Goal: Obtain resource: Obtain resource

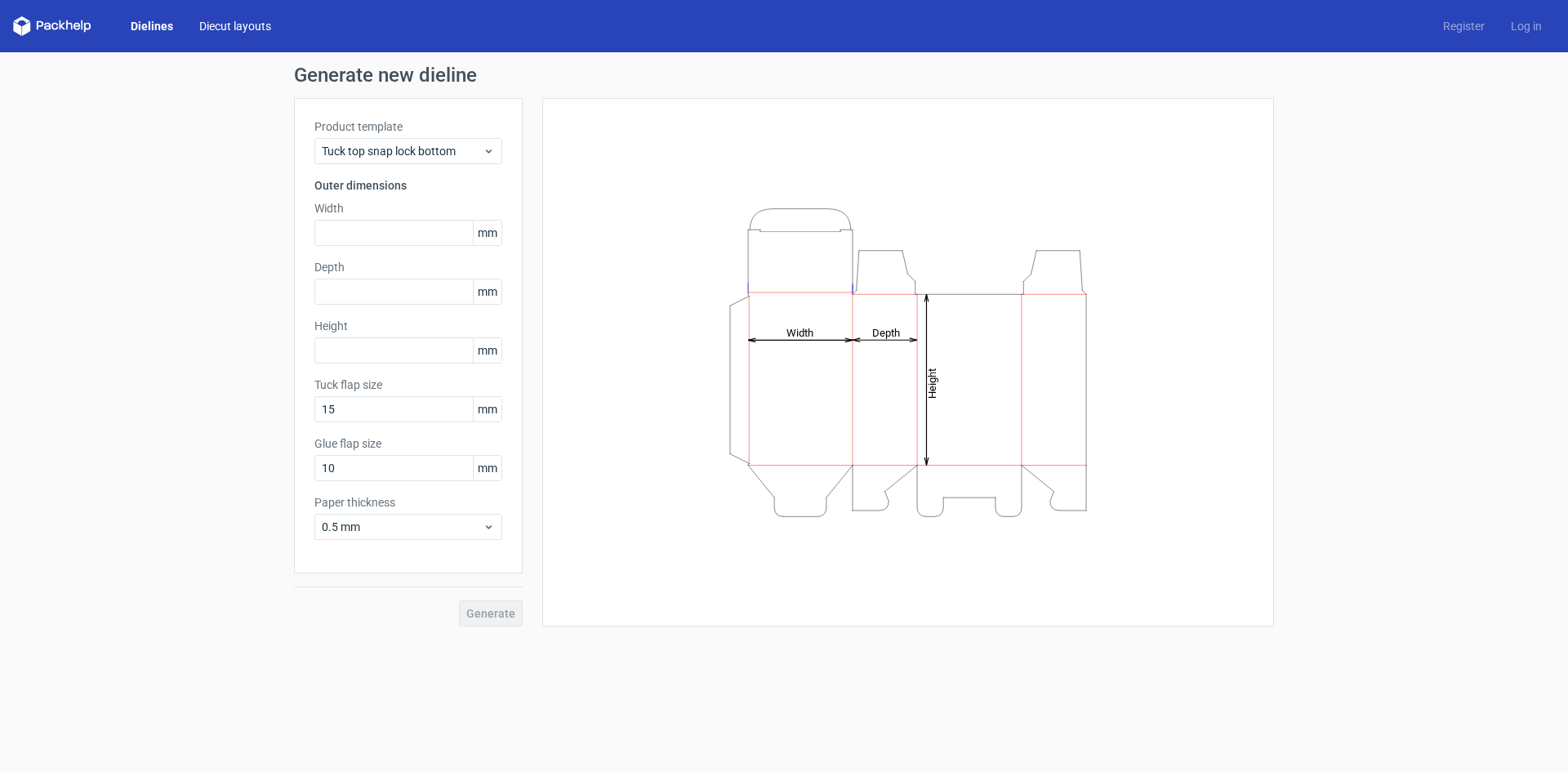
click at [241, 32] on link "Diecut layouts" at bounding box center [235, 26] width 98 height 16
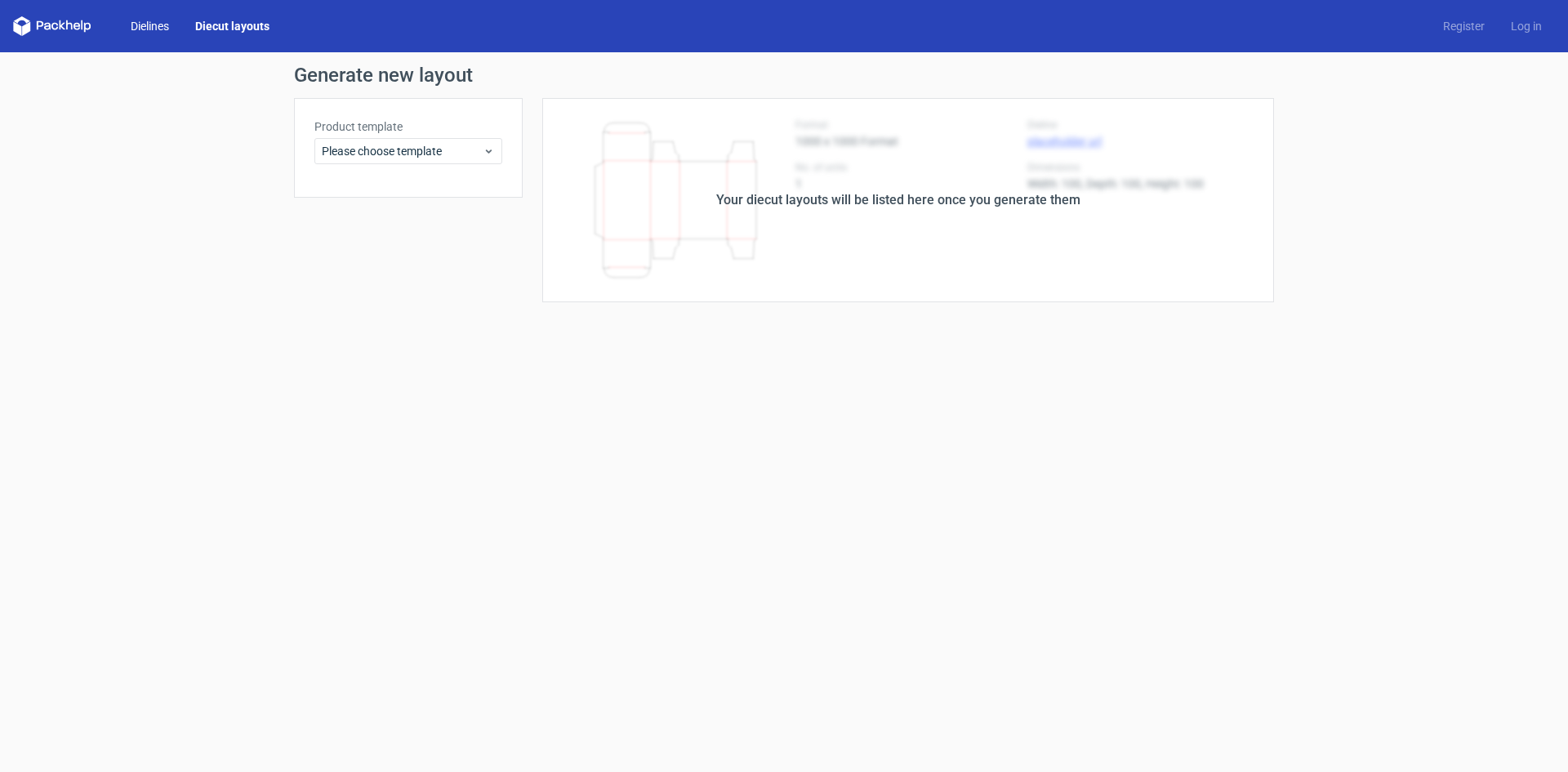
click at [152, 22] on link "Dielines" at bounding box center [150, 26] width 65 height 16
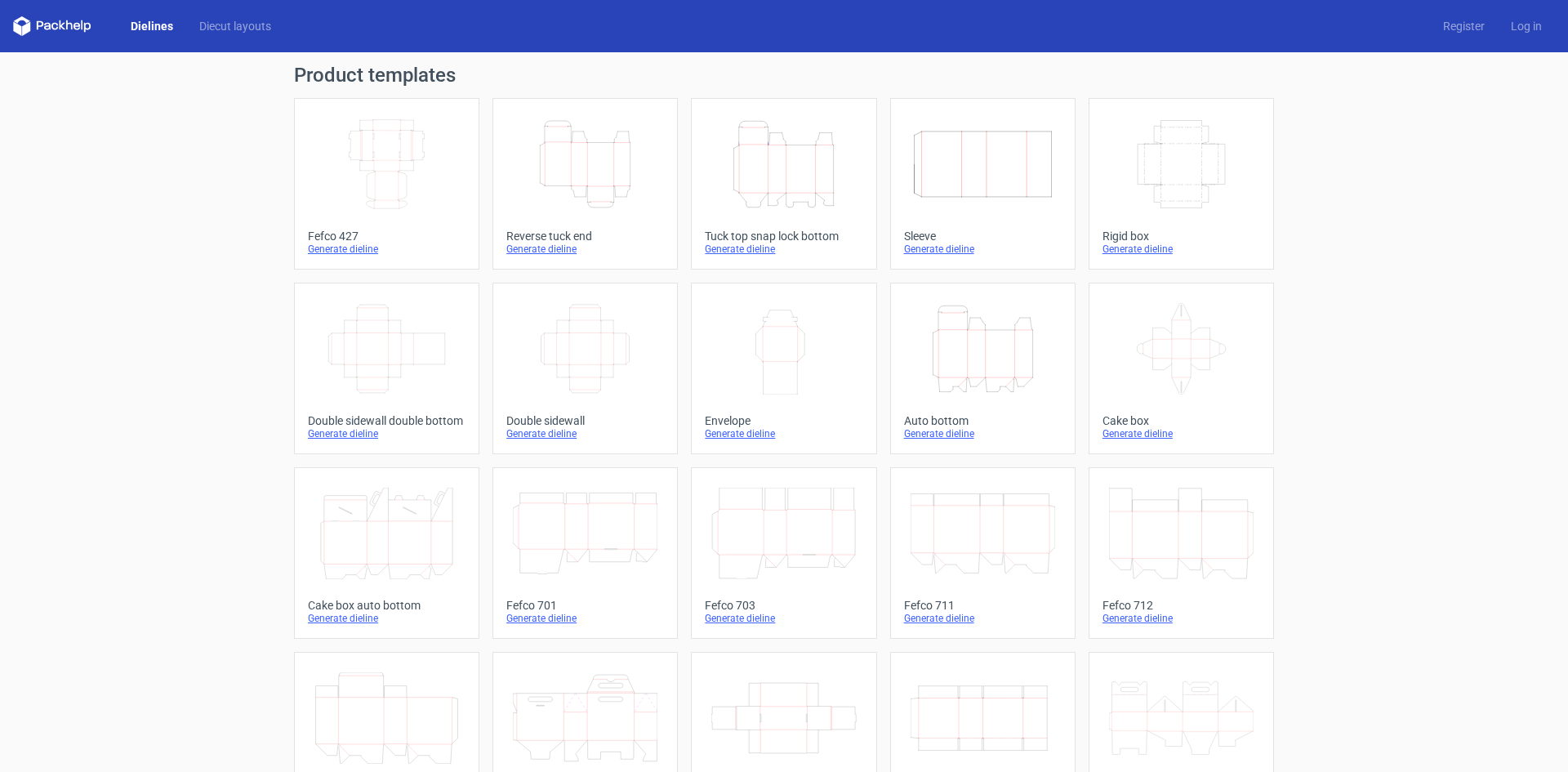
click at [583, 160] on icon "Height Depth Width" at bounding box center [585, 164] width 145 height 92
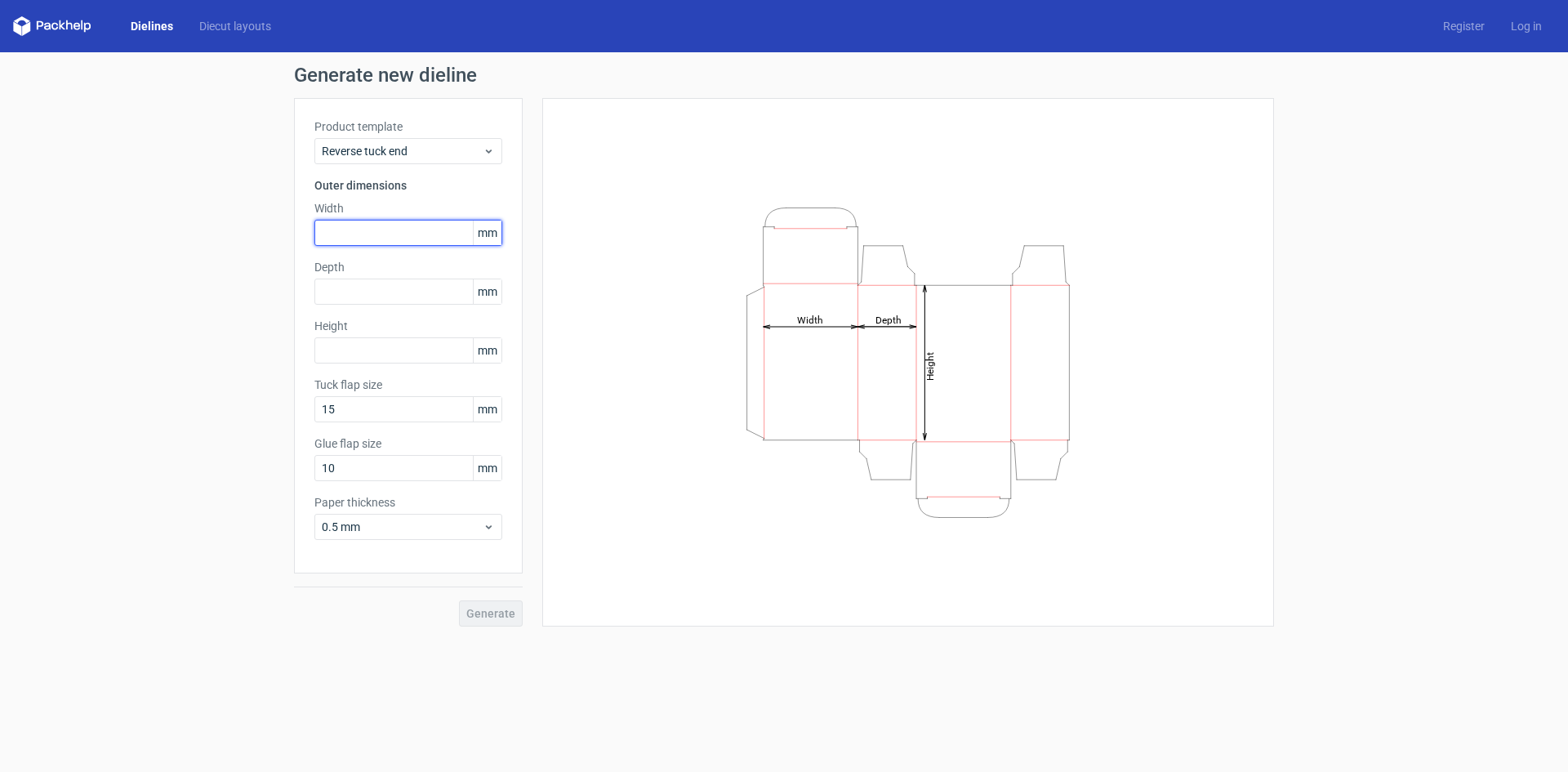
click at [382, 239] on input "text" at bounding box center [408, 233] width 188 height 26
paste input "1500"
type input "150"
type input "70"
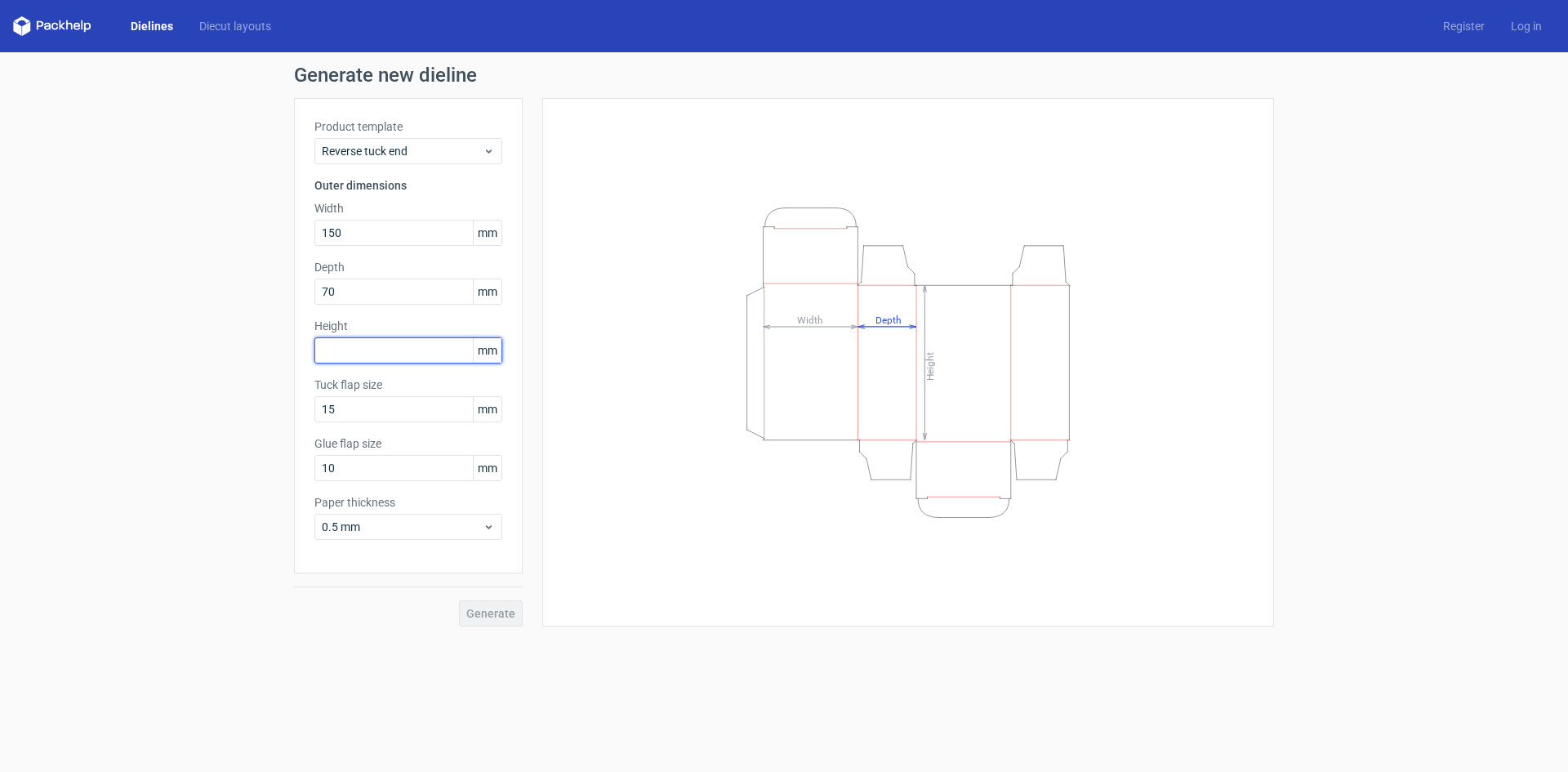
click at [402, 362] on input "text" at bounding box center [408, 351] width 188 height 26
click at [364, 350] on input "text" at bounding box center [408, 351] width 188 height 26
type input "122"
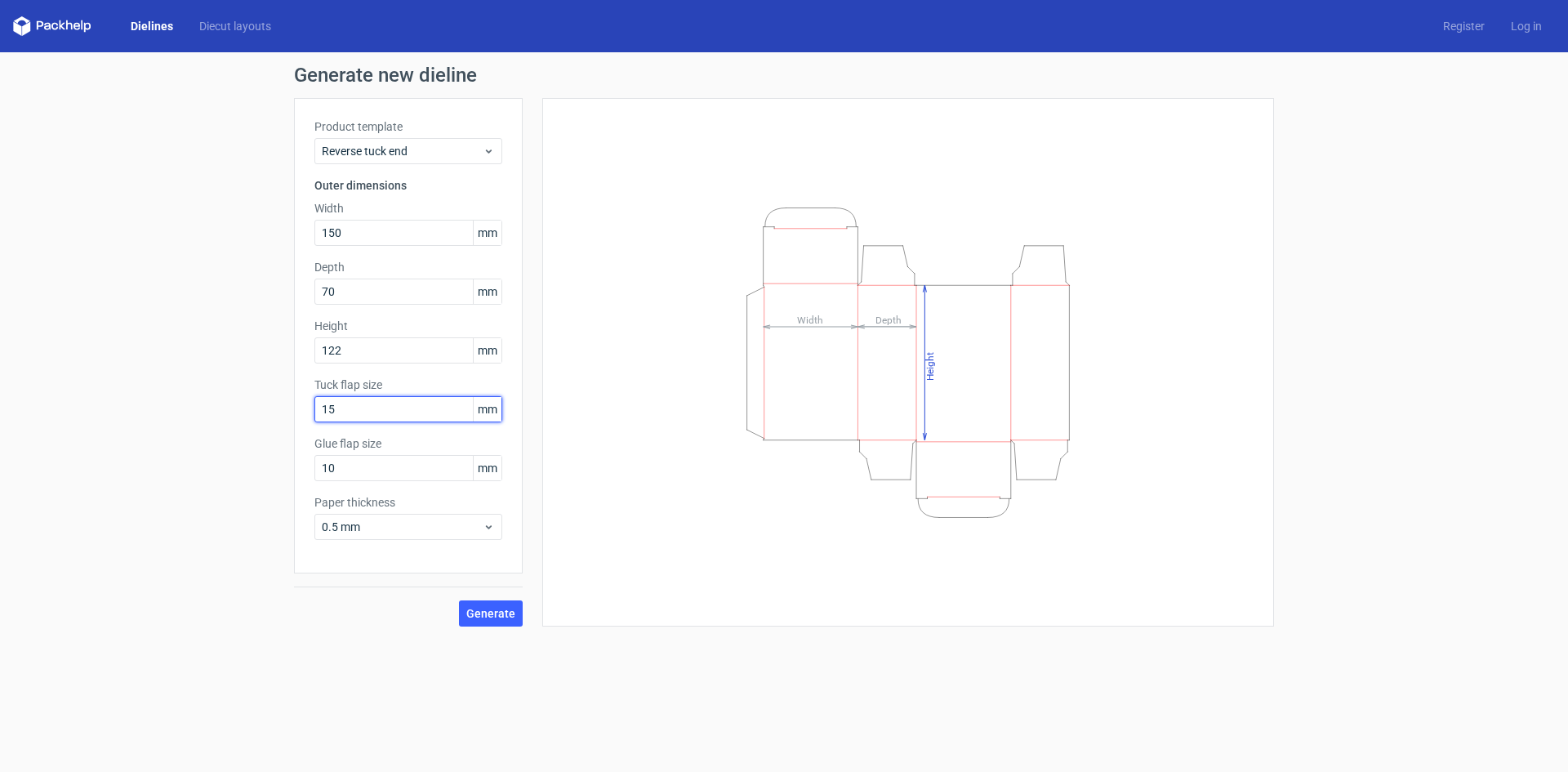
click at [382, 401] on input "15" at bounding box center [408, 409] width 188 height 26
type input "18"
click at [402, 473] on input "10" at bounding box center [408, 468] width 188 height 26
click at [401, 472] on input "10" at bounding box center [408, 468] width 188 height 26
drag, startPoint x: 401, startPoint y: 472, endPoint x: 285, endPoint y: 462, distance: 116.4
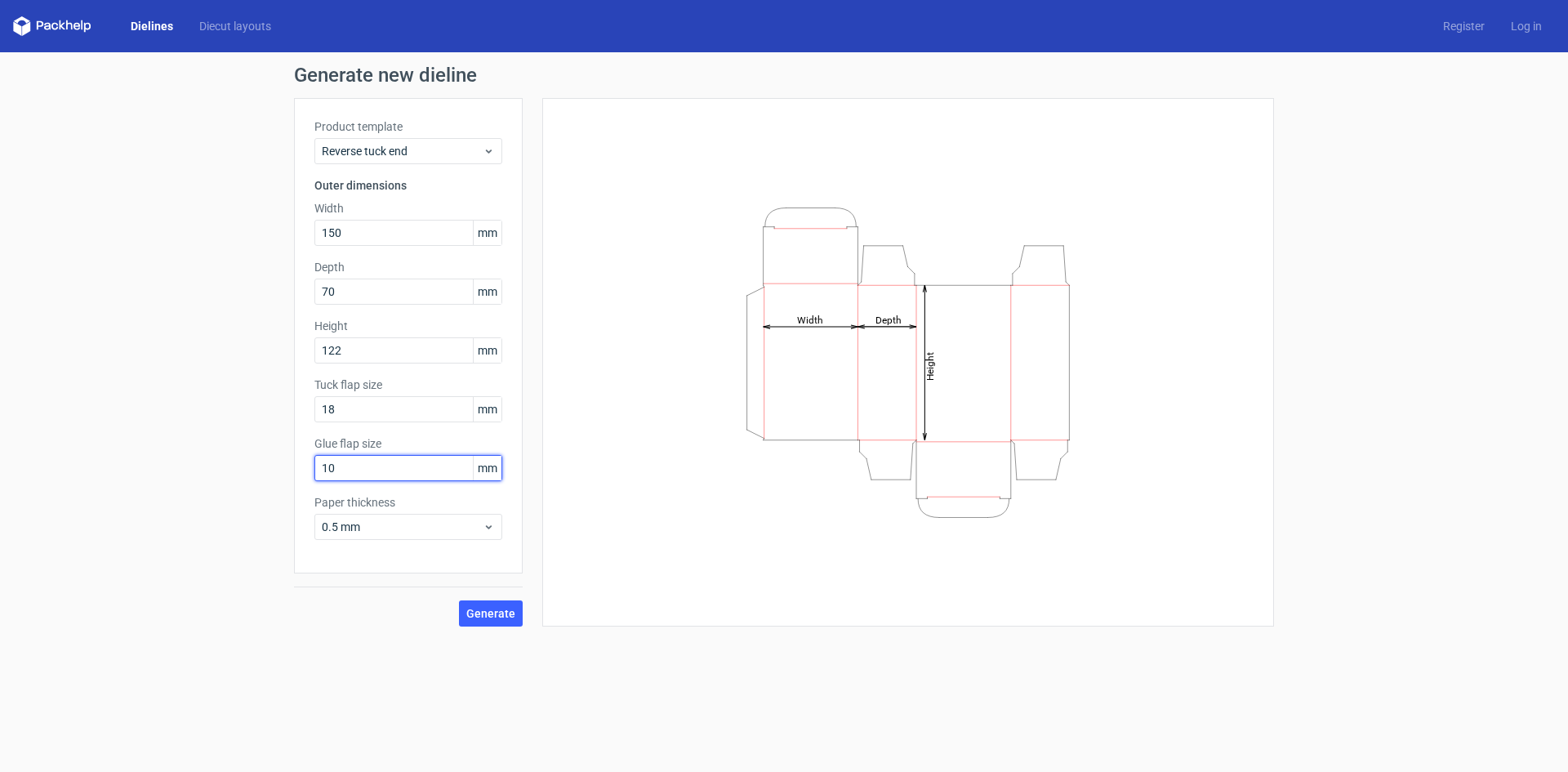
click at [288, 462] on div "Generate new dieline Product template Reverse tuck end Outer dimensions Width 1…" at bounding box center [784, 345] width 1568 height 587
type input "12"
click at [481, 499] on span "0.5 mm" at bounding box center [402, 526] width 161 height 16
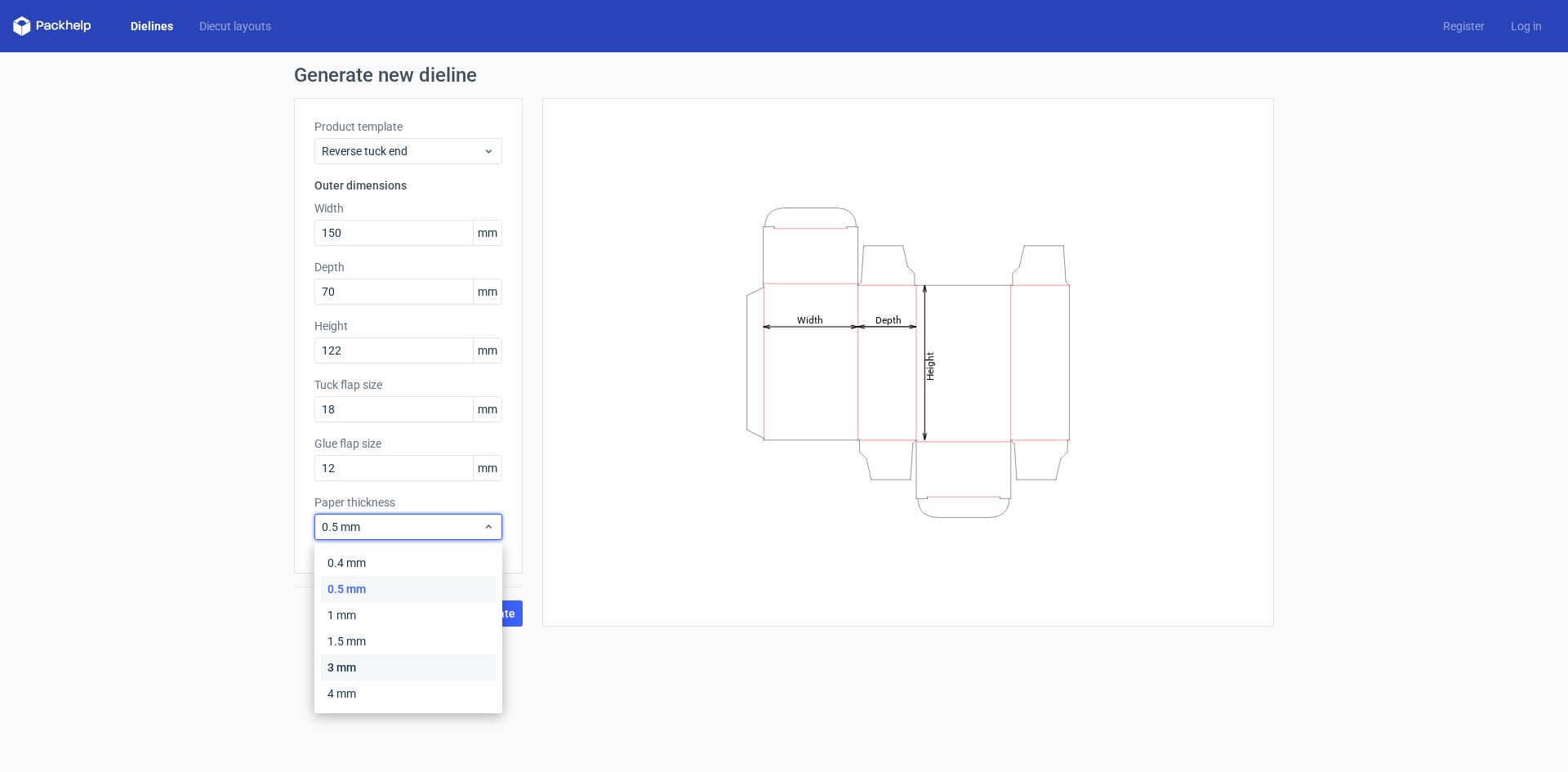
click at [347, 499] on div "3 mm" at bounding box center [408, 667] width 175 height 26
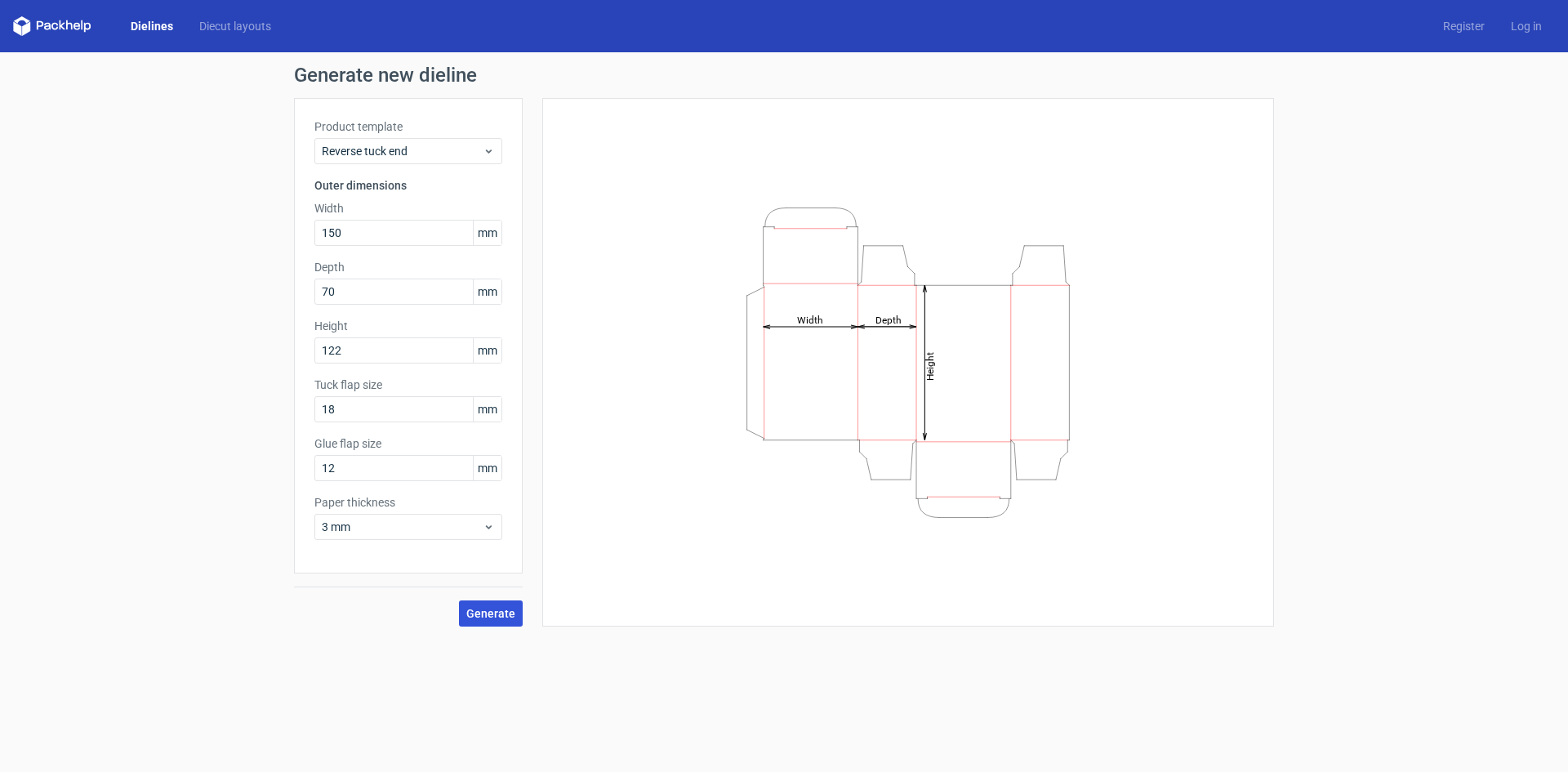
click at [478, 499] on span "Generate" at bounding box center [491, 613] width 49 height 11
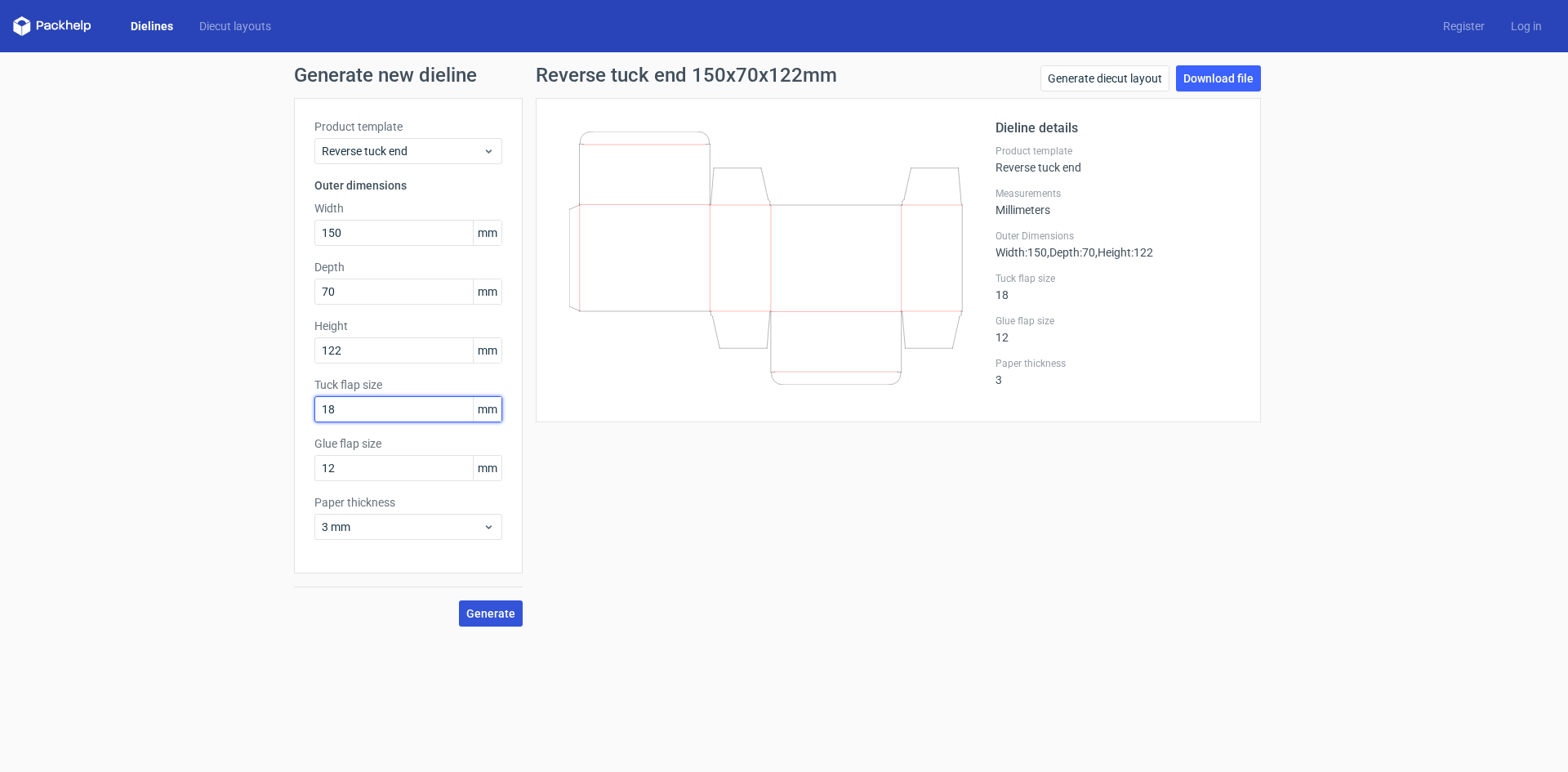
click at [365, 413] on input "18" at bounding box center [408, 409] width 188 height 26
drag, startPoint x: 365, startPoint y: 413, endPoint x: 209, endPoint y: 396, distance: 156.9
click at [216, 398] on div "Generate new dieline Product template Reverse tuck end Outer dimensions Width 1…" at bounding box center [784, 345] width 1568 height 587
type input "24"
click at [490, 499] on span "Generate" at bounding box center [491, 613] width 49 height 11
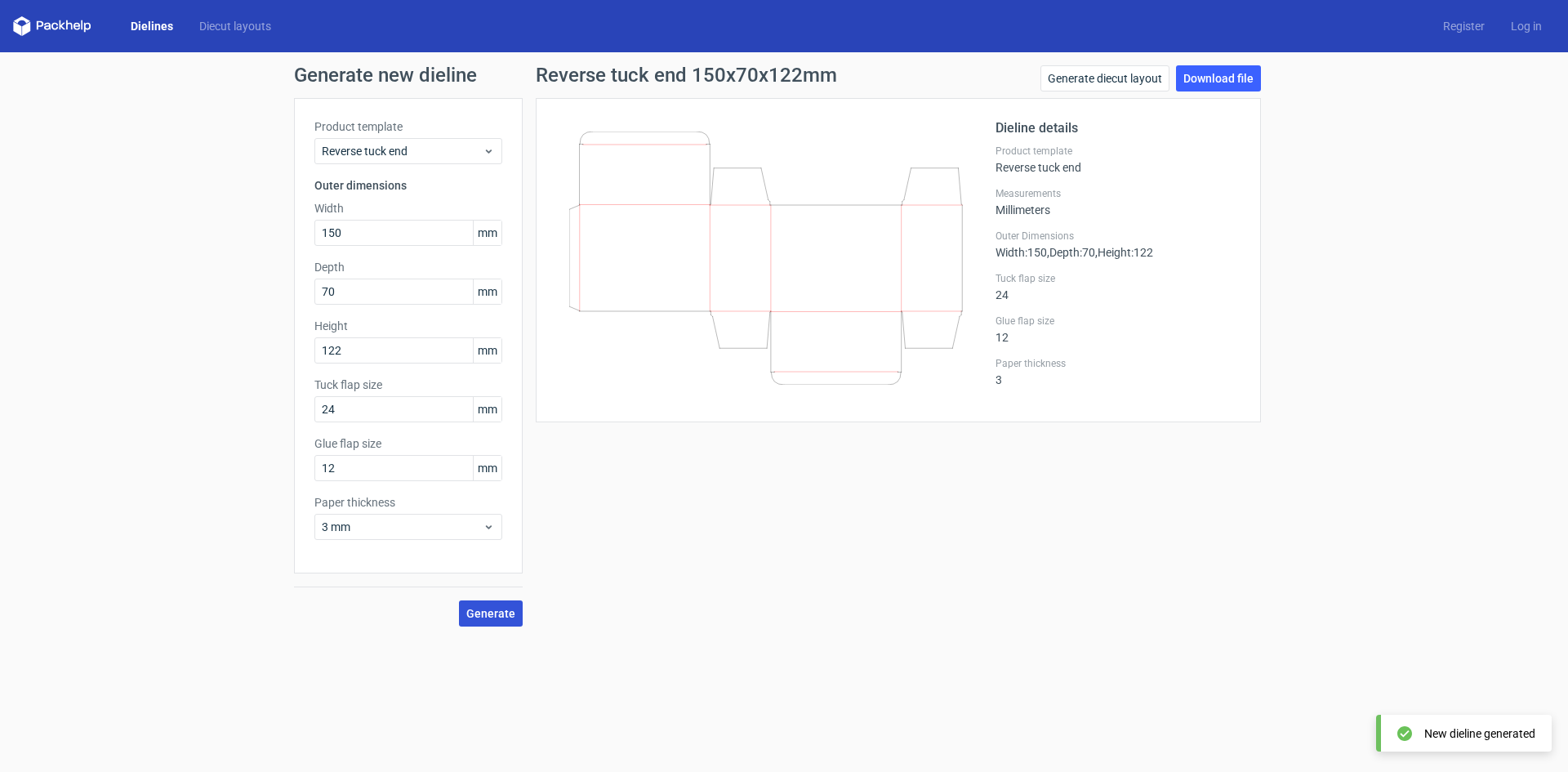
click at [498, 499] on span "Generate" at bounding box center [491, 613] width 49 height 11
click at [498, 499] on circle at bounding box center [492, 613] width 19 height 19
click at [844, 85] on link "Download file" at bounding box center [1218, 78] width 85 height 26
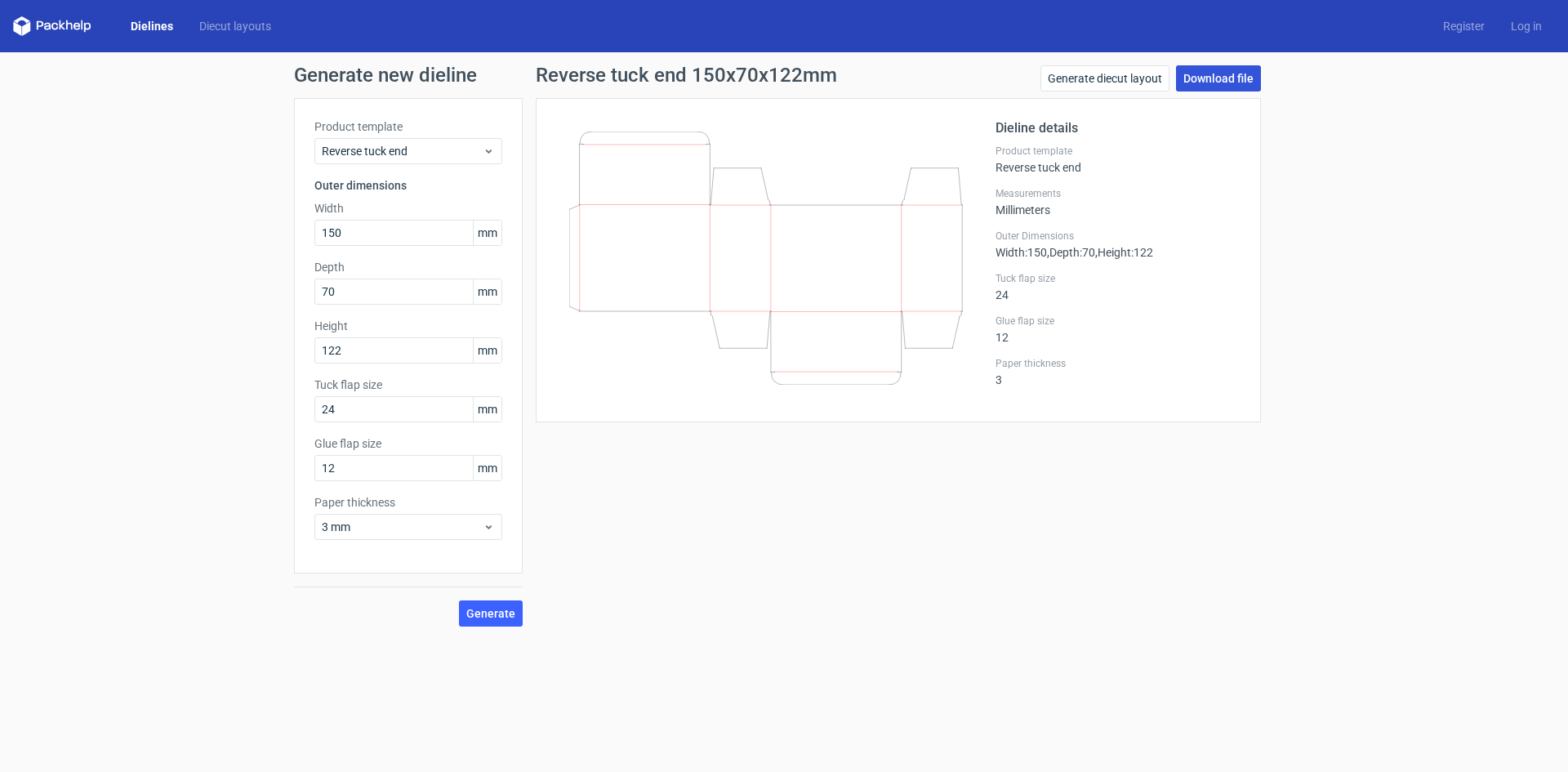
click at [844, 80] on link "Download file" at bounding box center [1218, 78] width 85 height 26
click at [492, 499] on span "Generate" at bounding box center [491, 613] width 49 height 11
click at [844, 80] on link "Generate diecut layout" at bounding box center [1104, 78] width 129 height 26
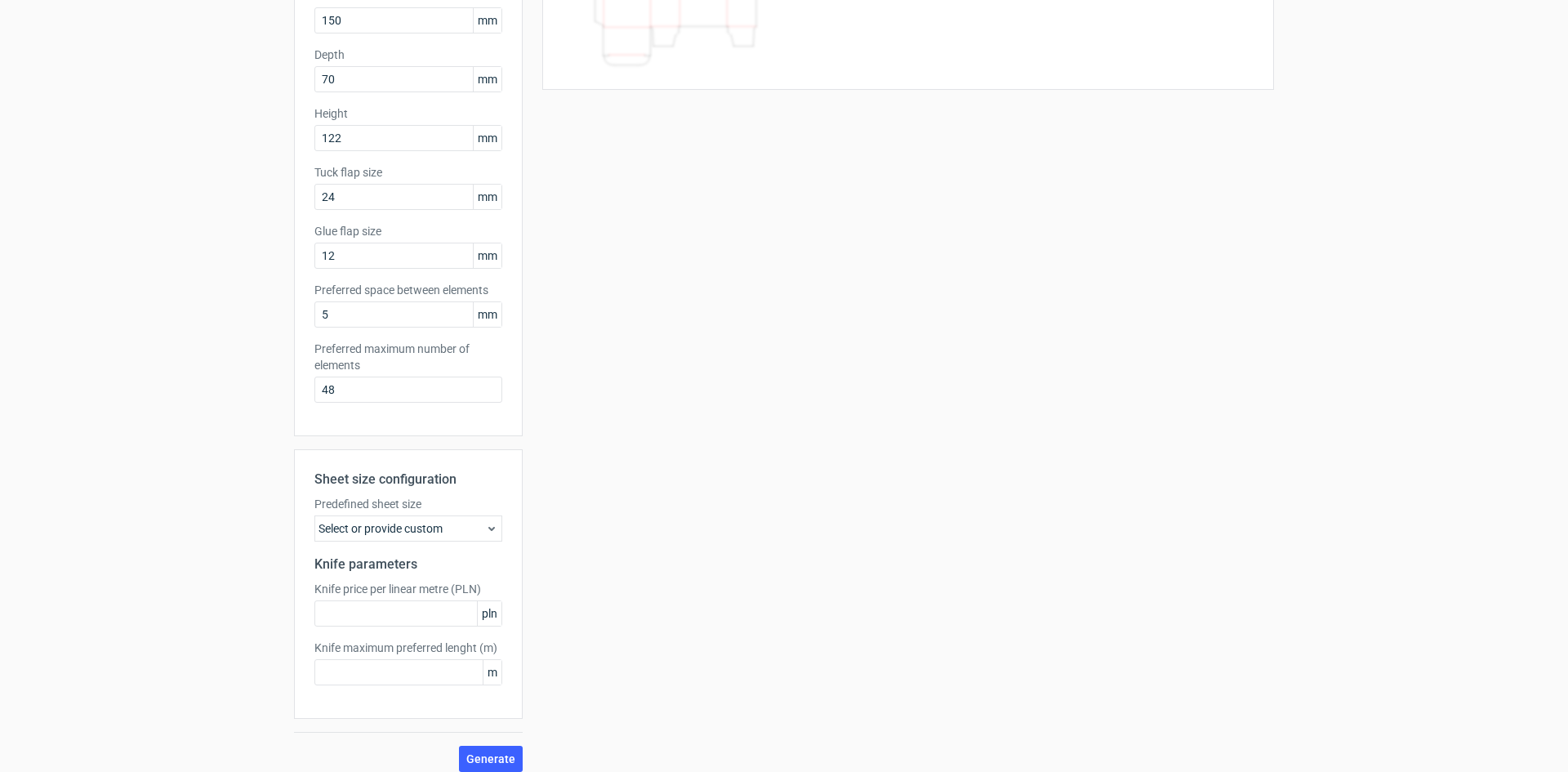
scroll to position [225, 0]
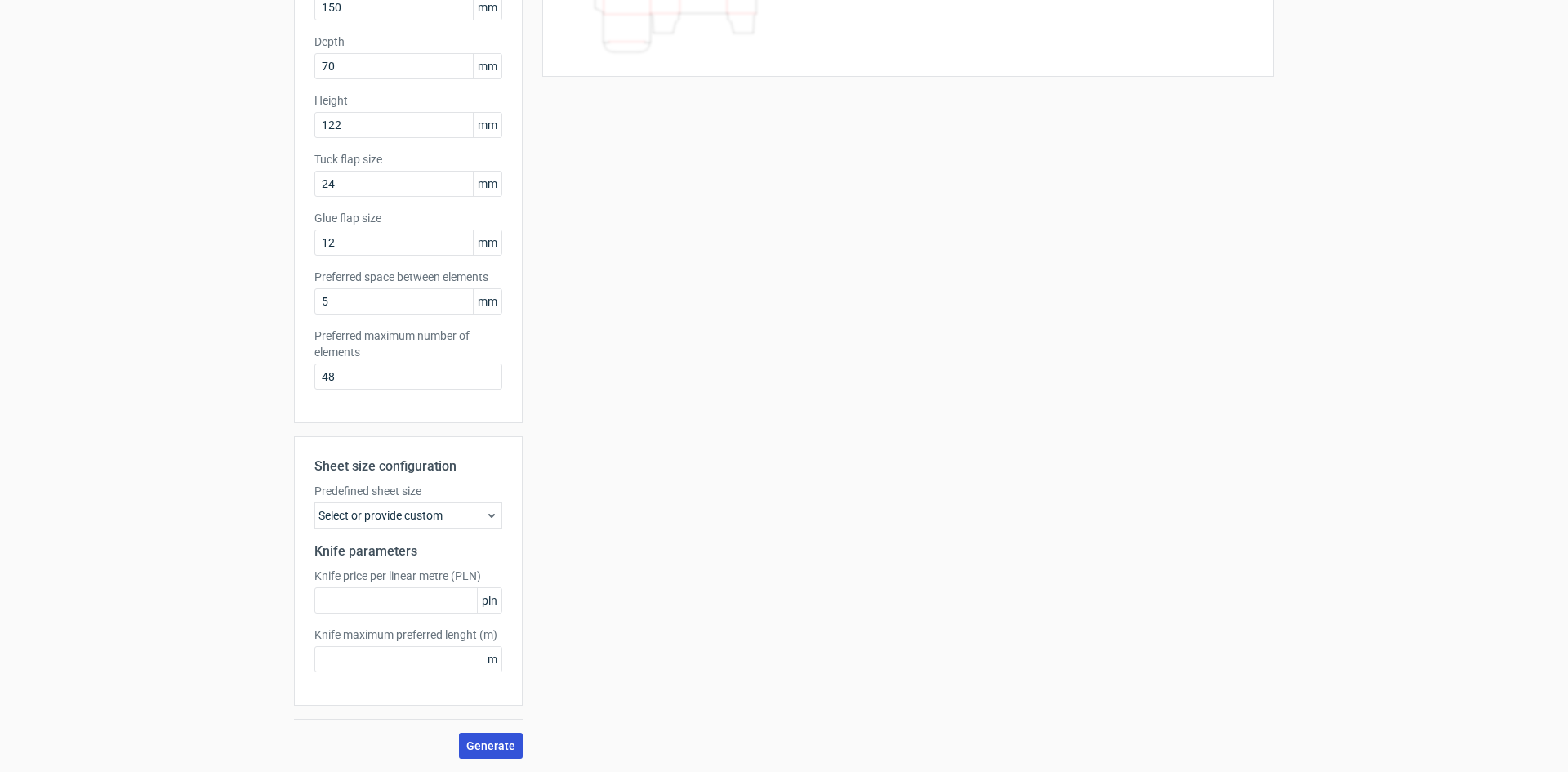
click at [498, 499] on span "Generate" at bounding box center [491, 745] width 49 height 11
click at [491, 499] on span "Generate" at bounding box center [491, 745] width 49 height 11
click at [844, 499] on icon at bounding box center [1444, 732] width 15 height 15
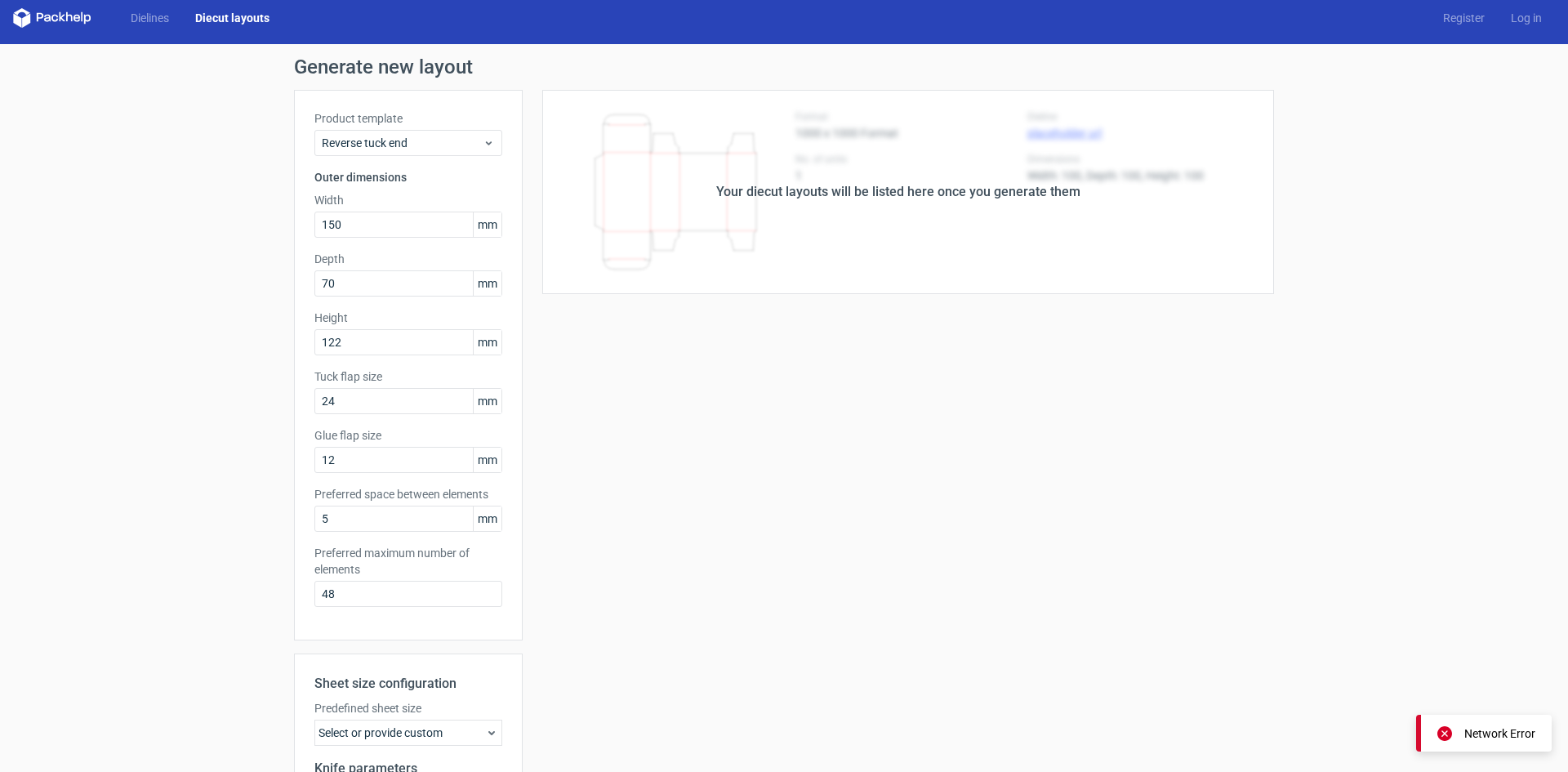
scroll to position [0, 0]
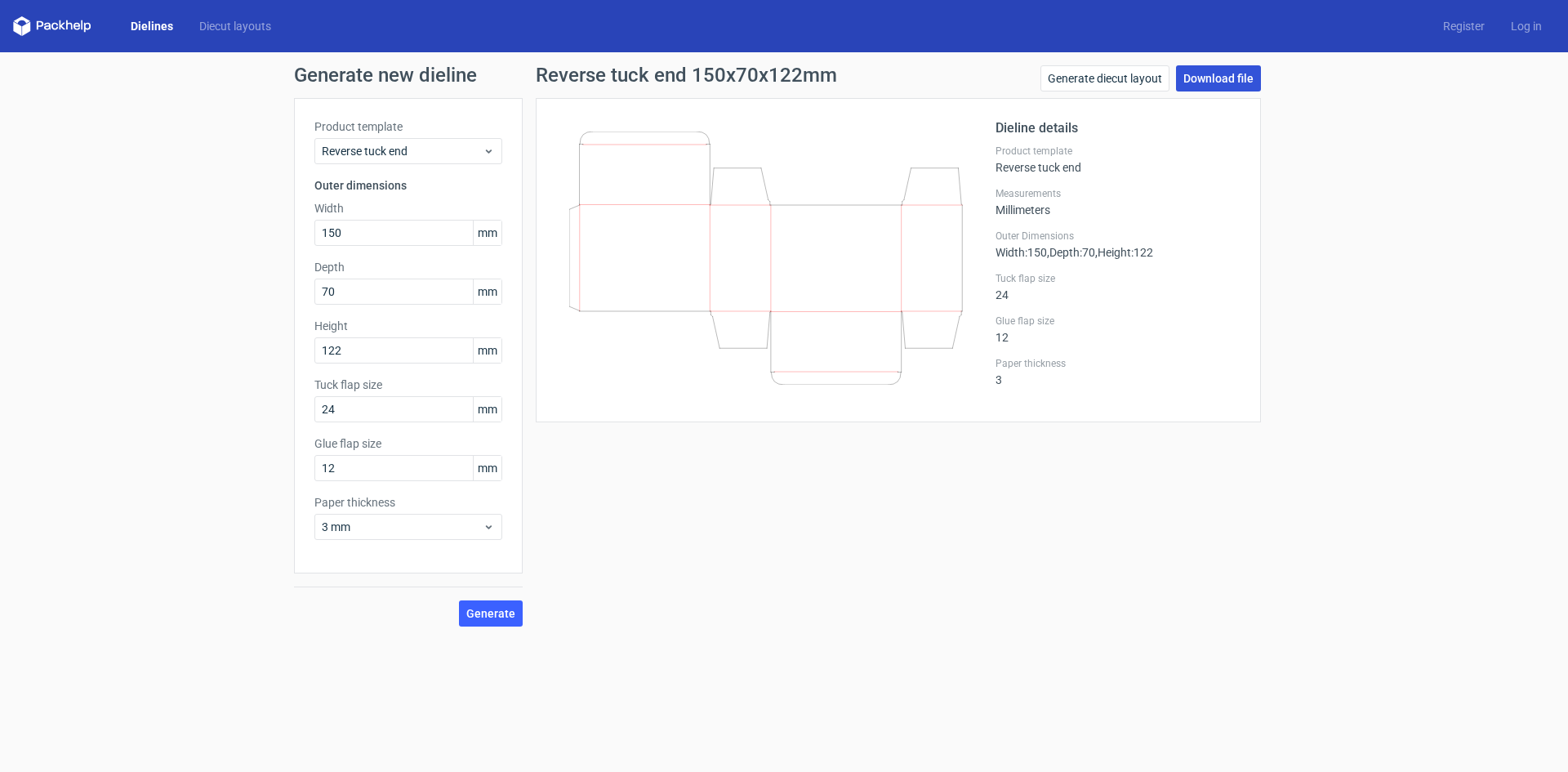
click at [844, 82] on link "Download file" at bounding box center [1218, 78] width 85 height 26
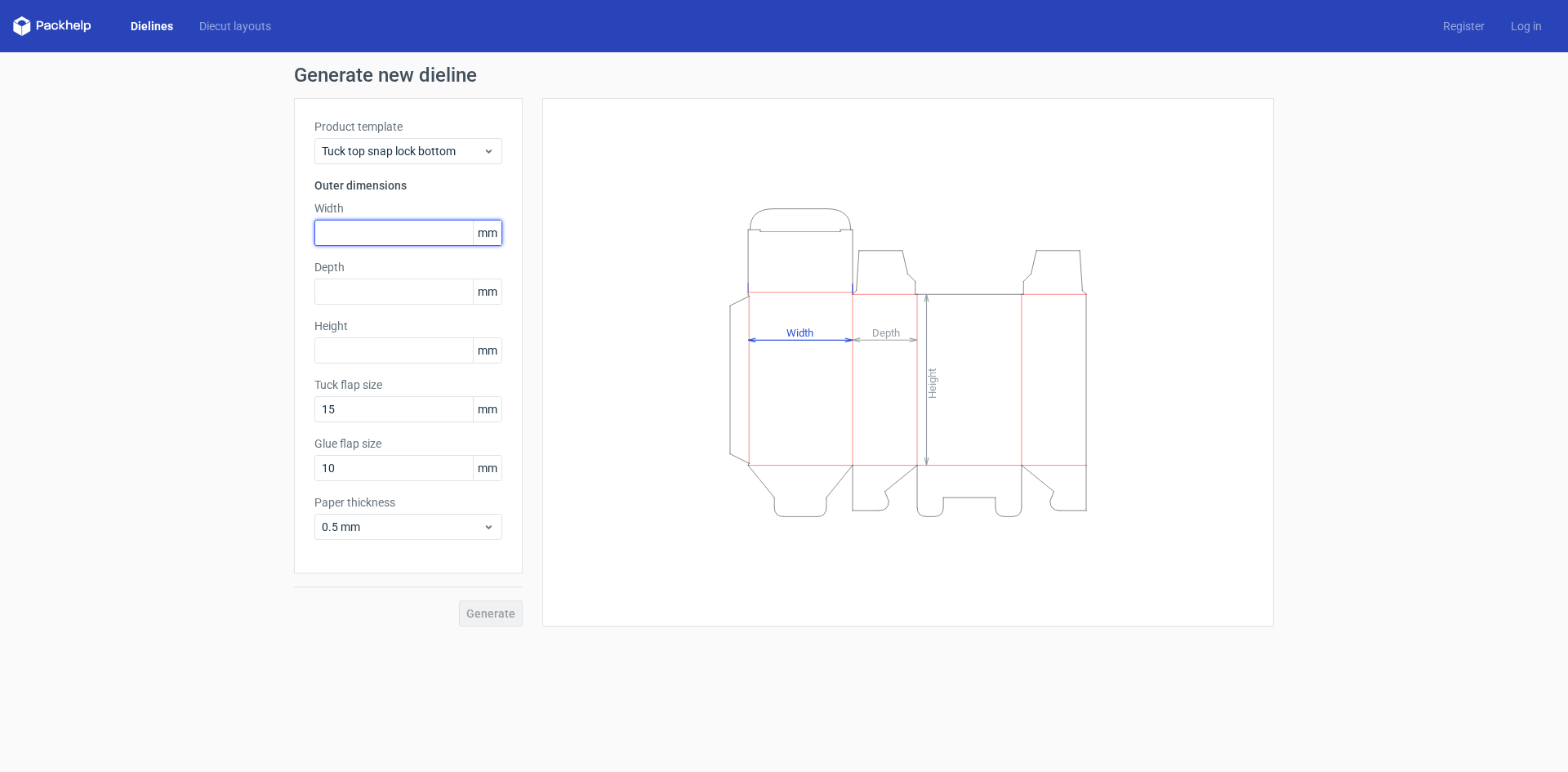
click at [382, 241] on input "text" at bounding box center [408, 233] width 188 height 26
click at [244, 28] on link "Diecut layouts" at bounding box center [235, 26] width 98 height 16
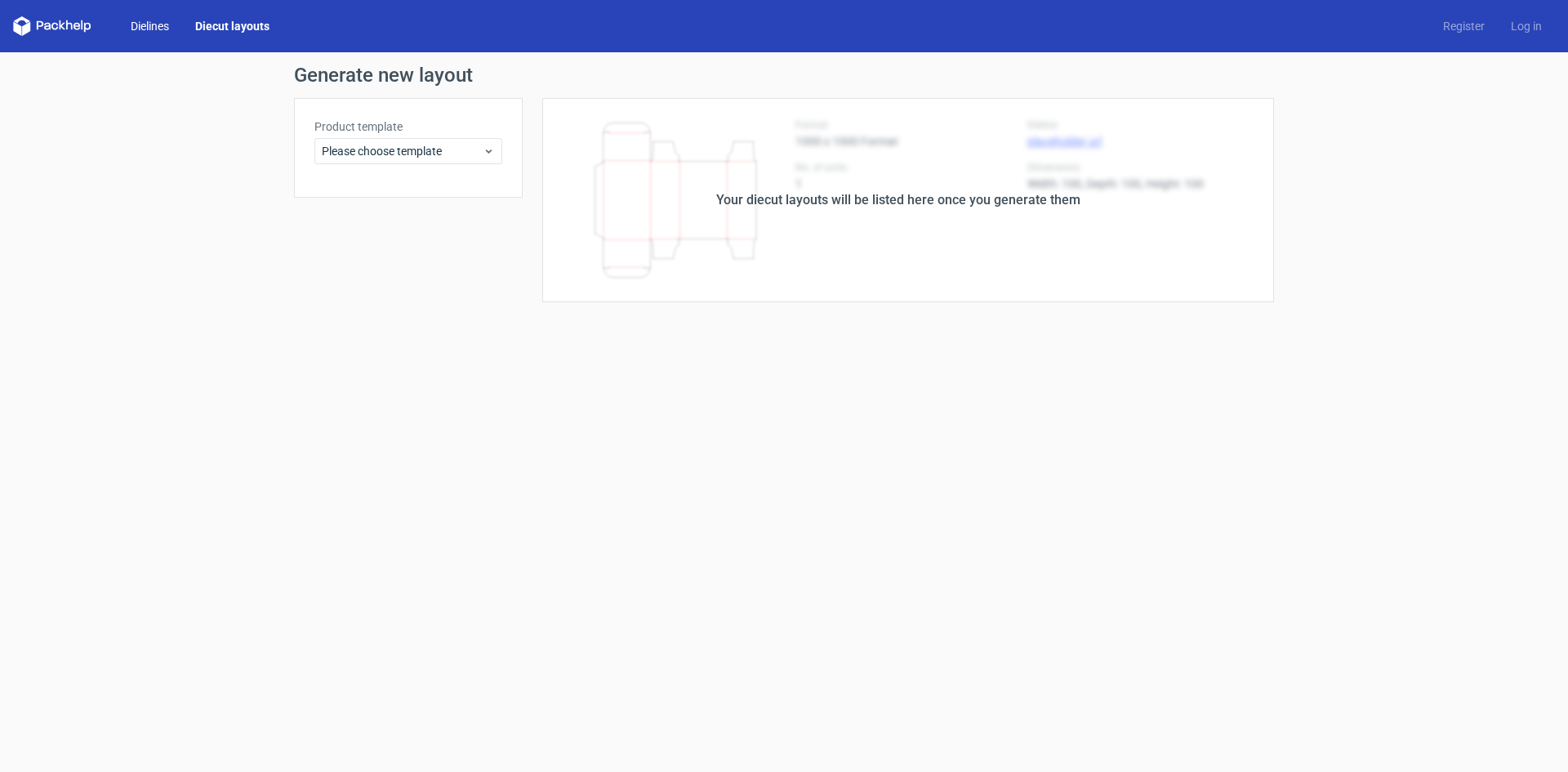
click at [166, 28] on link "Dielines" at bounding box center [150, 26] width 65 height 16
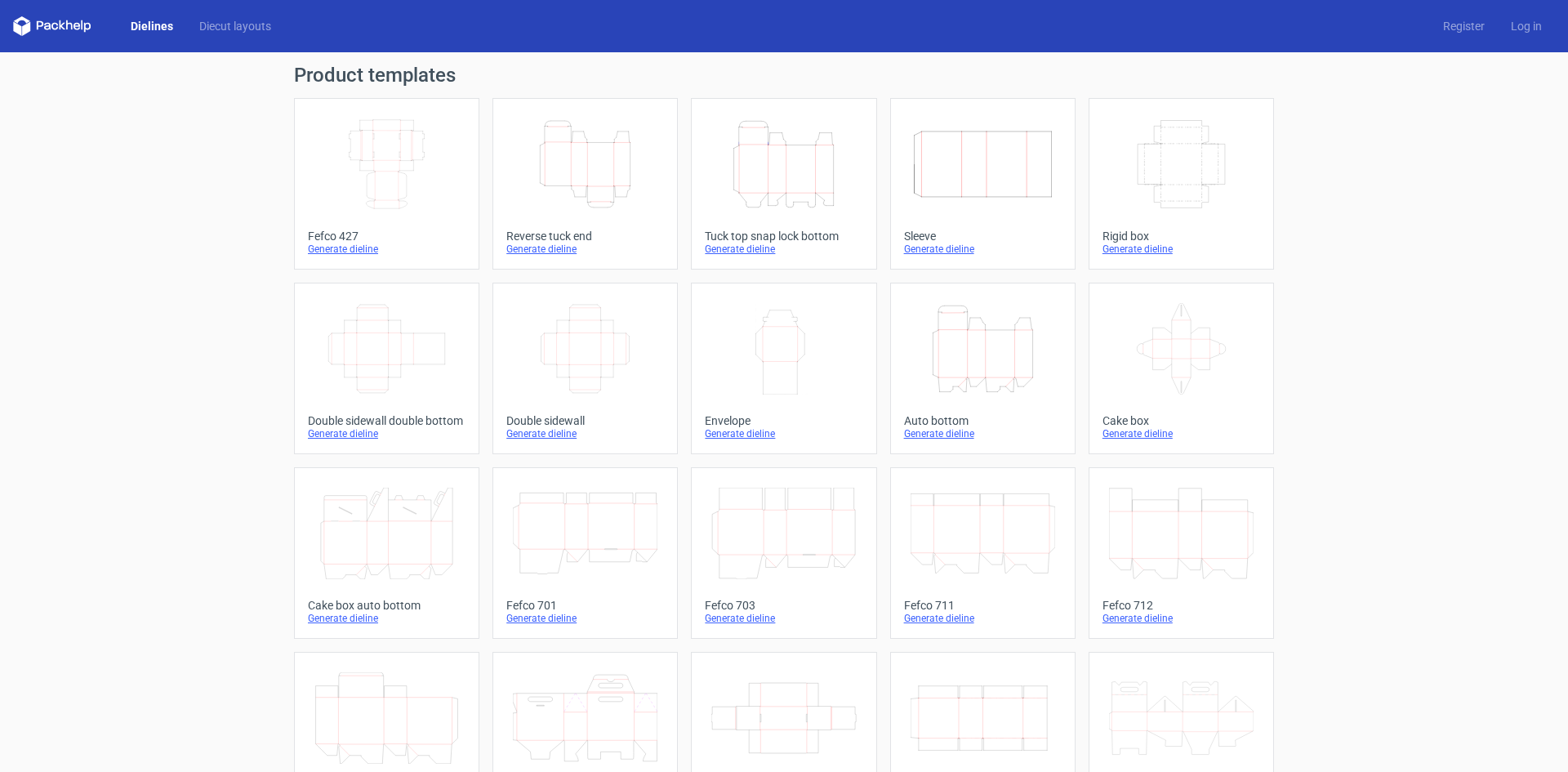
click at [613, 212] on div "Height Depth Width" at bounding box center [585, 164] width 157 height 105
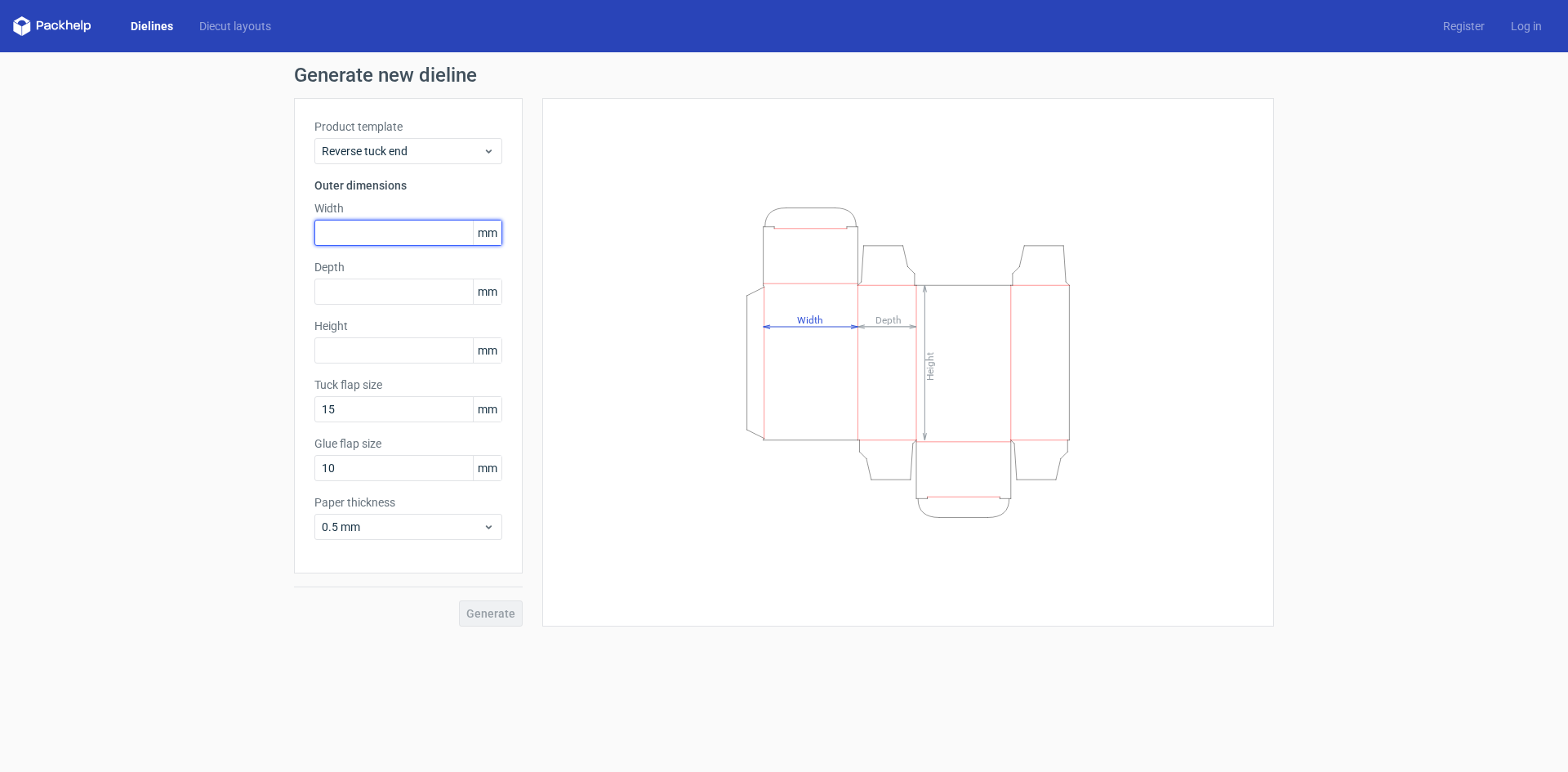
click at [371, 240] on input "text" at bounding box center [408, 233] width 188 height 26
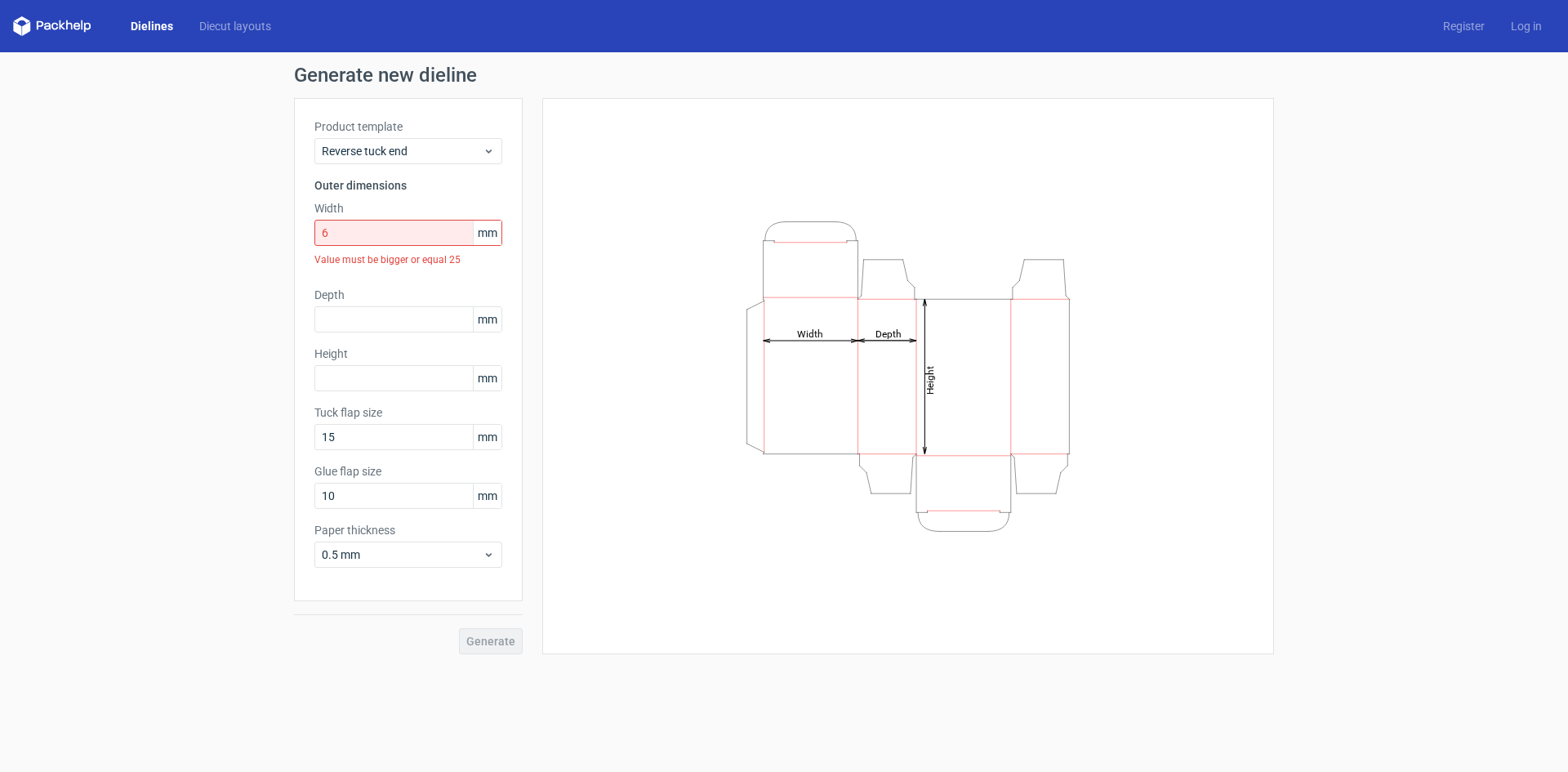
click at [492, 233] on span "mm" at bounding box center [486, 233] width 29 height 24
click at [435, 193] on h3 "Outer dimensions" at bounding box center [408, 185] width 188 height 16
click at [487, 235] on span "mm" at bounding box center [486, 233] width 29 height 24
click at [489, 225] on span "mm" at bounding box center [486, 233] width 29 height 24
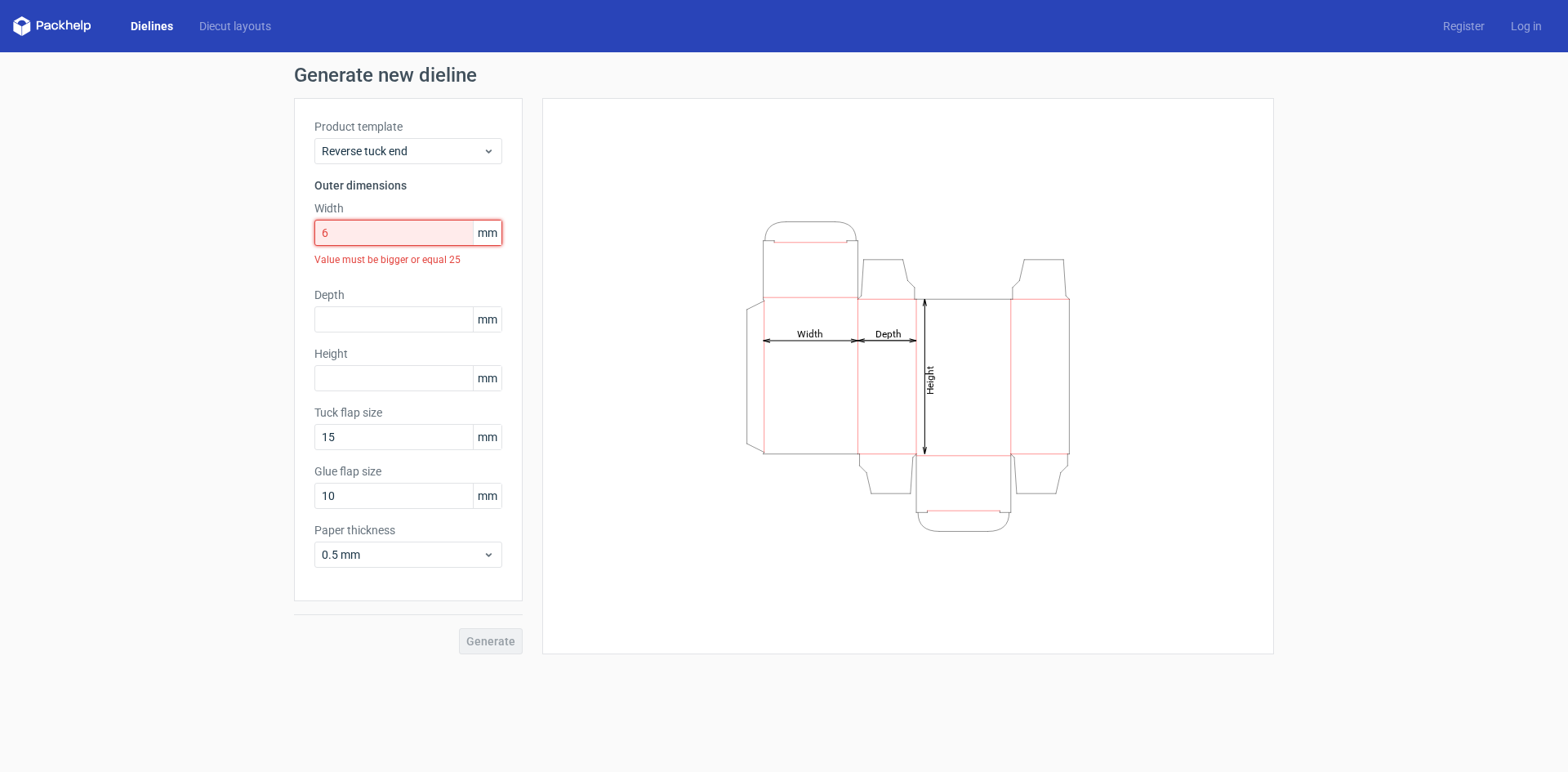
click at [425, 232] on input "6" at bounding box center [408, 233] width 188 height 26
drag, startPoint x: 425, startPoint y: 232, endPoint x: 297, endPoint y: 232, distance: 128.0
click at [297, 232] on div "Product template Reverse tuck end Outer dimensions Width 6 mm Value must be big…" at bounding box center [408, 349] width 228 height 503
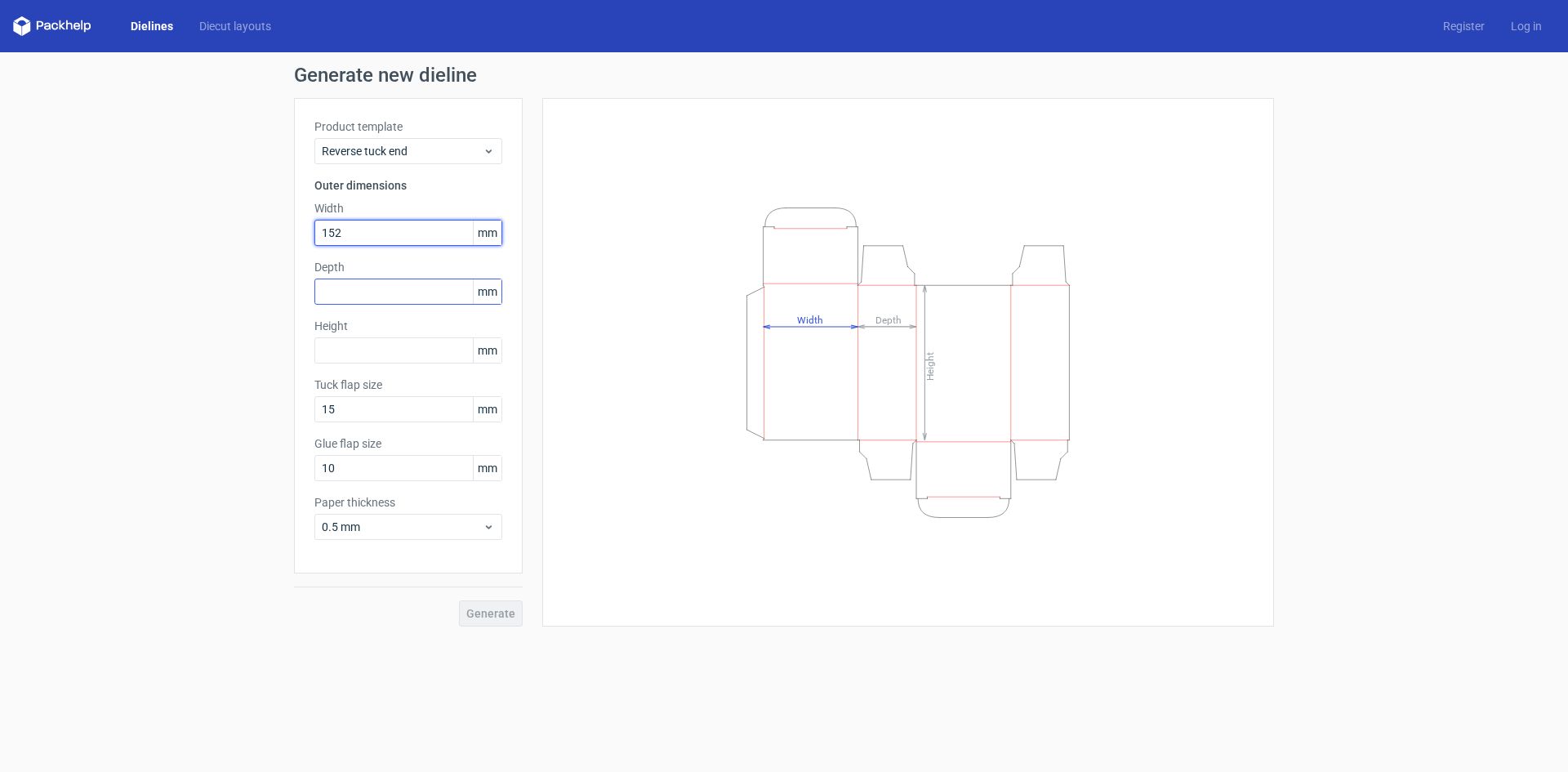
type input "152"
click at [340, 283] on input "text" at bounding box center [408, 292] width 188 height 26
type input "75"
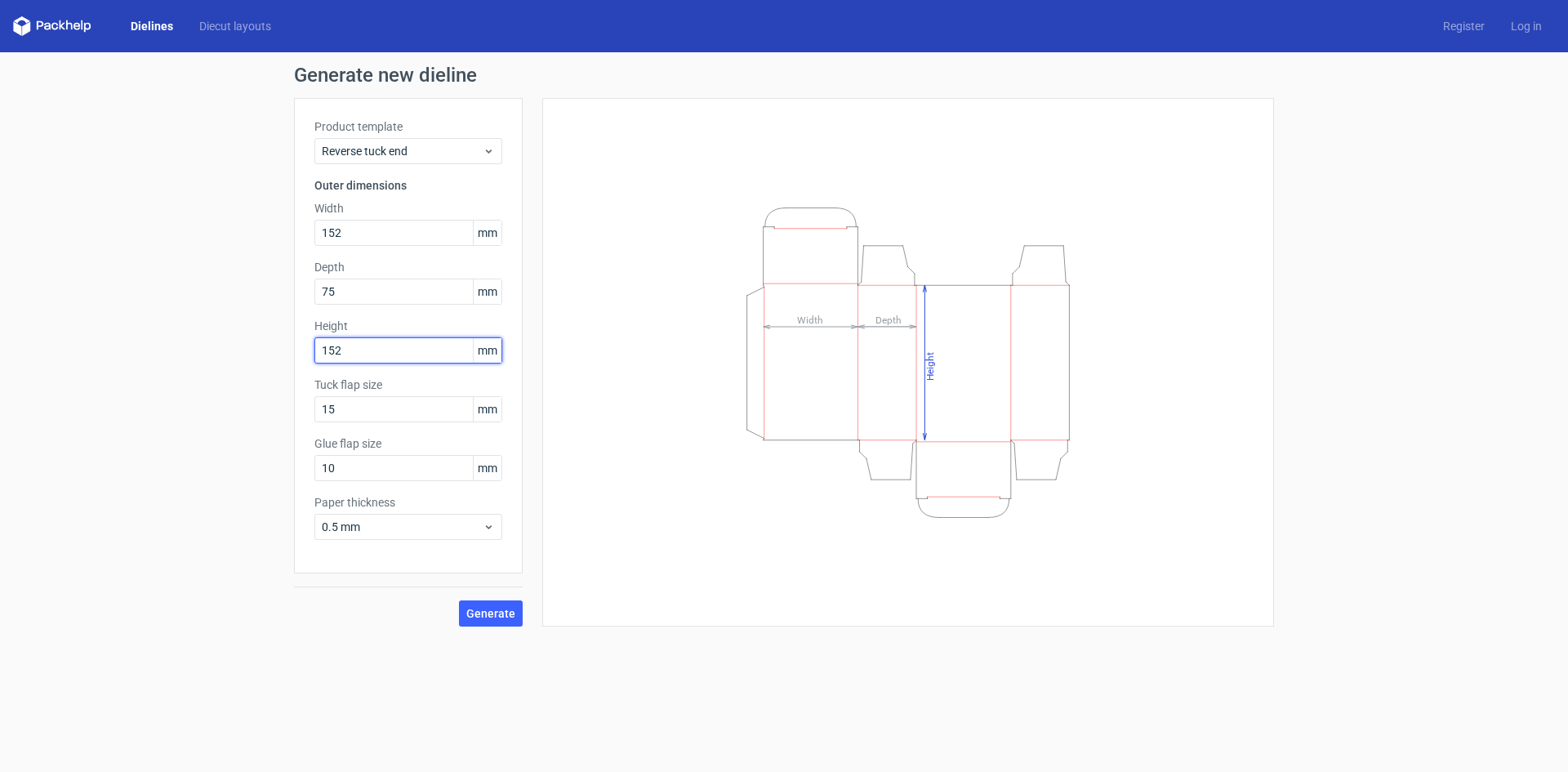
type input "152"
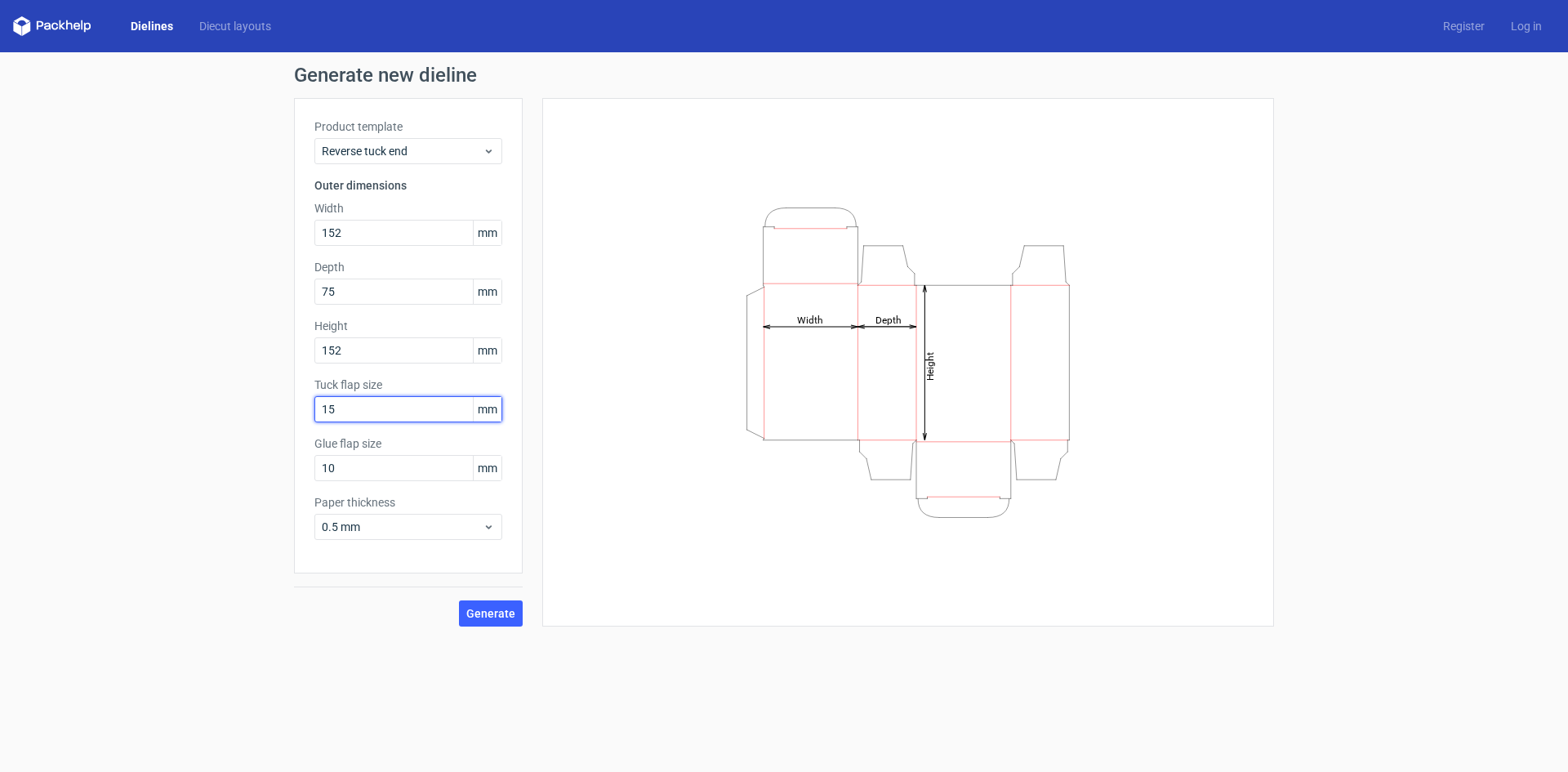
click at [395, 410] on input "15" at bounding box center [408, 409] width 188 height 26
drag, startPoint x: 395, startPoint y: 410, endPoint x: 258, endPoint y: 391, distance: 138.3
click at [262, 392] on div "Generate new dieline Product template Reverse tuck end Outer dimensions Width 1…" at bounding box center [784, 345] width 1568 height 587
type input "24"
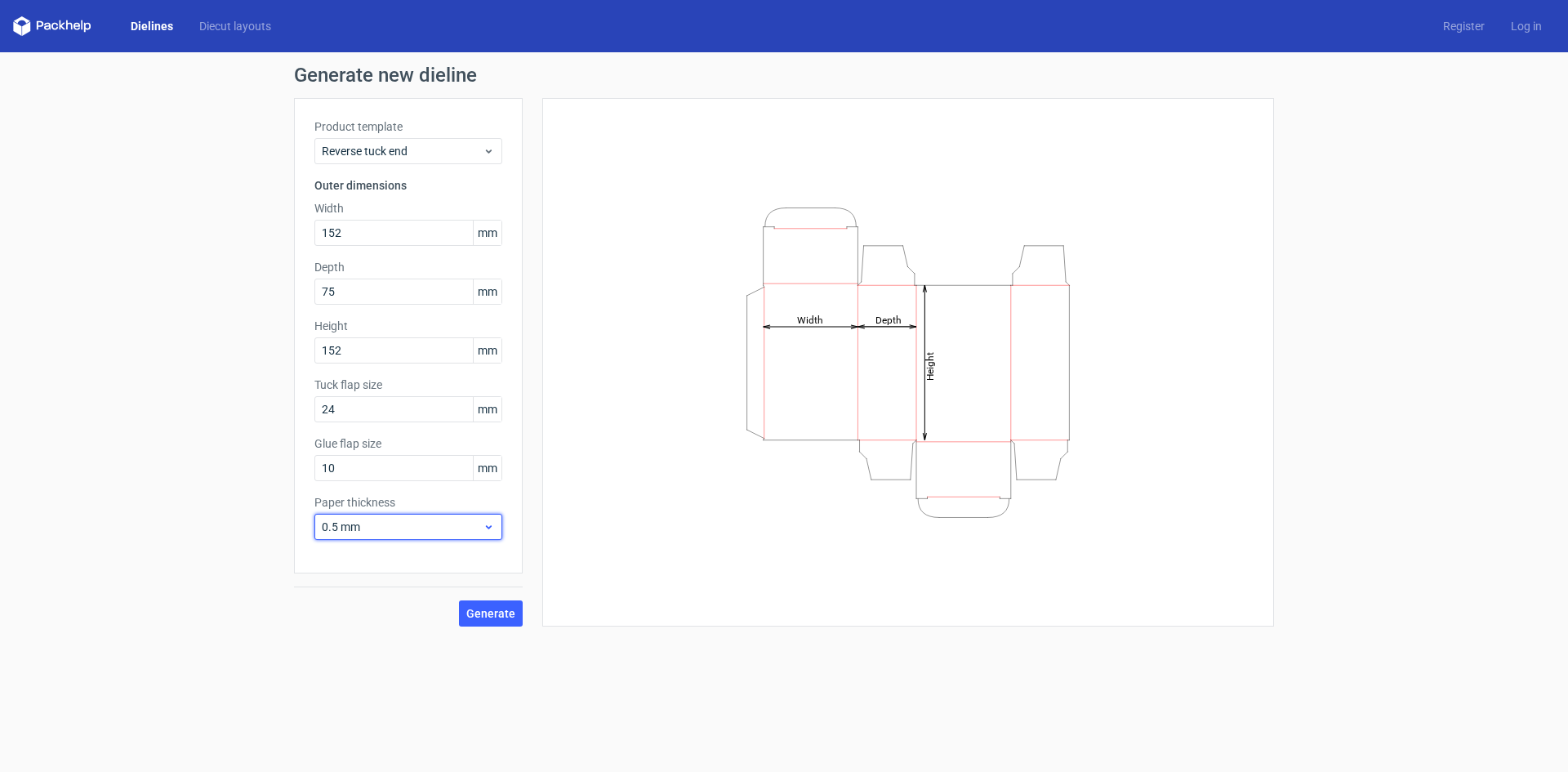
click at [494, 532] on icon at bounding box center [489, 526] width 12 height 13
click at [391, 672] on div "3 mm" at bounding box center [408, 667] width 175 height 26
click at [492, 620] on button "Generate" at bounding box center [491, 614] width 64 height 26
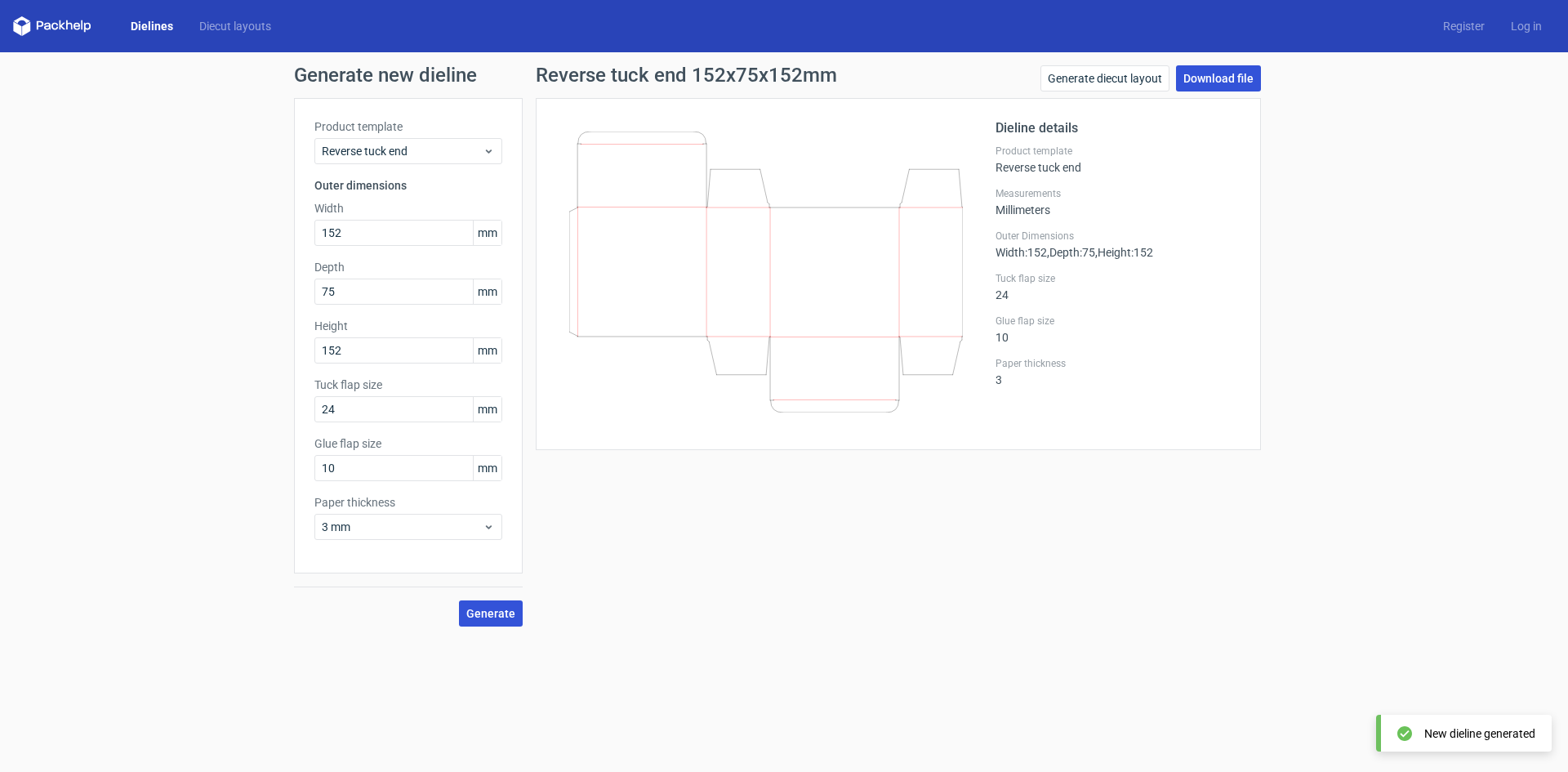
click at [1204, 80] on link "Download file" at bounding box center [1218, 78] width 85 height 26
click at [1470, 27] on link "Register" at bounding box center [1463, 26] width 67 height 16
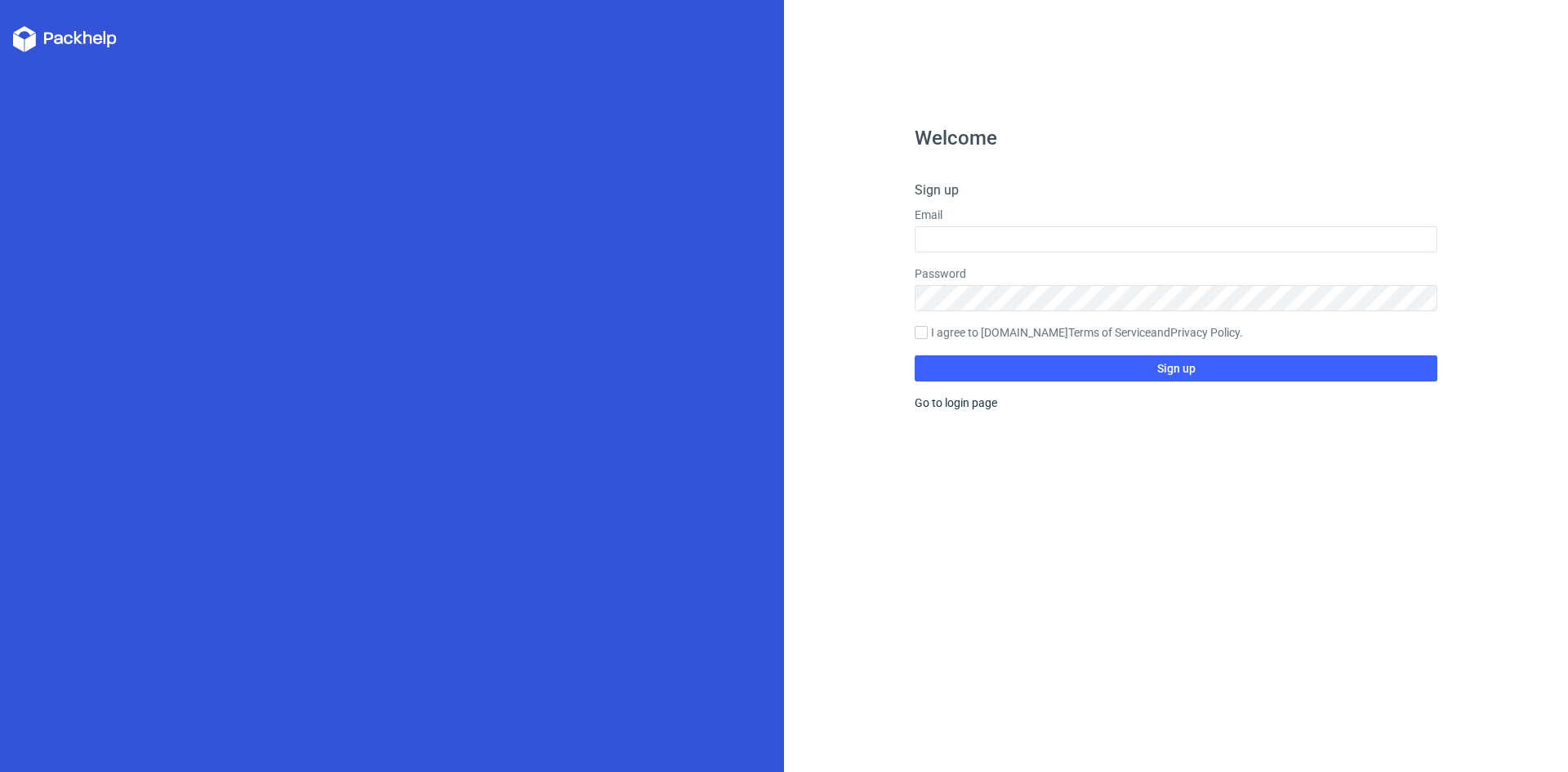
click at [1076, 260] on form "Sign up Email Password I agree to Packhelp.com Terms of Service and Privacy Pol…" at bounding box center [1176, 281] width 523 height 201
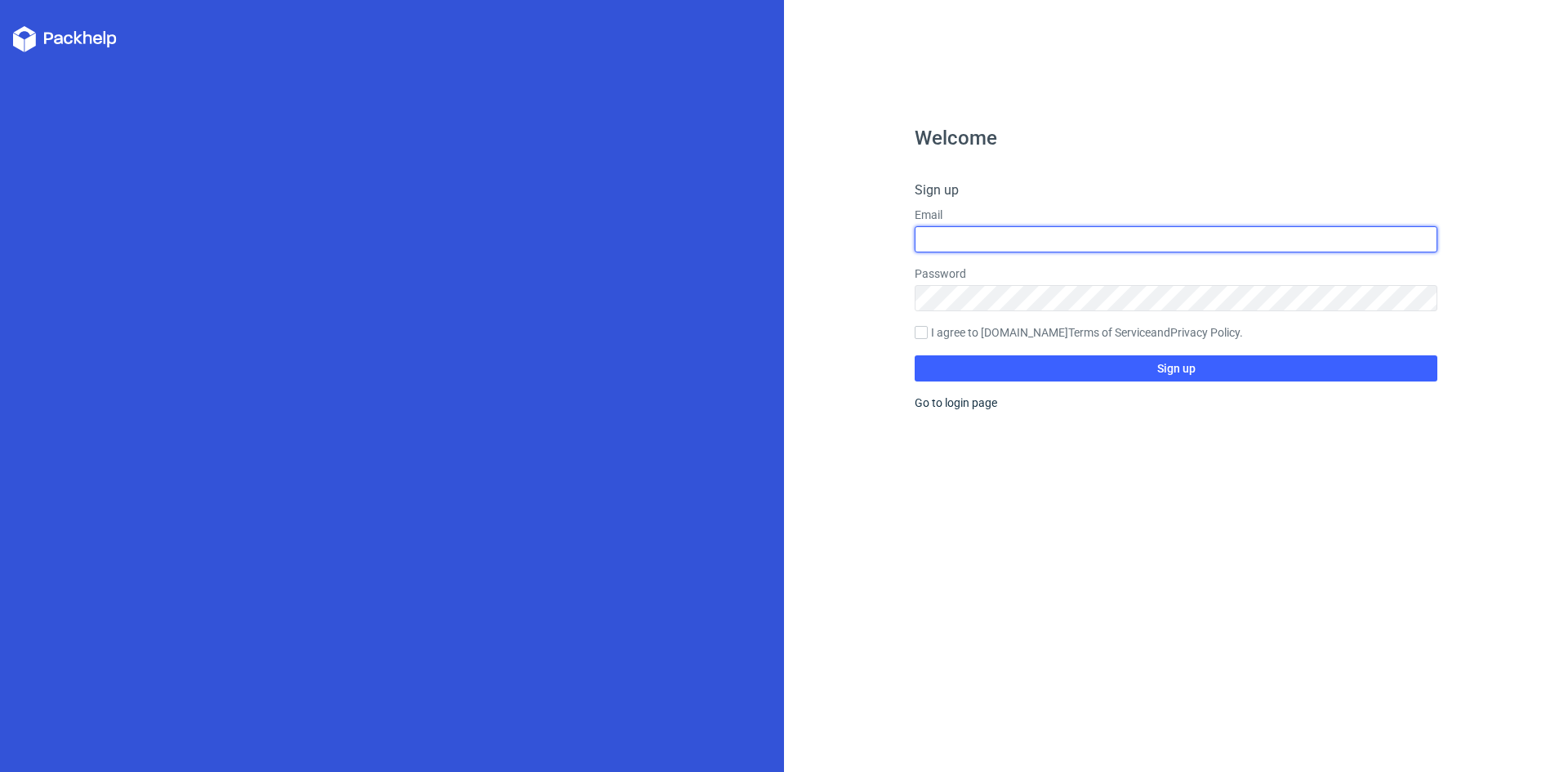
click at [1077, 242] on input "text" at bounding box center [1176, 239] width 523 height 26
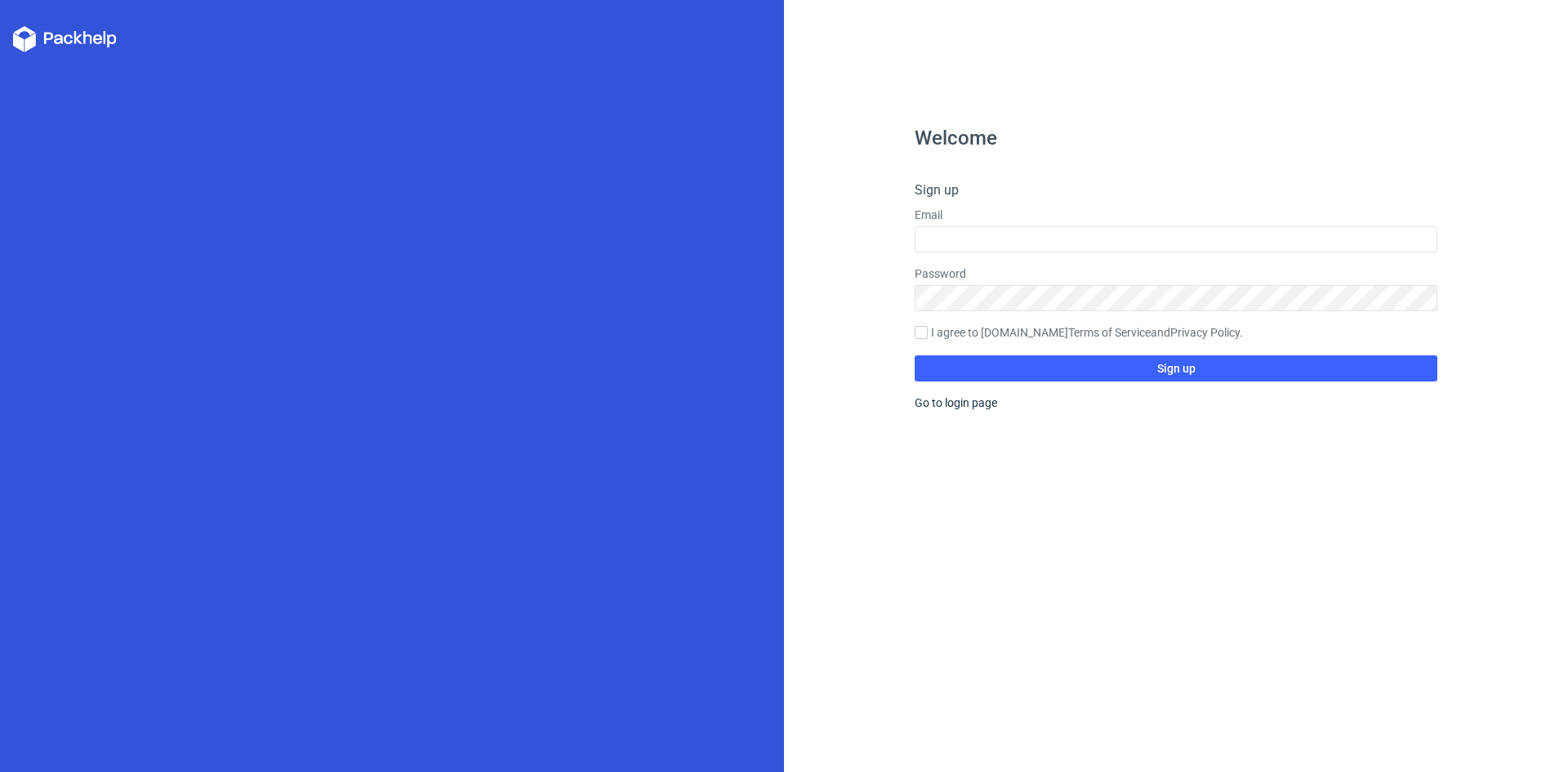
click at [1094, 493] on div "Welcome Sign up Email Password I agree to Packhelp.com Terms of Service and Pri…" at bounding box center [1176, 450] width 523 height 644
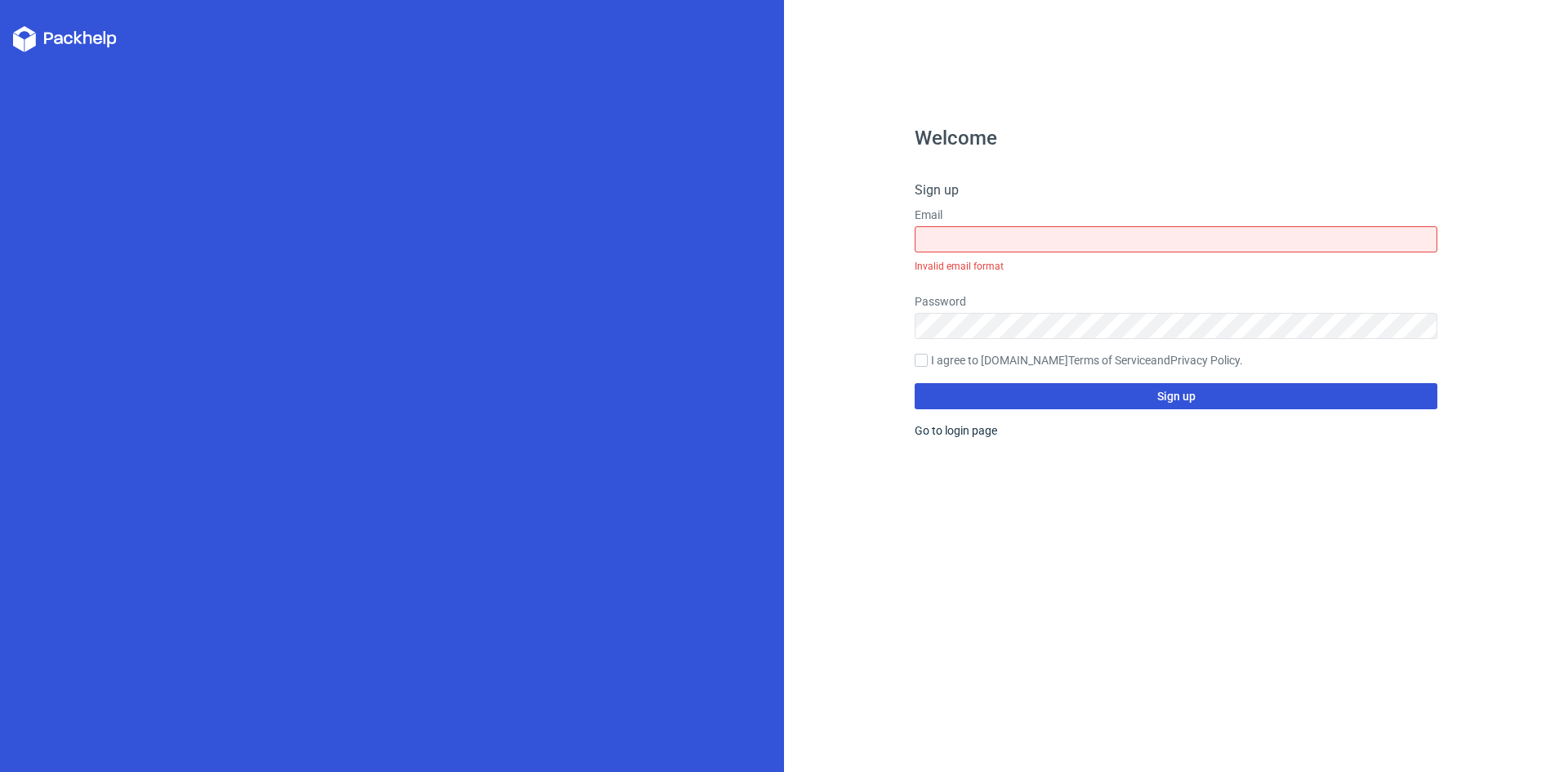
click at [1083, 398] on button "Sign up" at bounding box center [1176, 396] width 523 height 26
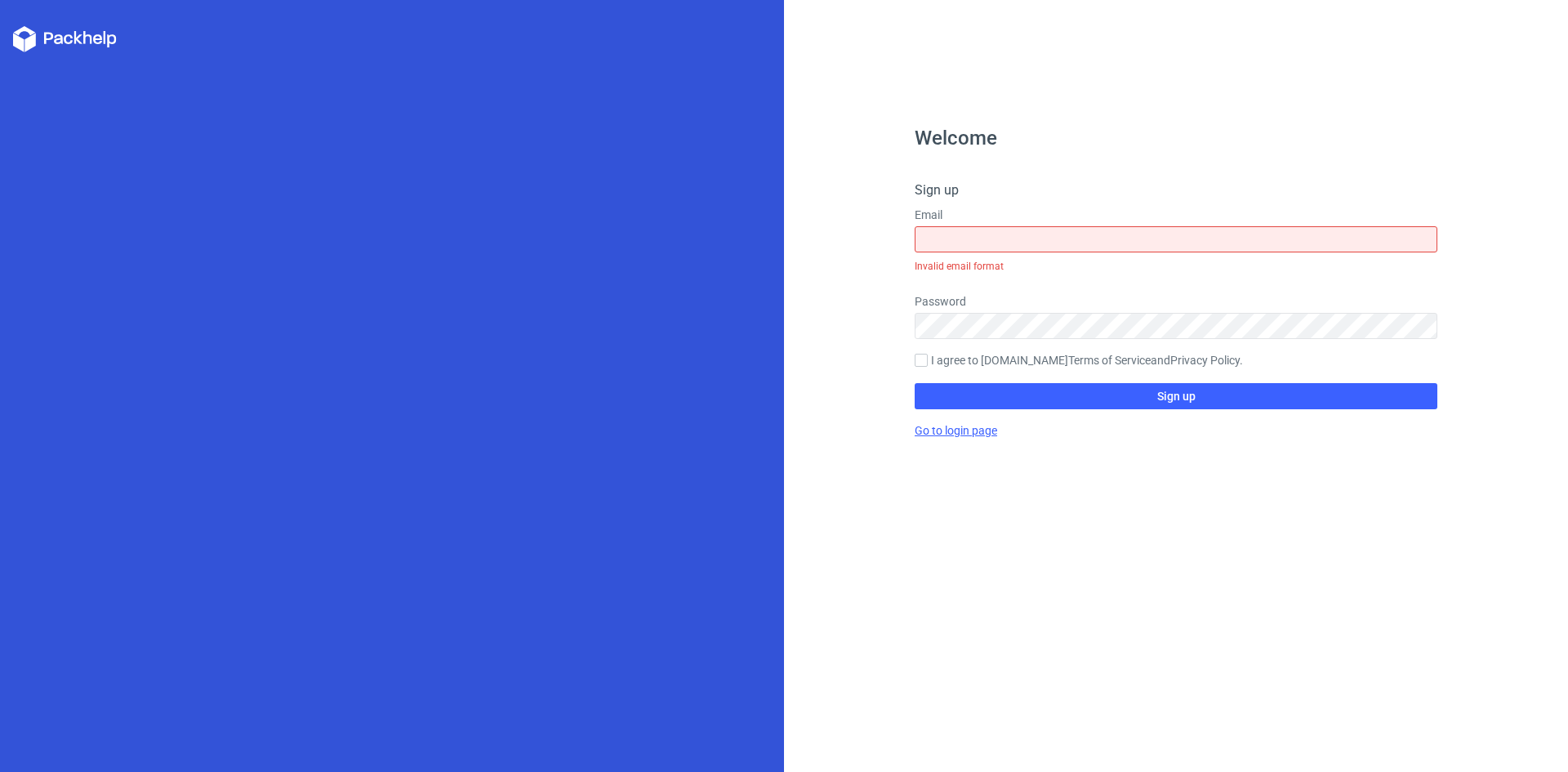
click at [983, 435] on link "Go to login page" at bounding box center [955, 430] width 82 height 13
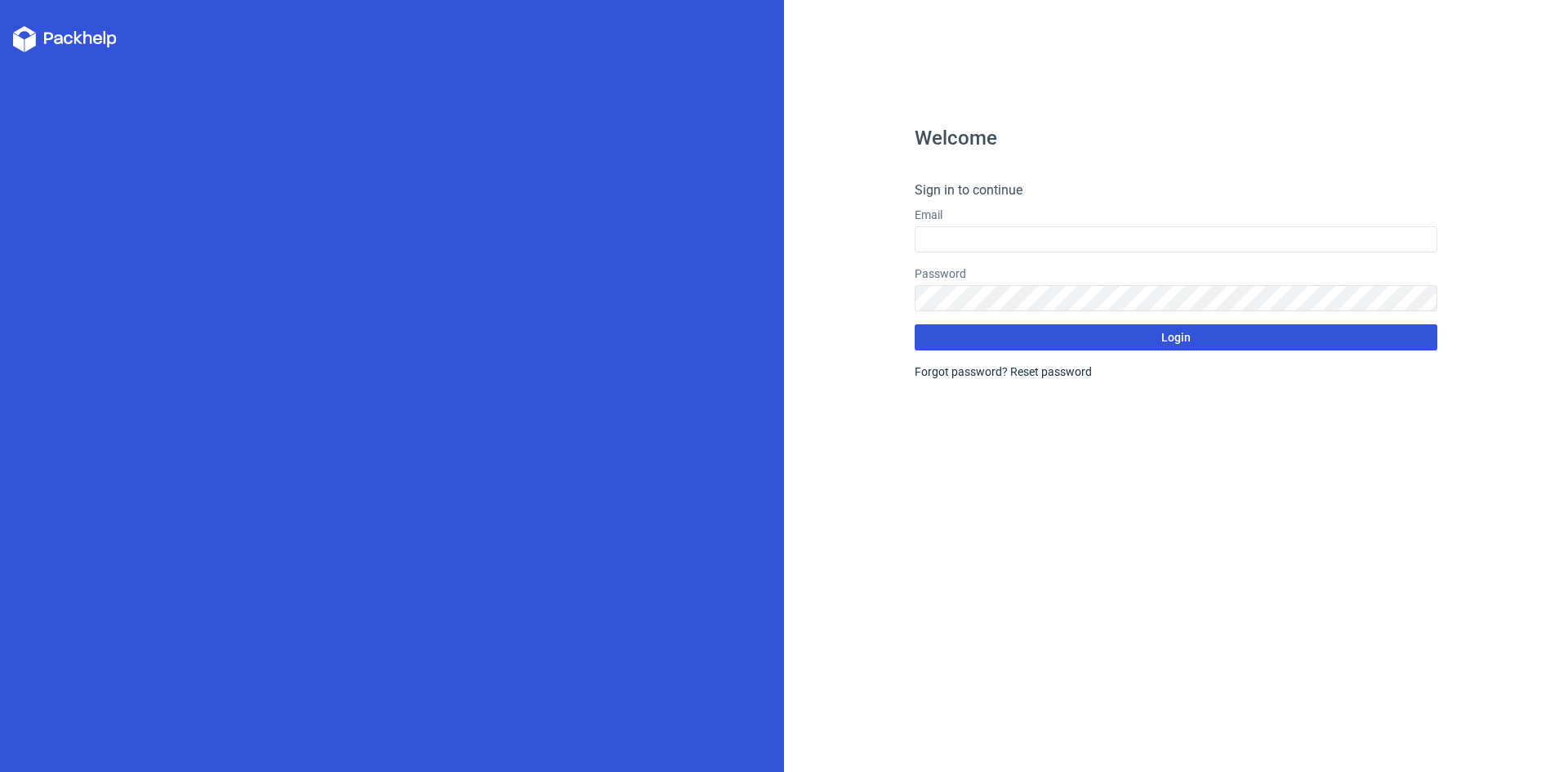
click at [1151, 338] on button "Login" at bounding box center [1176, 338] width 523 height 26
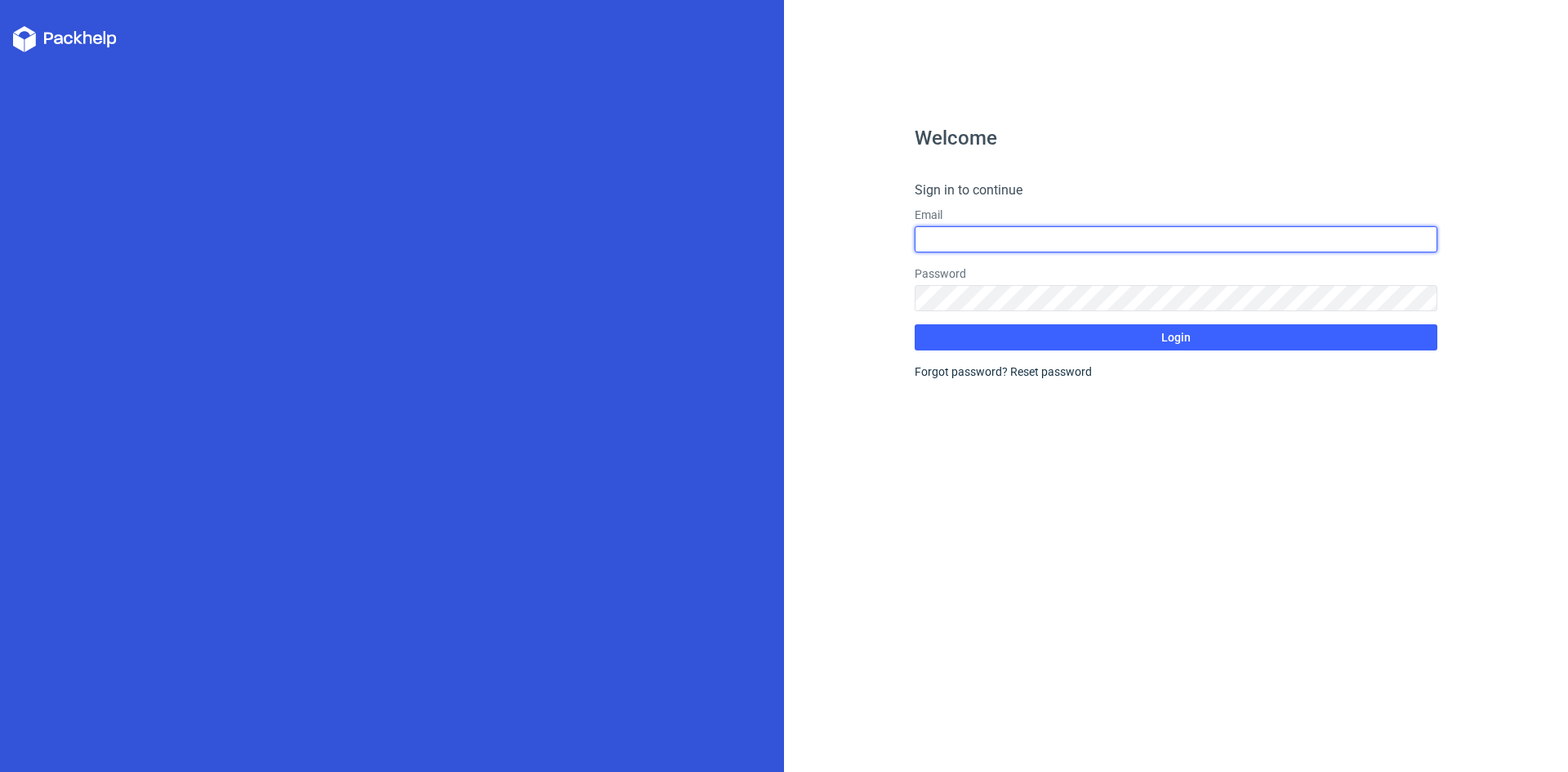
click at [960, 235] on input "text" at bounding box center [1176, 239] width 523 height 26
type input "aayan.goldenpackaging@gmail.com"
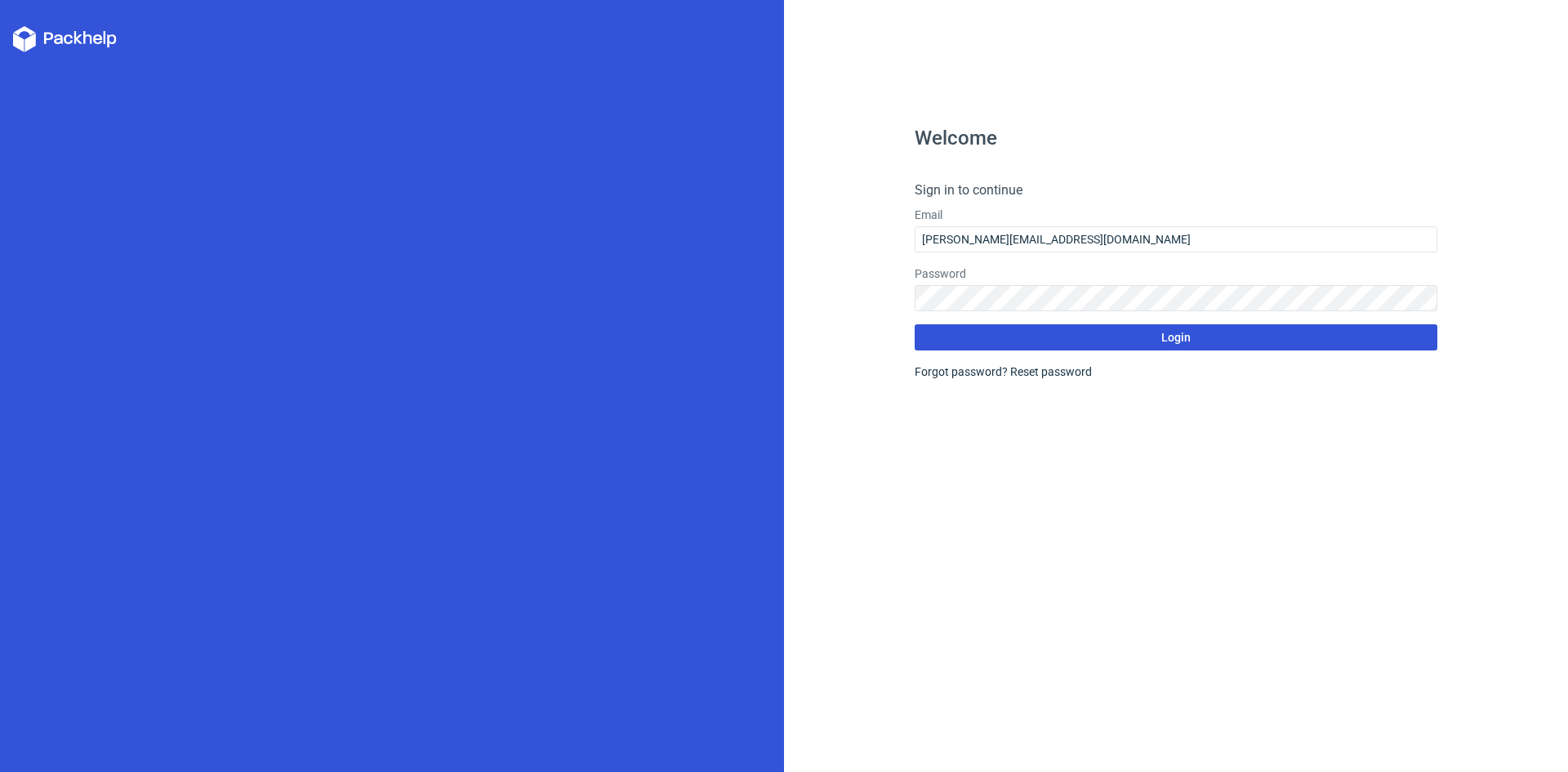
click at [1189, 340] on span "Login" at bounding box center [1176, 337] width 29 height 11
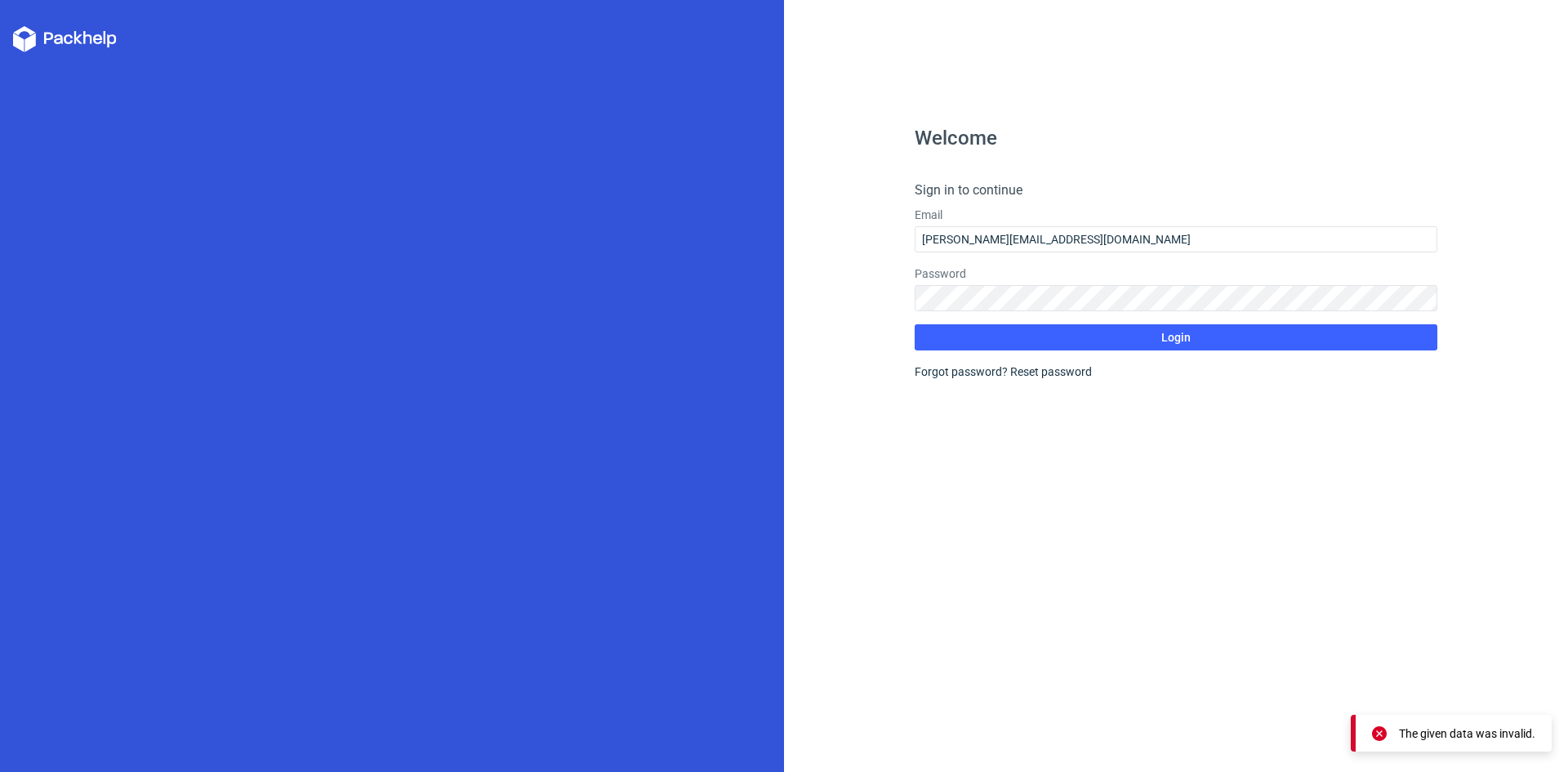
click at [1377, 735] on icon at bounding box center [1378, 733] width 15 height 15
click at [1381, 730] on icon at bounding box center [1378, 732] width 15 height 15
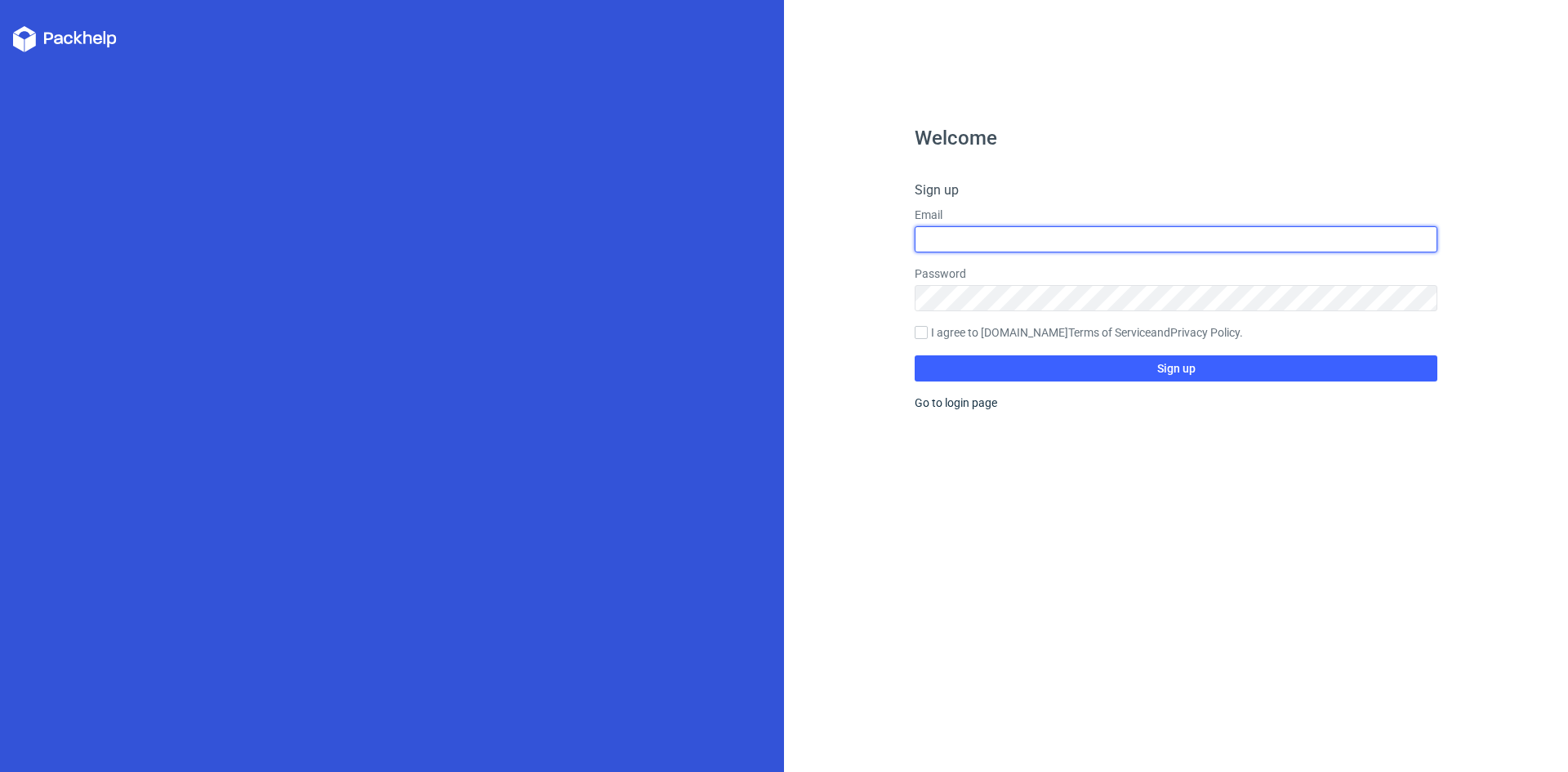
type input "aayan.goldenpackaging@gmail.com"
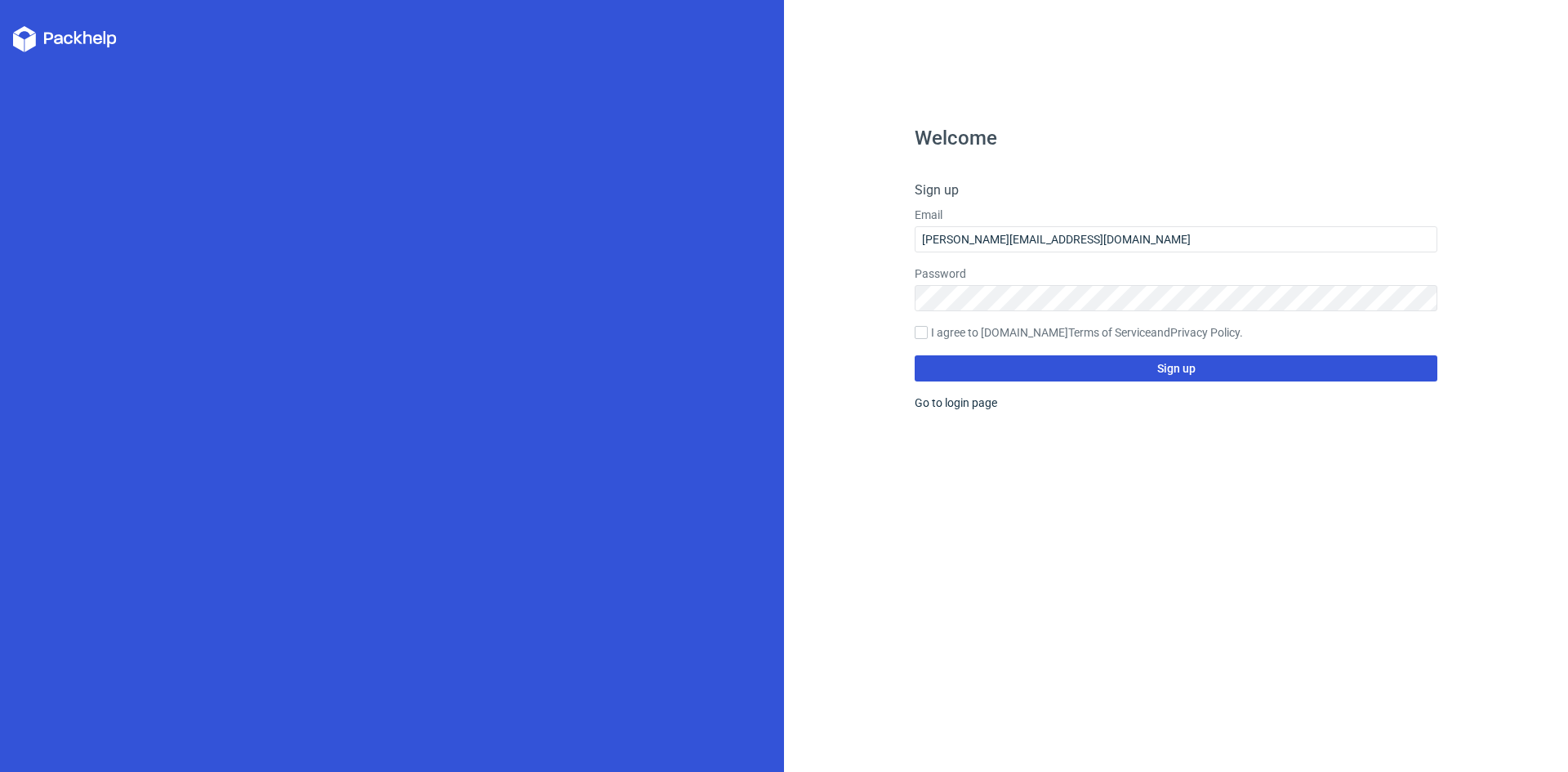
click at [1177, 374] on span "Sign up" at bounding box center [1176, 368] width 38 height 11
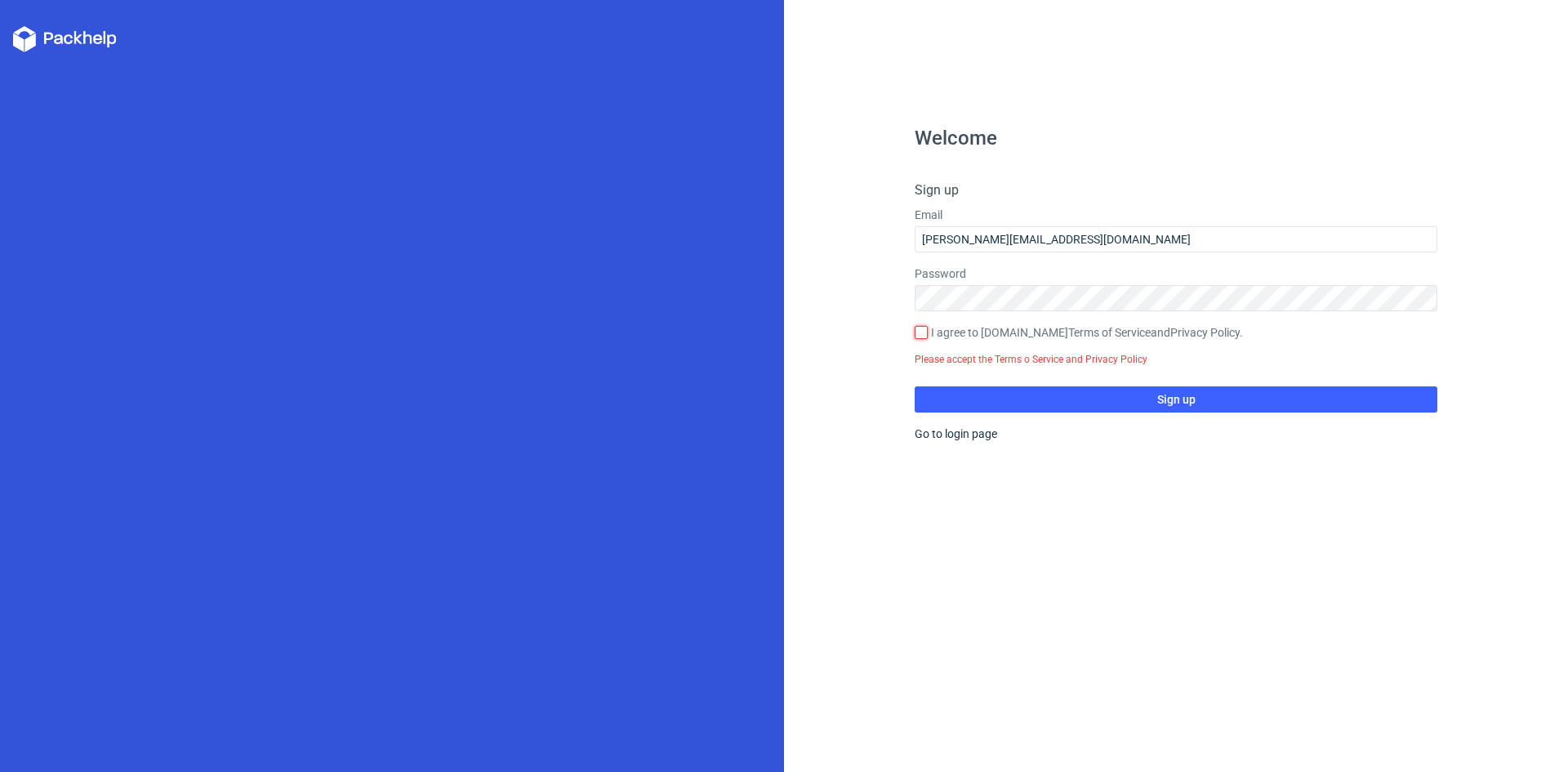
click at [916, 336] on input "I agree to Packhelp.com Terms of Service and Privacy Policy ." at bounding box center [921, 332] width 13 height 13
checkbox input "true"
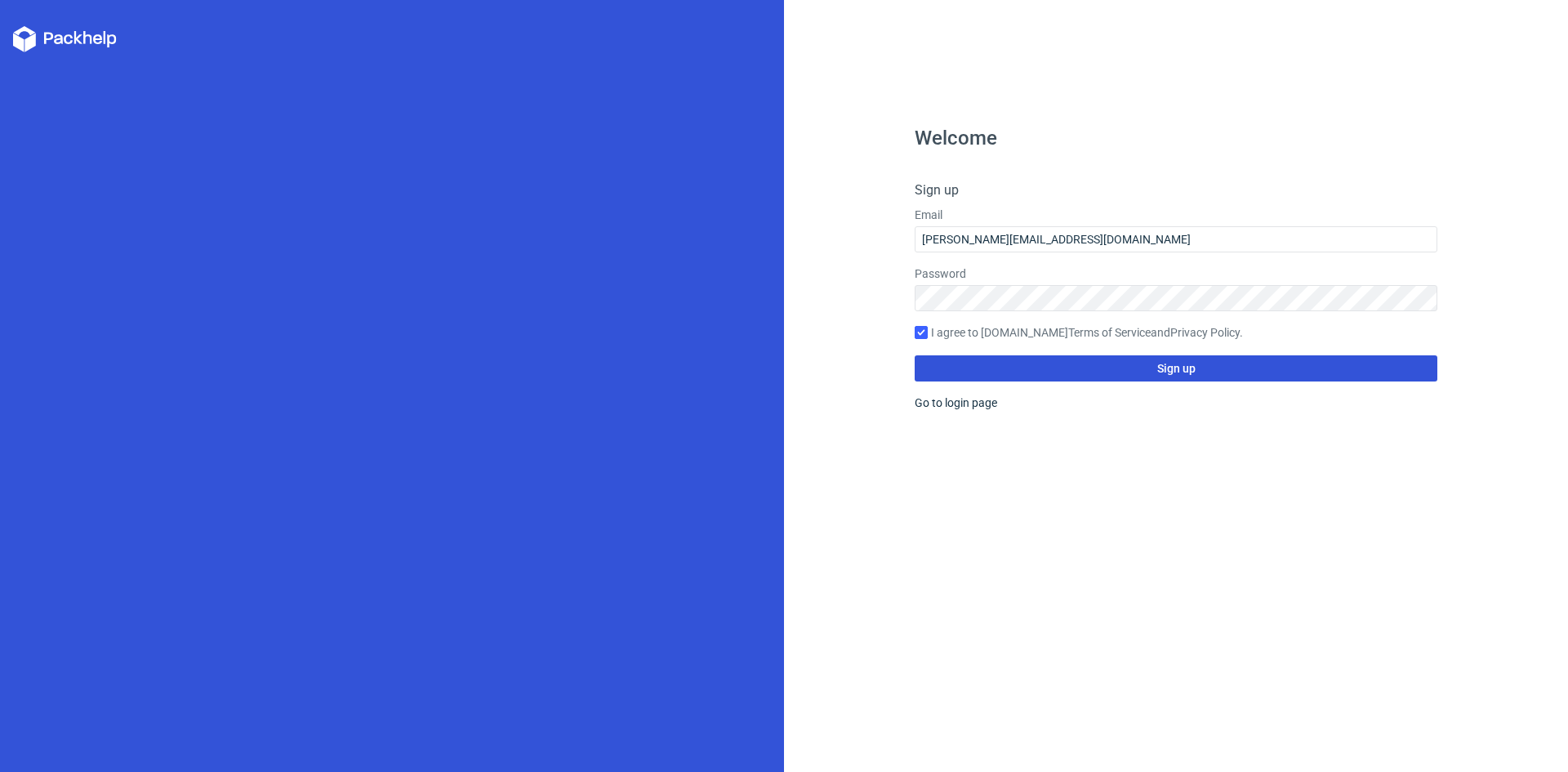
click at [1073, 376] on button "Sign up" at bounding box center [1176, 368] width 523 height 26
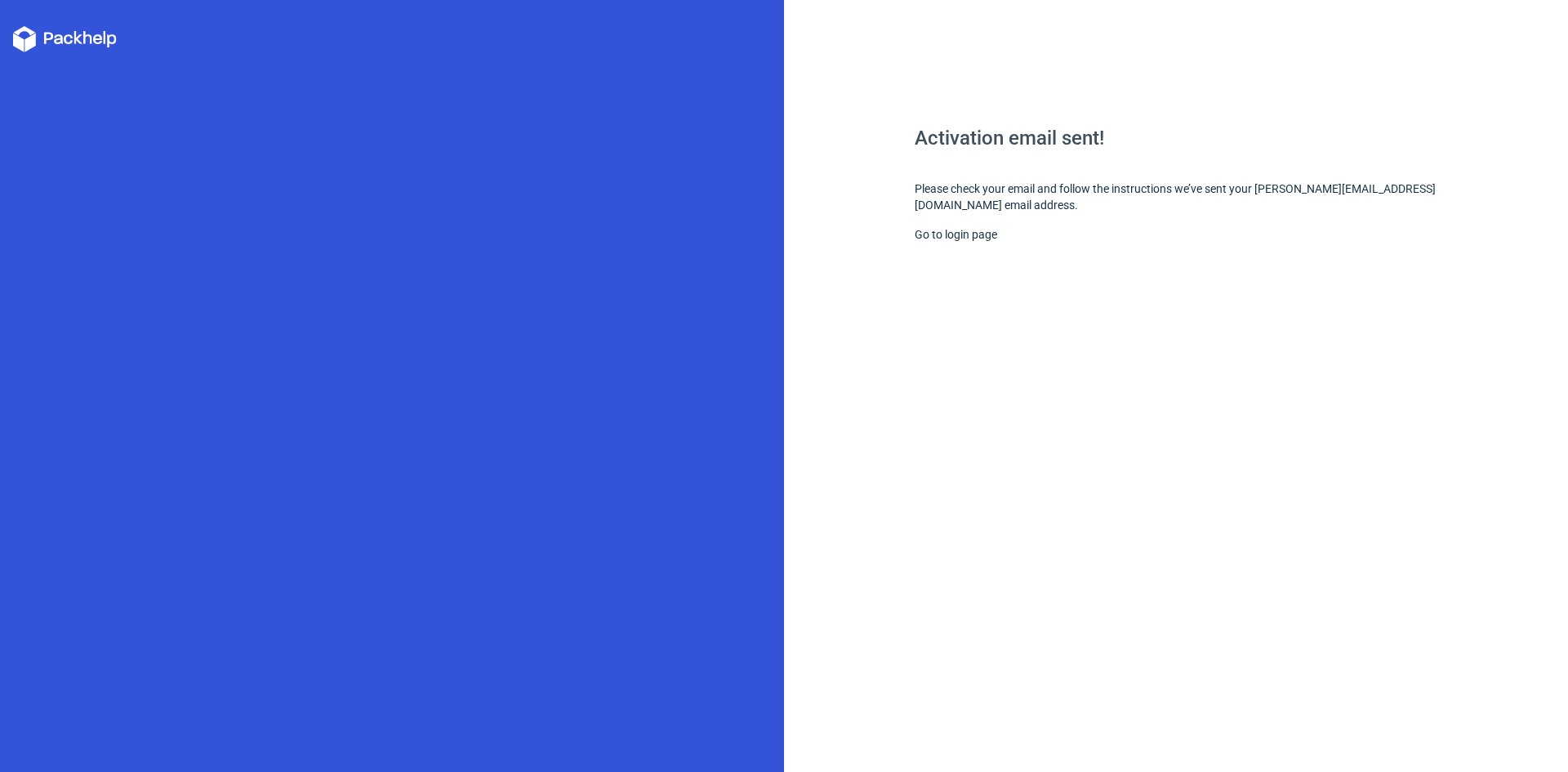
click at [1274, 267] on div "Activation email sent! Please check your email and follow the instructions we’v…" at bounding box center [1176, 450] width 523 height 644
click at [1238, 286] on div "Activation email sent! Please check your email and follow the instructions we’v…" at bounding box center [1176, 450] width 523 height 644
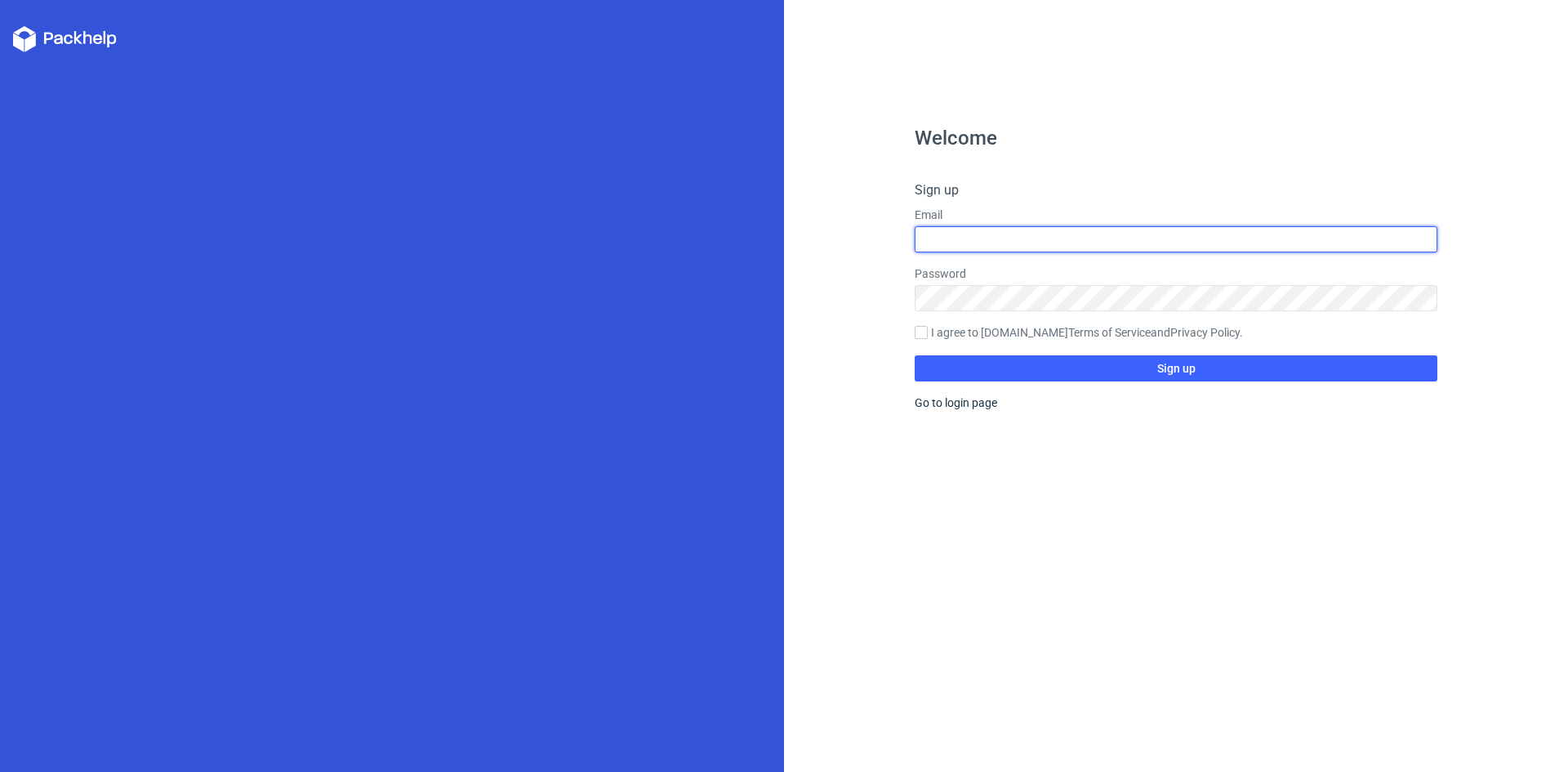
type input "aayan.goldenpackaging@gmail.com"
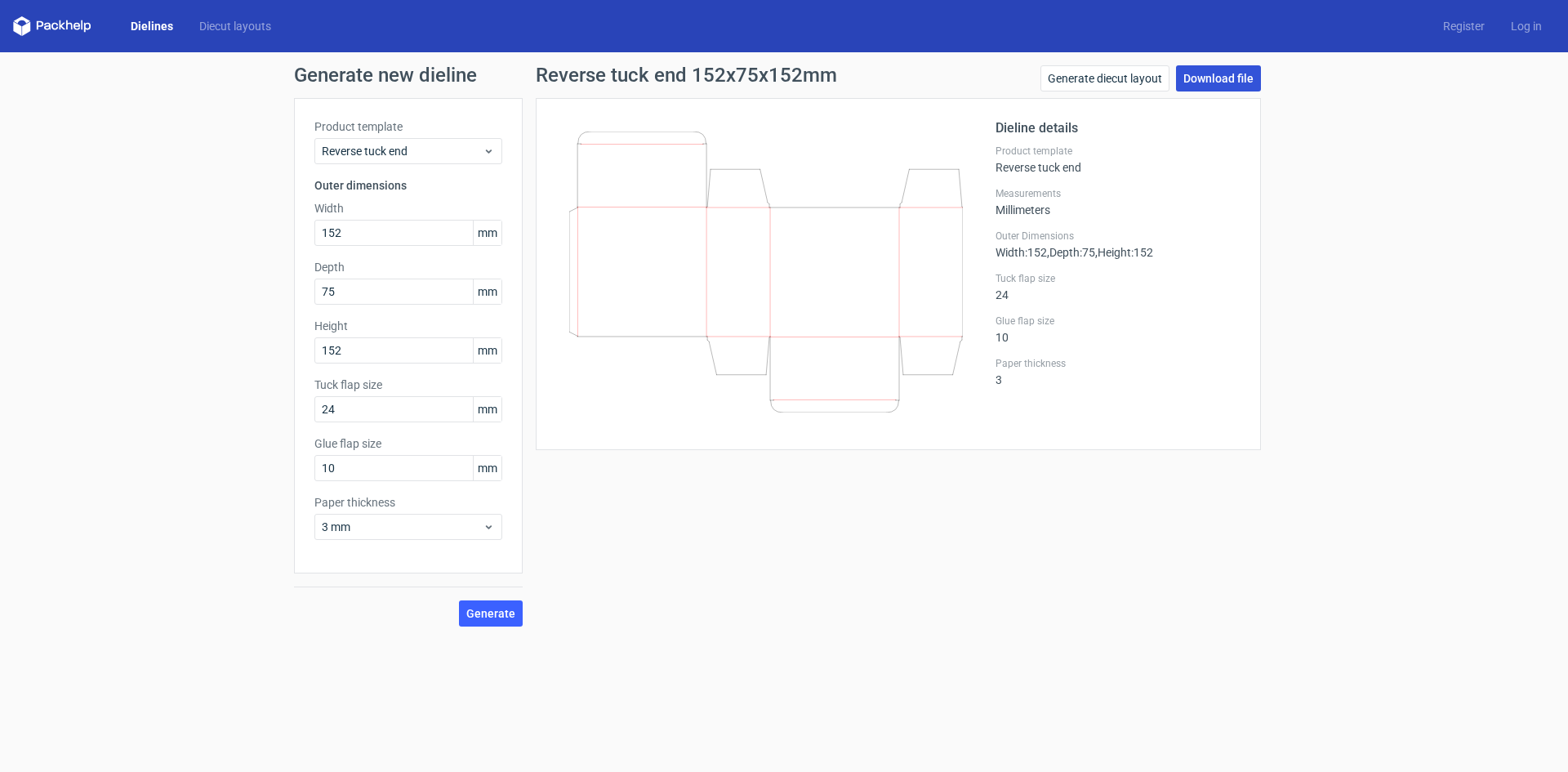
click at [1251, 82] on link "Download file" at bounding box center [1218, 78] width 85 height 26
click at [521, 619] on button "Generate" at bounding box center [491, 614] width 64 height 26
click at [1125, 82] on link "Generate diecut layout" at bounding box center [1104, 78] width 129 height 26
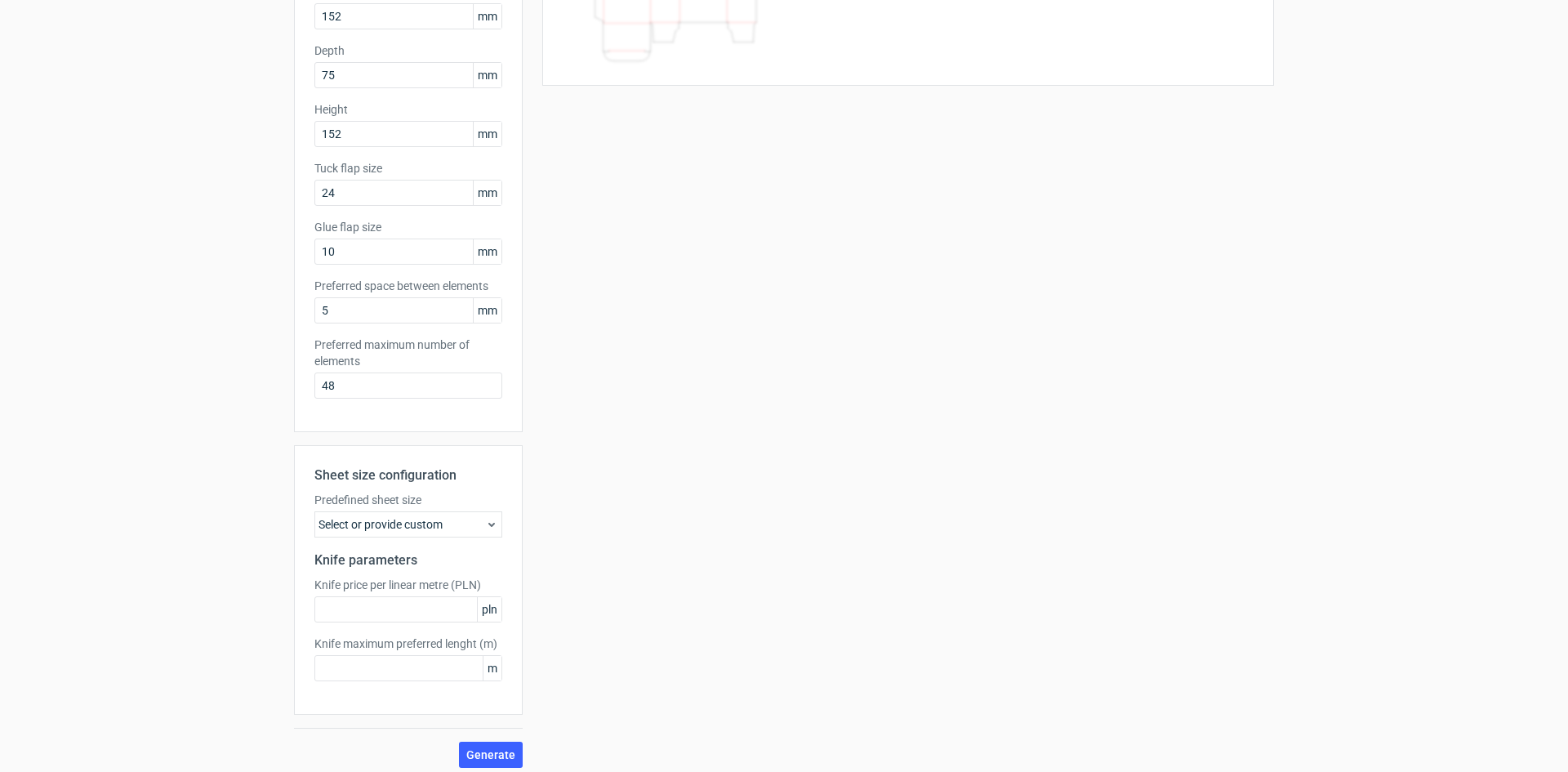
scroll to position [225, 0]
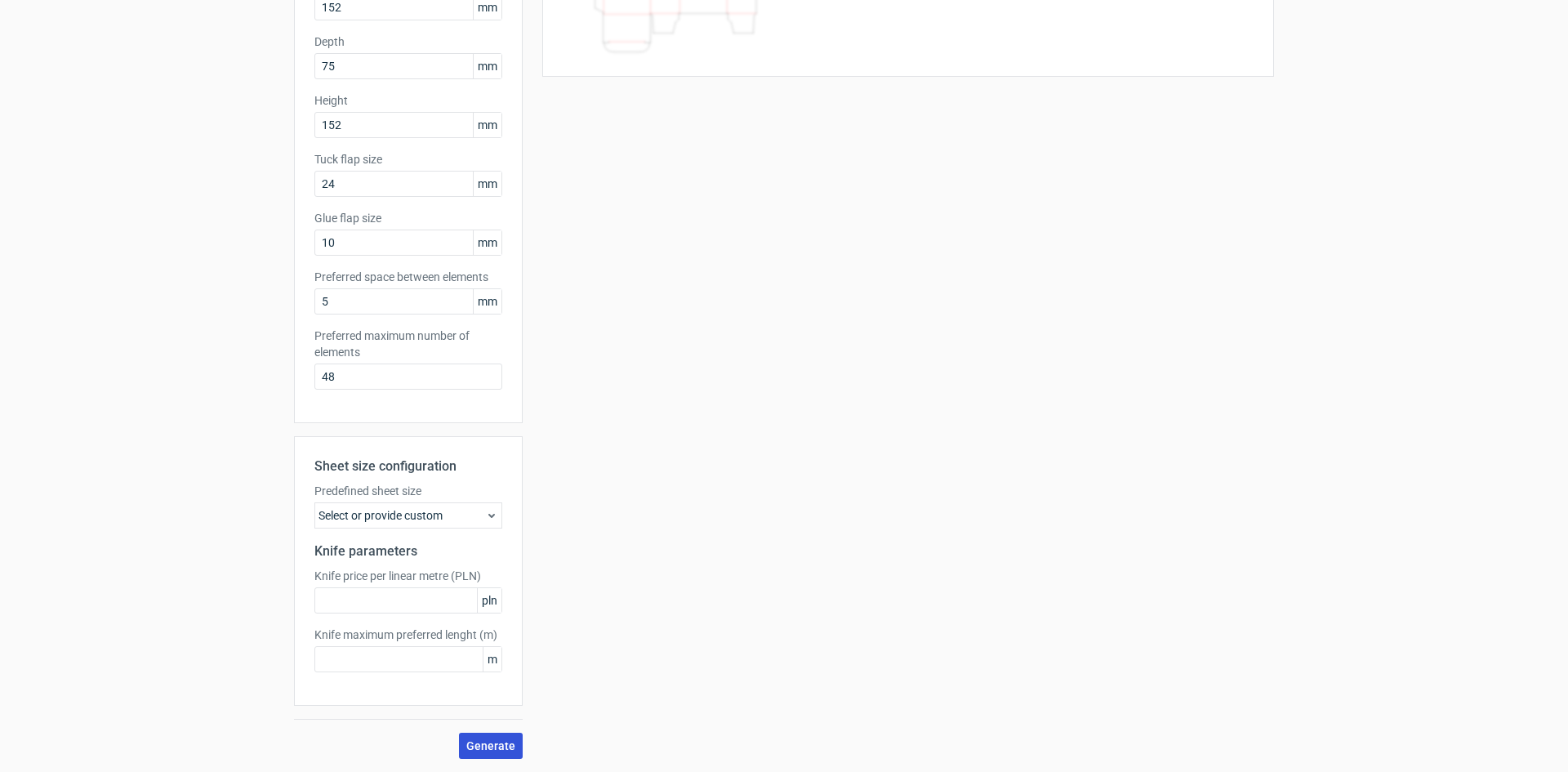
click at [493, 740] on span "Generate" at bounding box center [491, 745] width 49 height 11
click at [1460, 733] on div "Network Error" at bounding box center [1483, 733] width 136 height 36
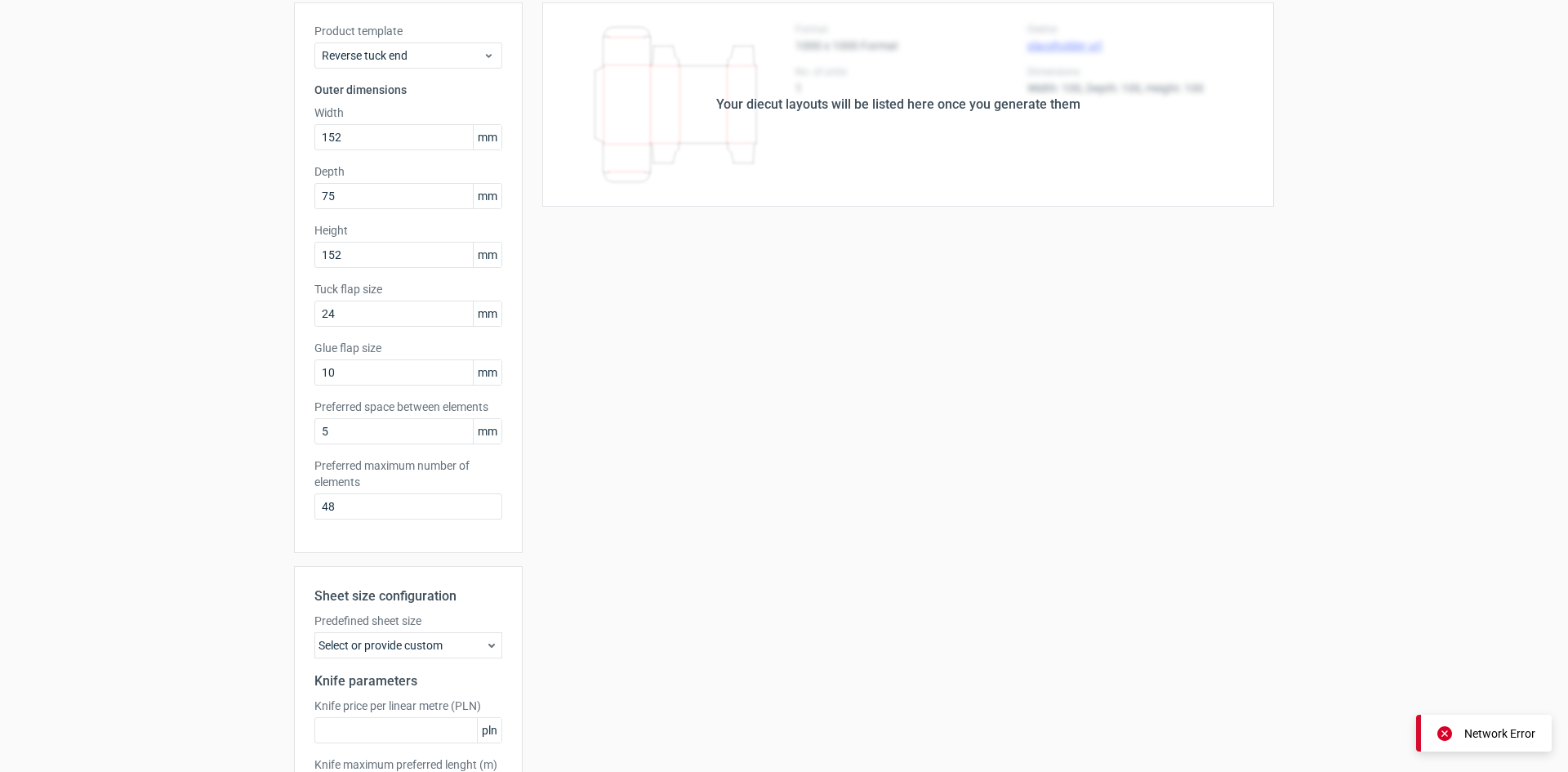
scroll to position [0, 0]
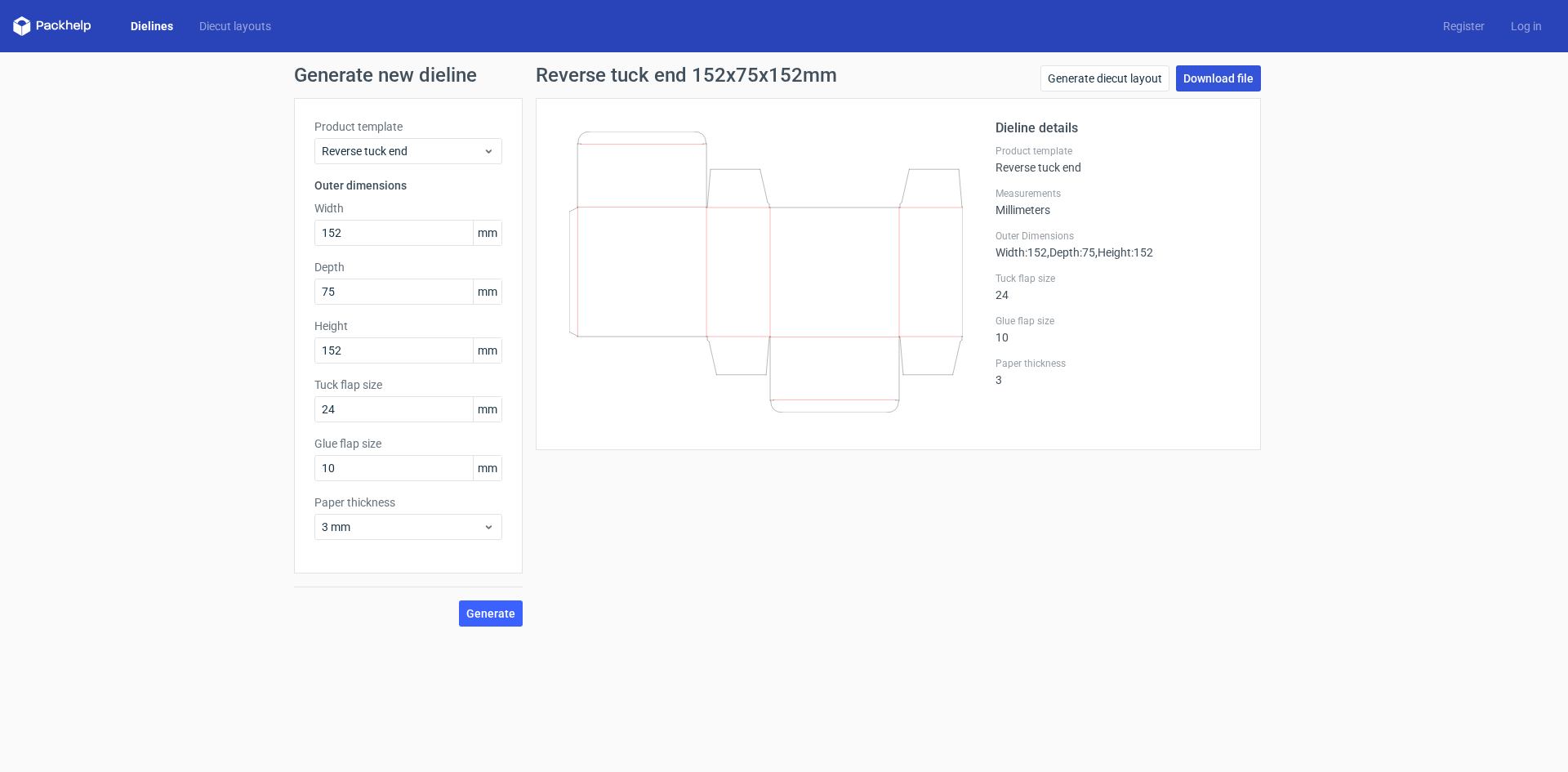
click at [1221, 80] on link "Download file" at bounding box center [1218, 78] width 85 height 26
click at [1243, 81] on link "Download file" at bounding box center [1218, 78] width 85 height 26
click at [878, 297] on icon at bounding box center [766, 272] width 394 height 281
drag, startPoint x: 623, startPoint y: 312, endPoint x: 697, endPoint y: 262, distance: 89.3
drag, startPoint x: 697, startPoint y: 262, endPoint x: 1323, endPoint y: 511, distance: 673.7
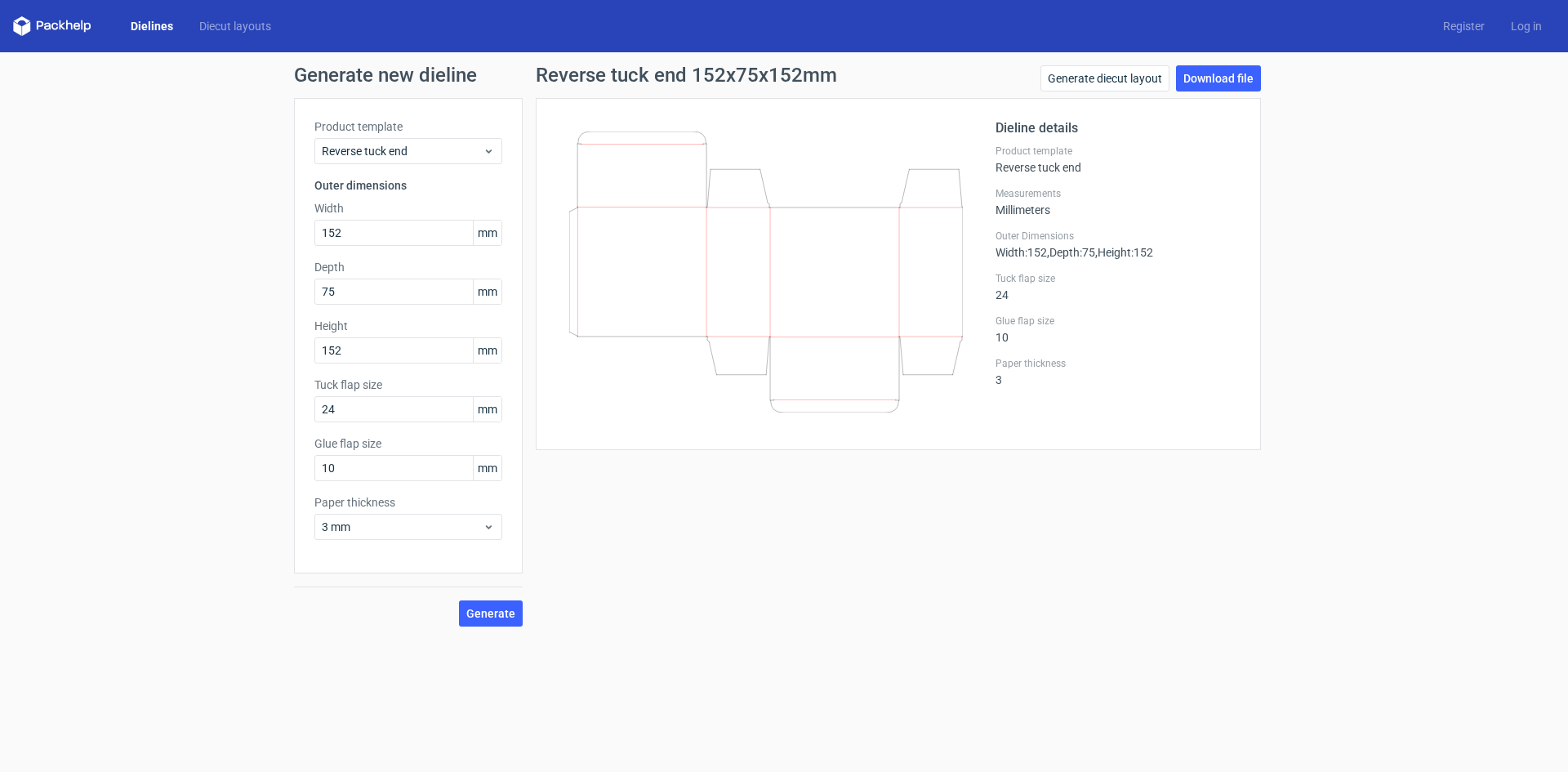
click at [1323, 511] on div "Generate new dieline Product template Reverse tuck end Outer dimensions Width 1…" at bounding box center [784, 345] width 1568 height 587
click at [1061, 523] on div "Reverse tuck end 152x75x152mm Generate diecut layout Download file Dieline deta…" at bounding box center [898, 345] width 751 height 561
click at [225, 20] on link "Diecut layouts" at bounding box center [235, 26] width 98 height 16
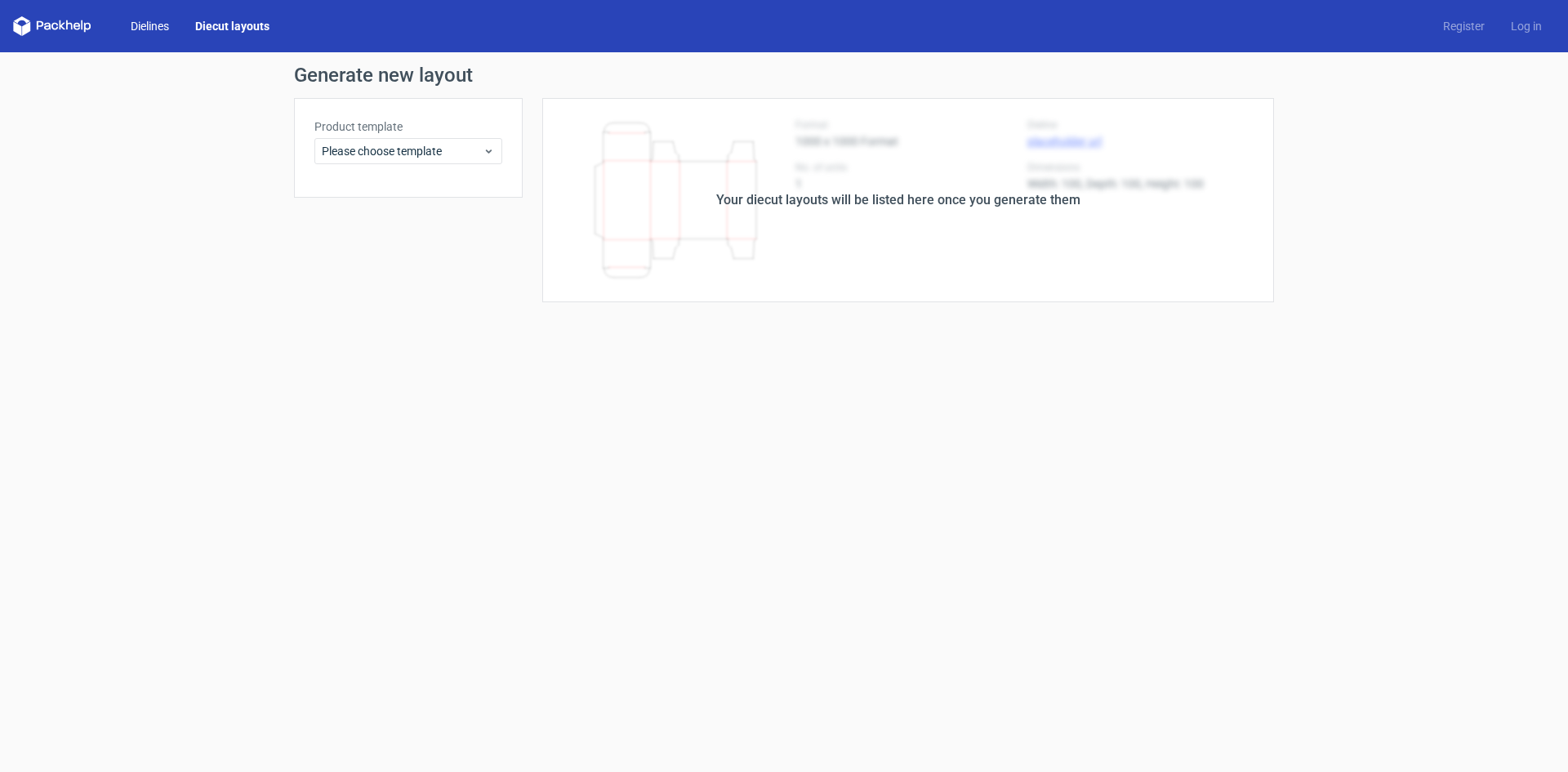
click at [141, 22] on link "Dielines" at bounding box center [150, 26] width 65 height 16
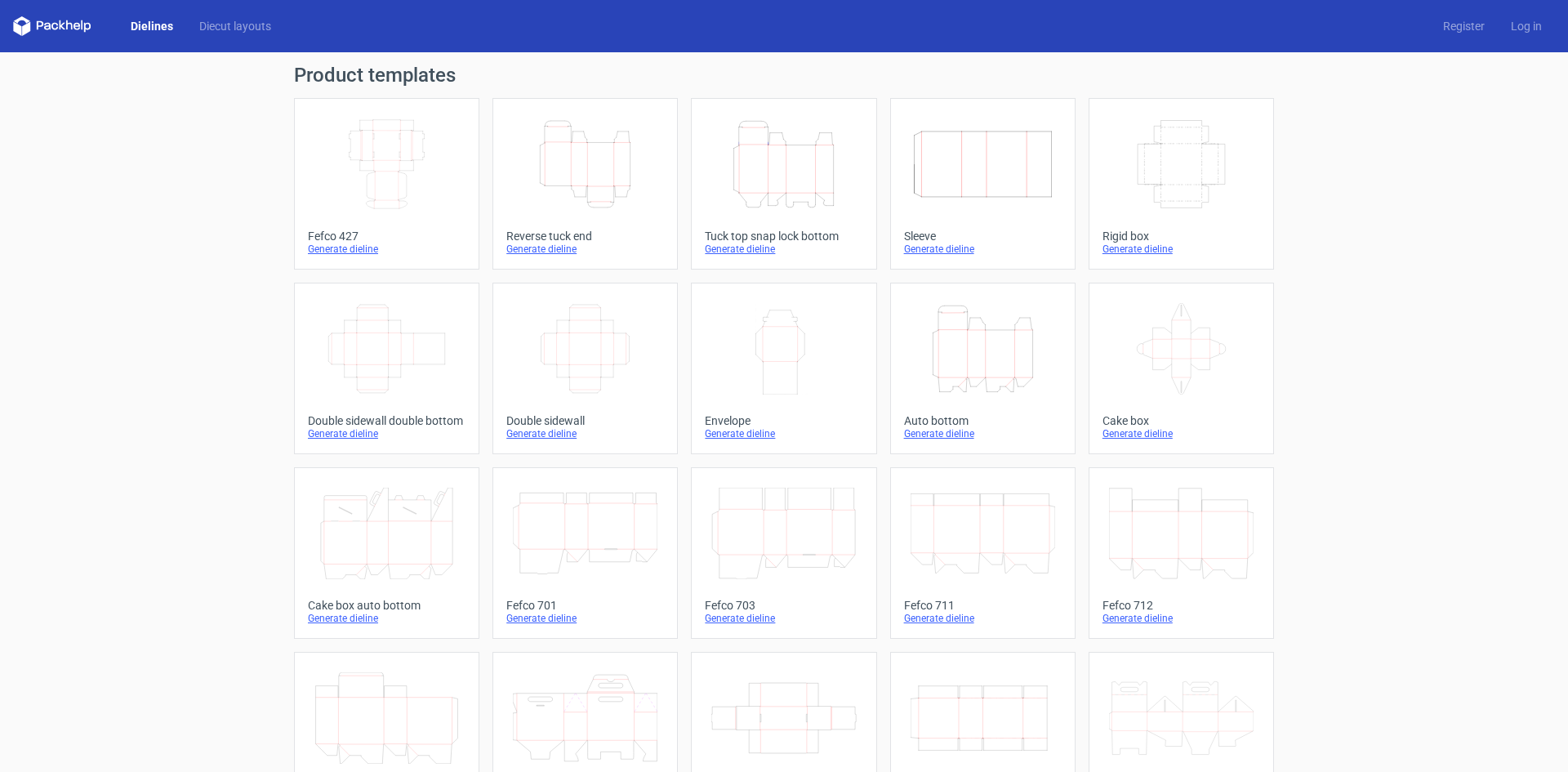
click at [792, 191] on icon "Height Depth Width" at bounding box center [783, 164] width 145 height 92
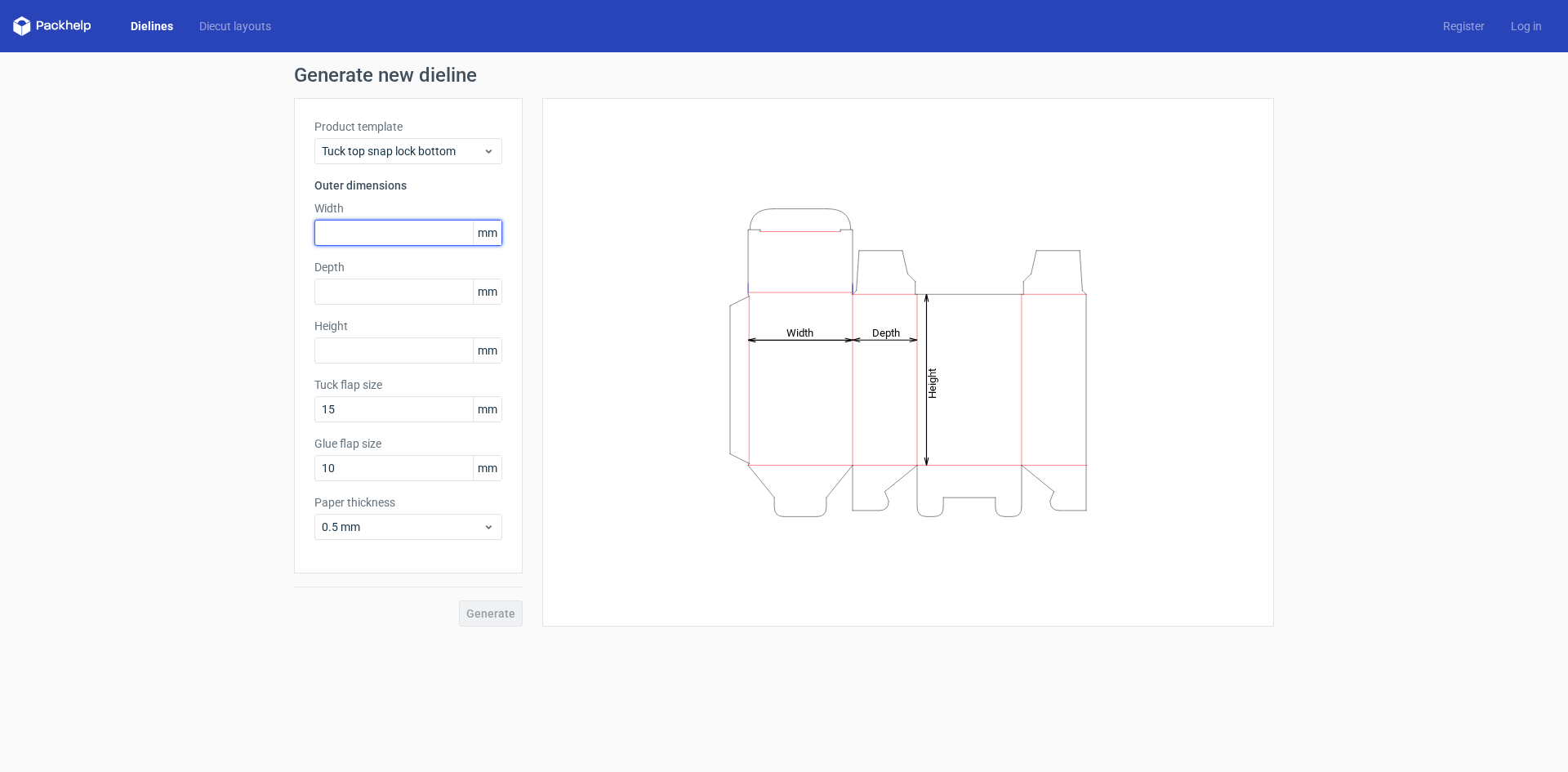
click at [384, 224] on input "text" at bounding box center [408, 233] width 188 height 26
type input "152"
click at [347, 275] on div "Depth mm" at bounding box center [408, 281] width 188 height 46
click at [349, 283] on input "text" at bounding box center [408, 292] width 188 height 26
type input "75"
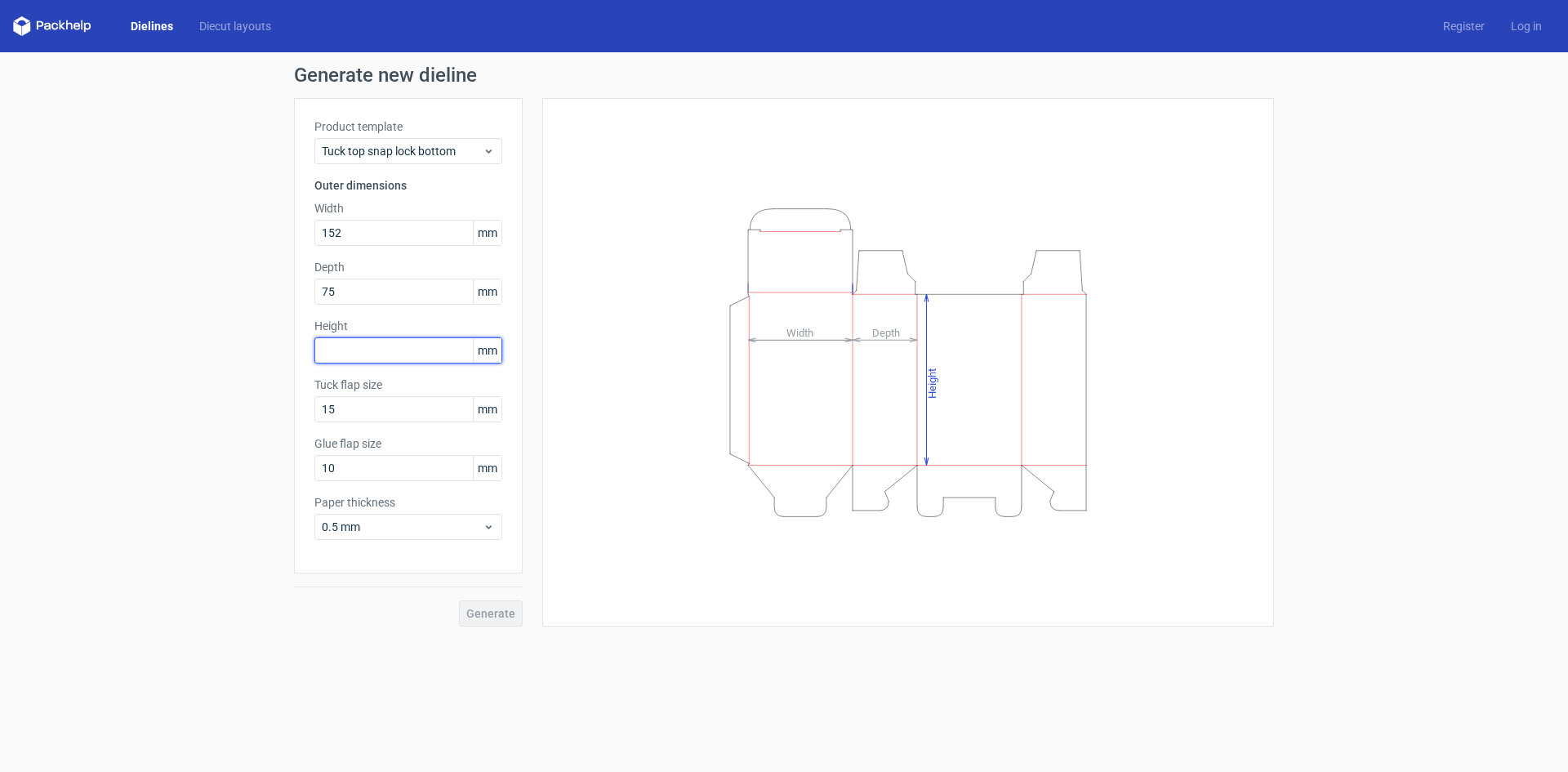
click at [399, 351] on input "text" at bounding box center [408, 351] width 188 height 26
type input "152"
click at [376, 405] on input "15" at bounding box center [408, 409] width 188 height 26
click at [492, 610] on span "Generate" at bounding box center [491, 613] width 49 height 11
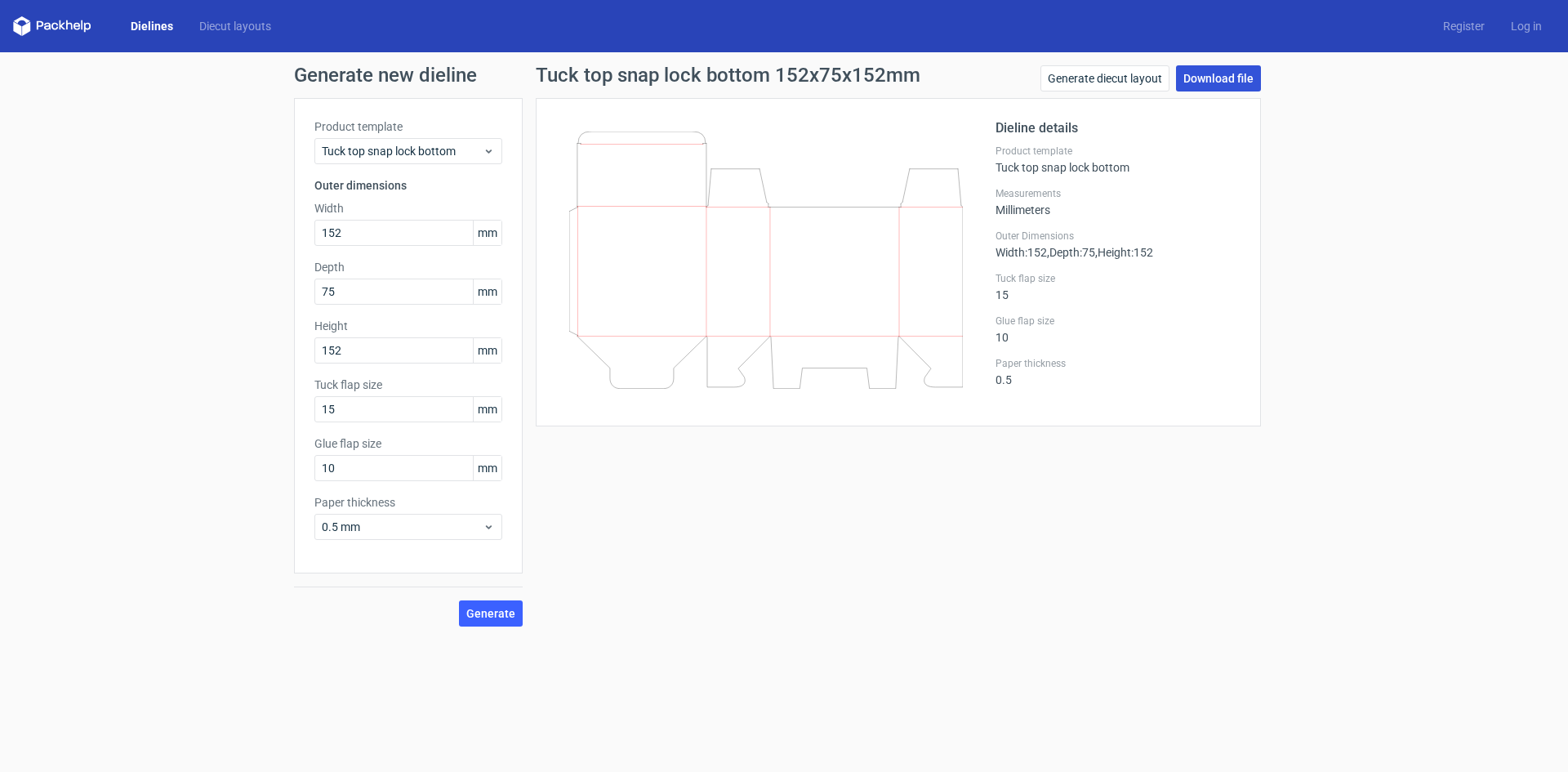
drag, startPoint x: 877, startPoint y: 268, endPoint x: 1209, endPoint y: 77, distance: 383.0
click at [1209, 77] on link "Download file" at bounding box center [1218, 78] width 85 height 26
click at [1220, 80] on link "Download file" at bounding box center [1218, 78] width 85 height 26
drag, startPoint x: 627, startPoint y: 386, endPoint x: 974, endPoint y: 383, distance: 347.0
click at [974, 383] on div at bounding box center [776, 262] width 440 height 287
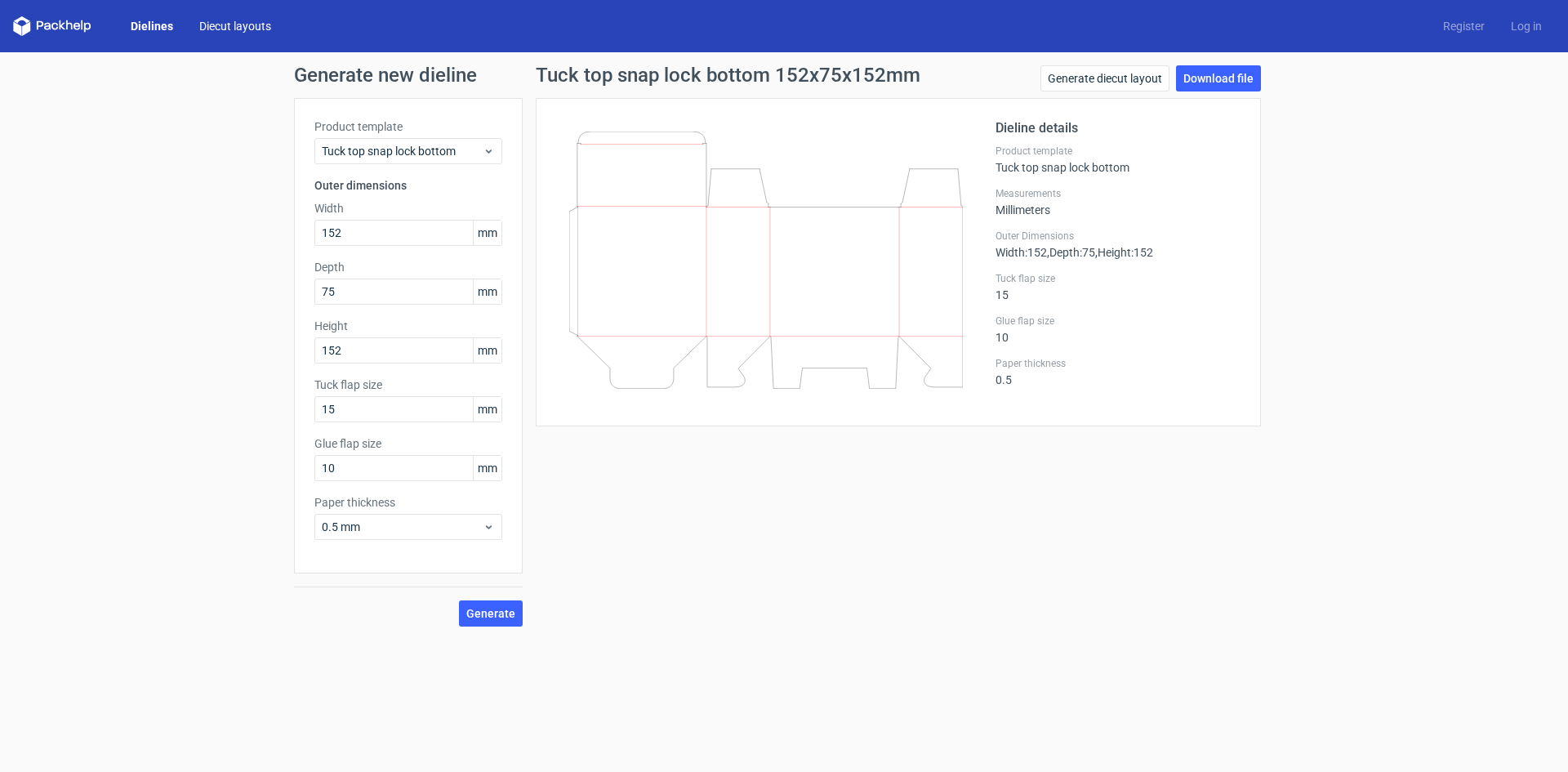
click at [222, 26] on link "Diecut layouts" at bounding box center [235, 26] width 98 height 16
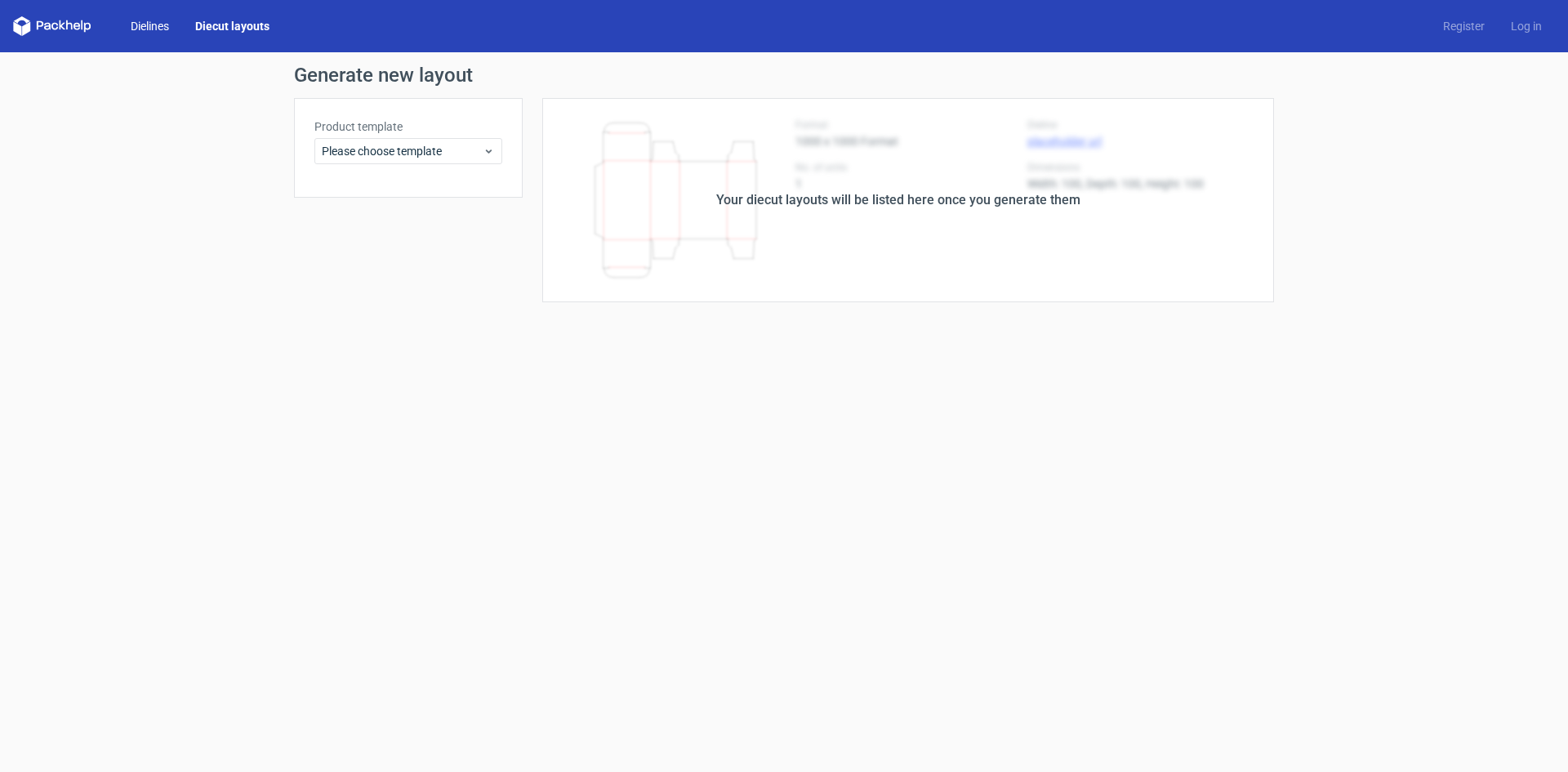
click at [157, 29] on link "Dielines" at bounding box center [150, 26] width 65 height 16
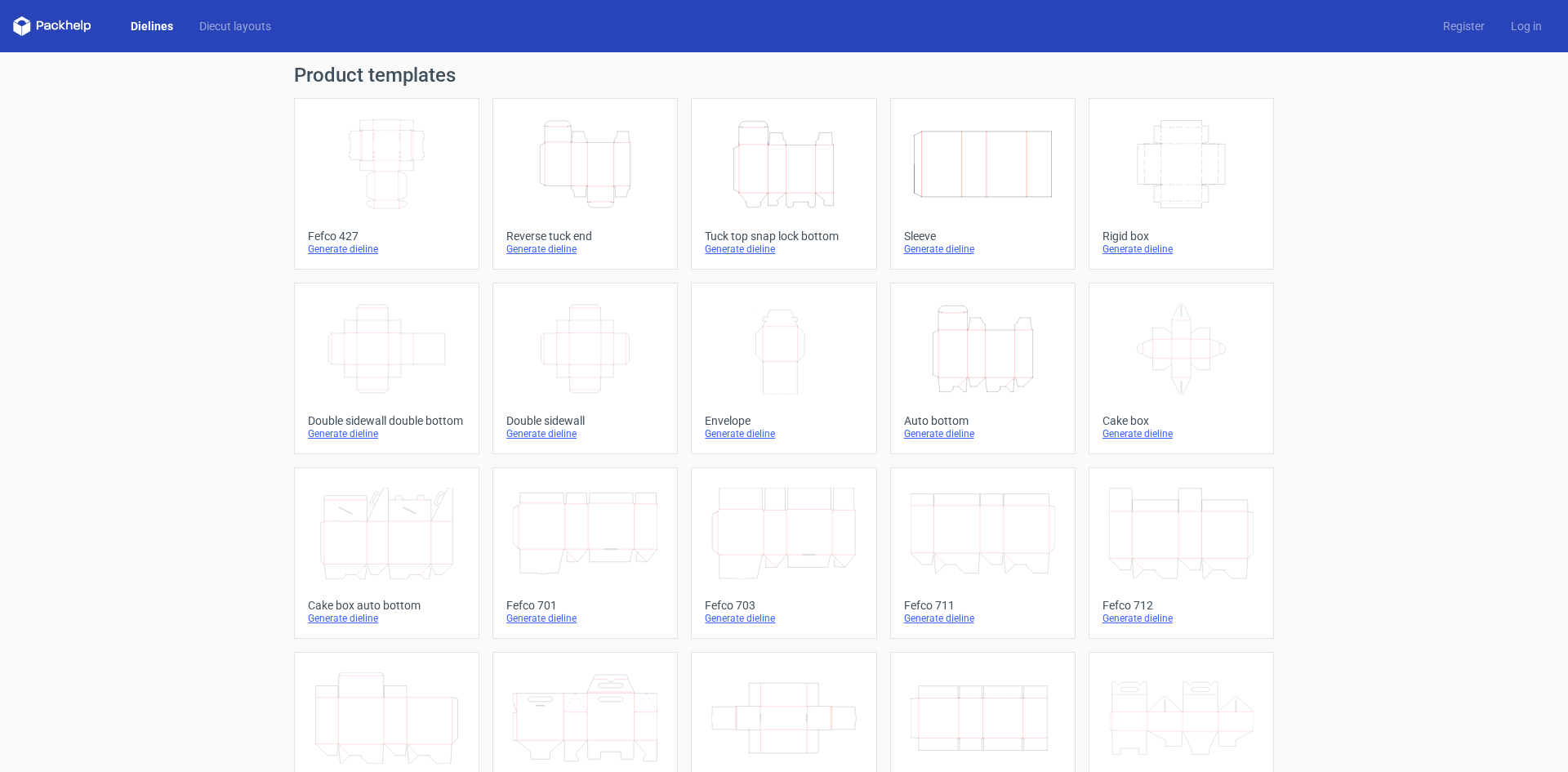
click at [377, 177] on icon "Width Depth Height" at bounding box center [386, 164] width 145 height 92
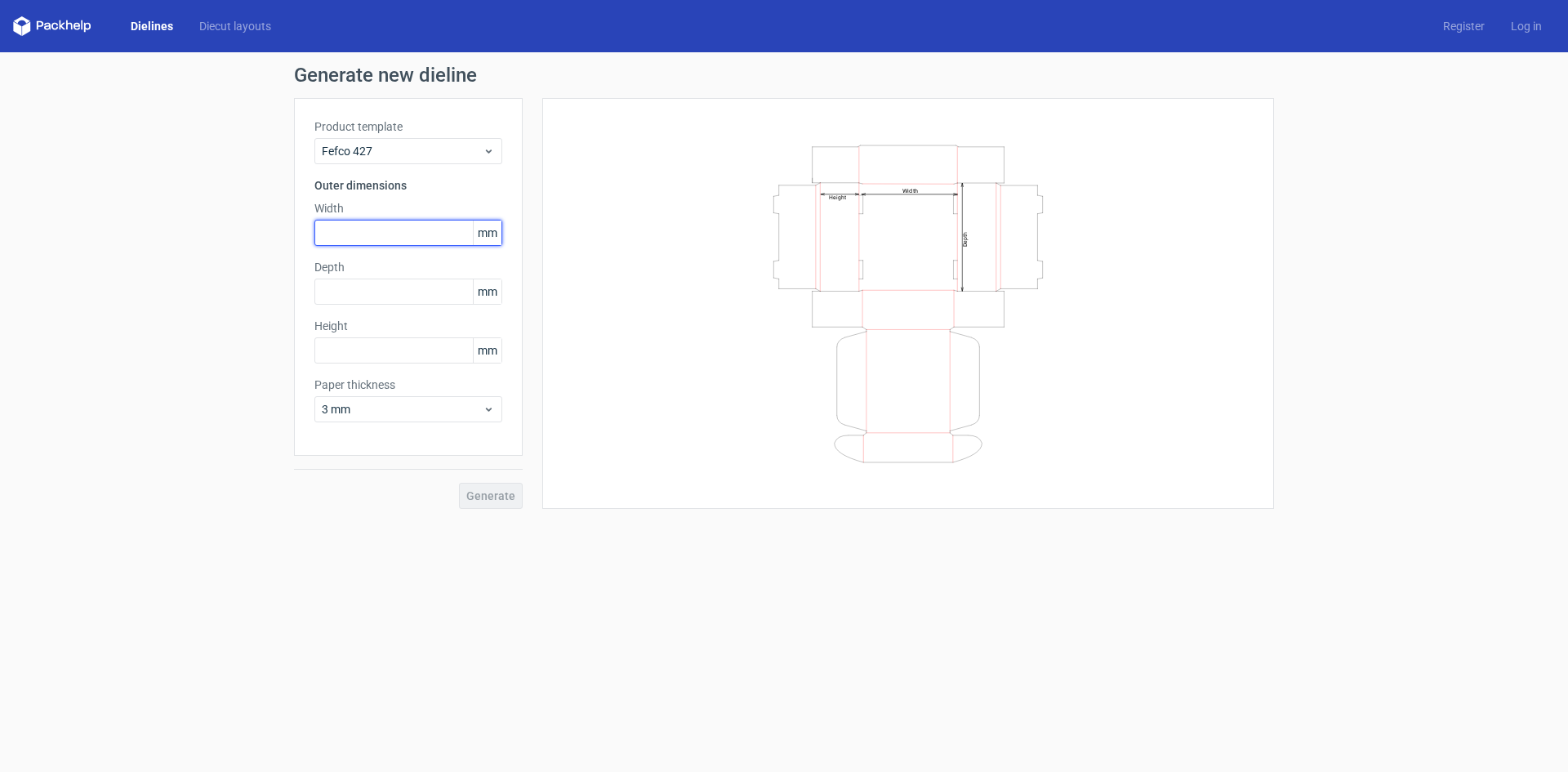
click at [385, 235] on input "text" at bounding box center [408, 233] width 188 height 26
type input "152"
click at [363, 291] on input "text" at bounding box center [408, 292] width 188 height 26
type input "152"
click at [344, 341] on input "text" at bounding box center [408, 351] width 188 height 26
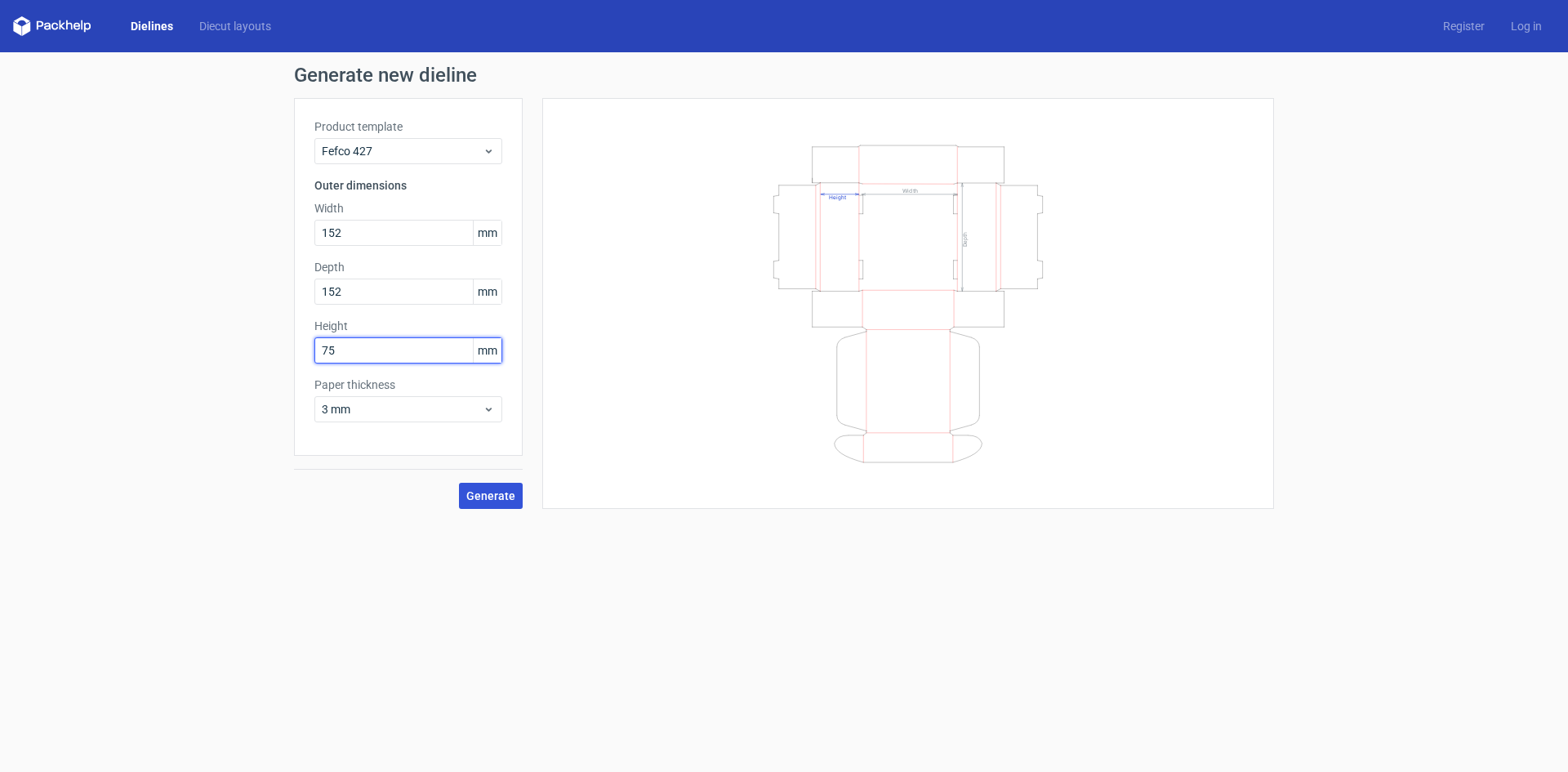
type input "75"
click at [483, 492] on span "Generate" at bounding box center [491, 495] width 49 height 11
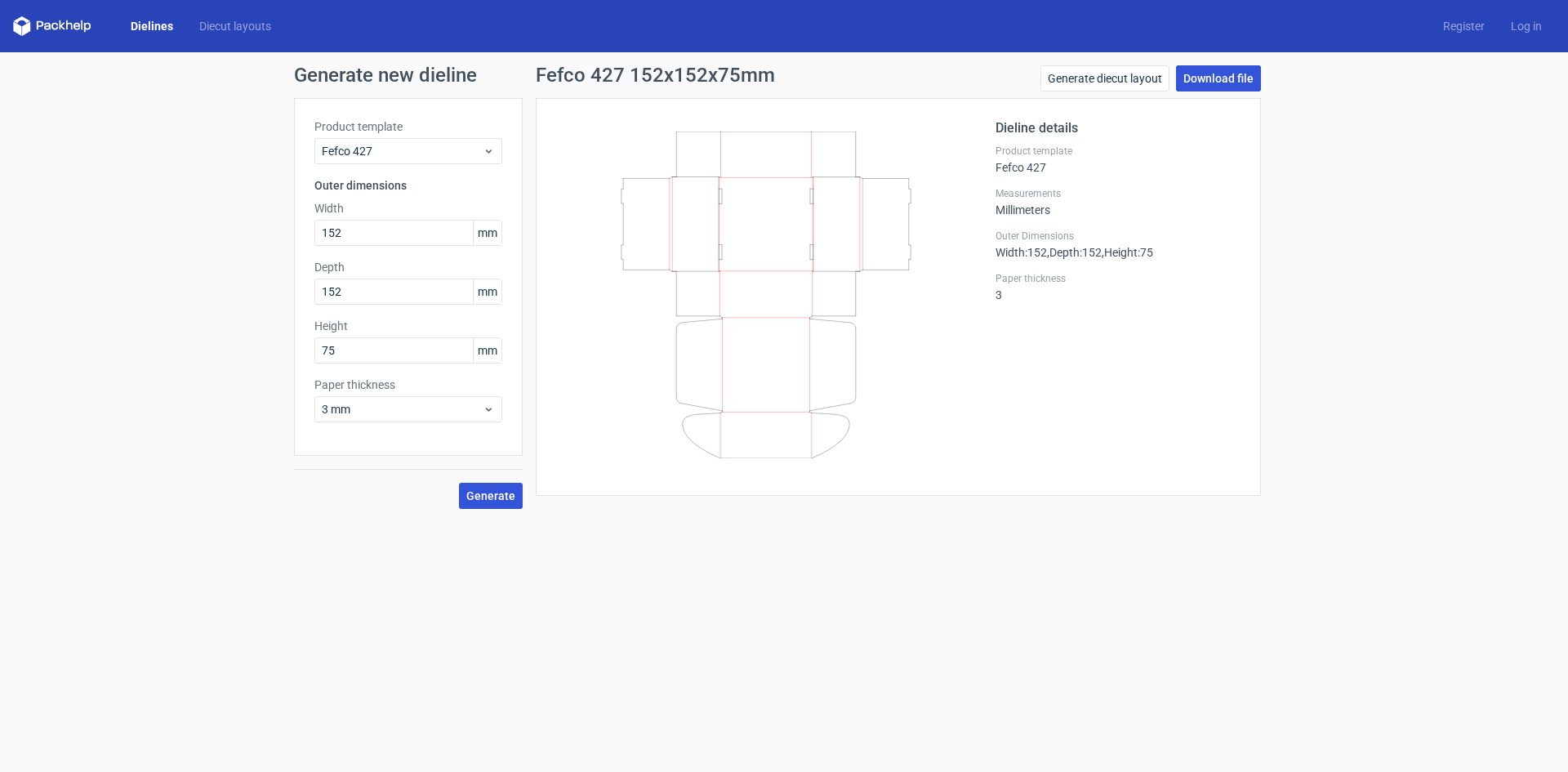
click at [1232, 88] on link "Download file" at bounding box center [1218, 78] width 85 height 26
drag, startPoint x: 791, startPoint y: 247, endPoint x: 1297, endPoint y: 241, distance: 506.0
click at [1297, 241] on div "Generate new dieline Product template Fefco 427 Outer dimensions Width 152 mm D…" at bounding box center [784, 286] width 1568 height 470
click at [491, 149] on icon at bounding box center [489, 151] width 12 height 13
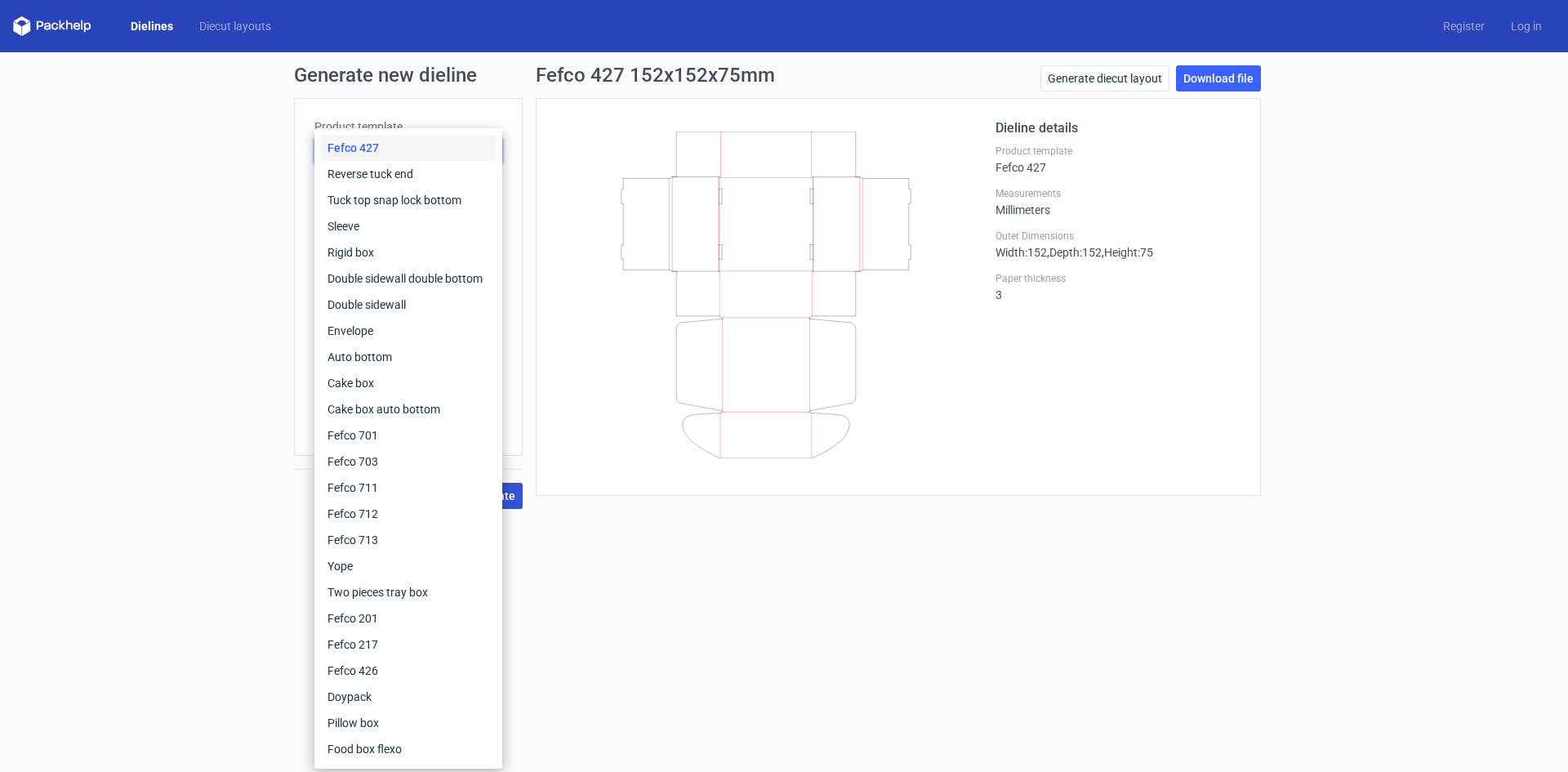
click at [491, 149] on div "Fefco 427" at bounding box center [408, 148] width 175 height 26
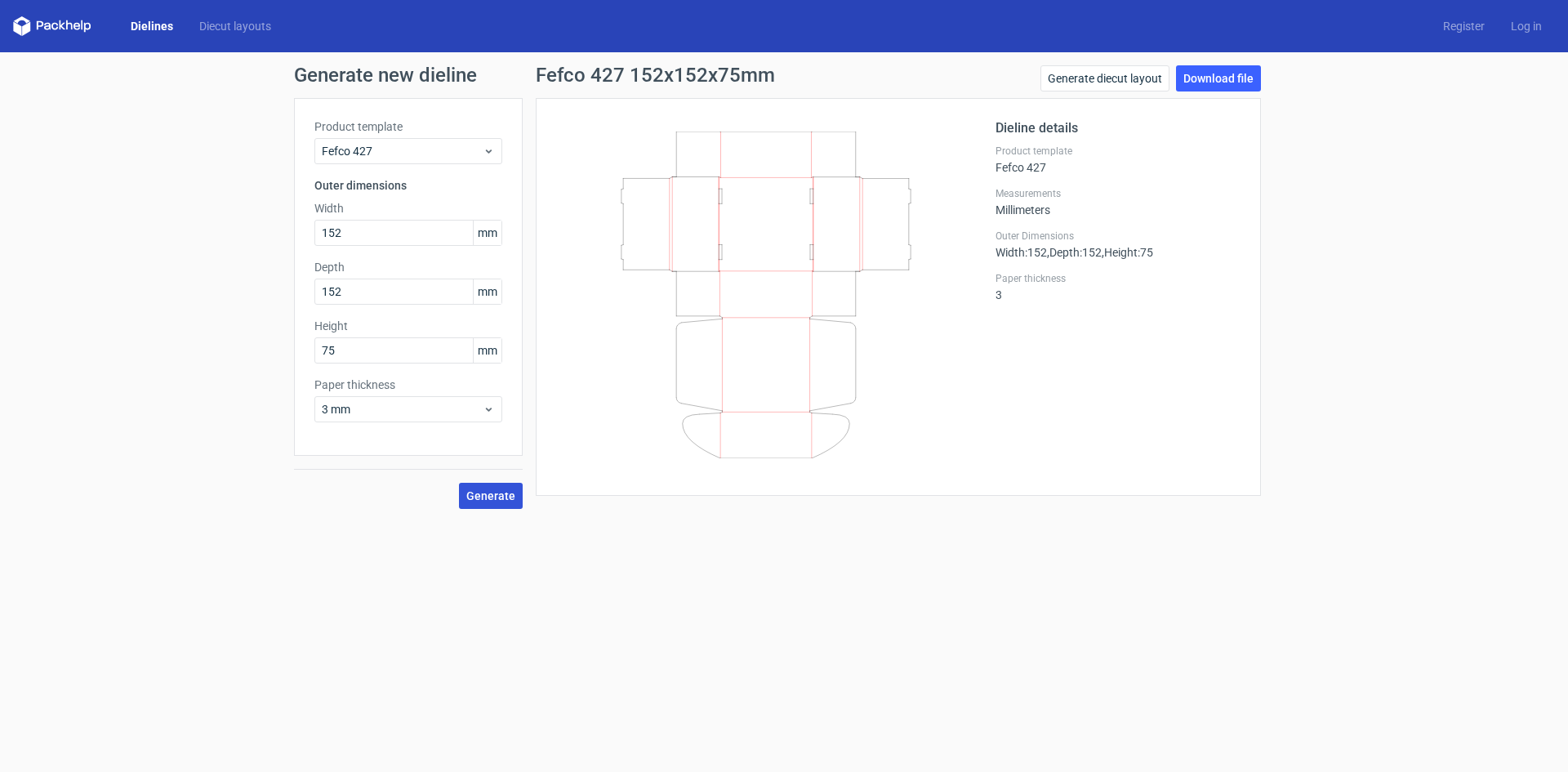
click at [1031, 388] on div "Dieline details Product template Fefco 427 Measurements Millimeters Outer Dimen…" at bounding box center [1117, 297] width 245 height 357
